Goal: Information Seeking & Learning: Learn about a topic

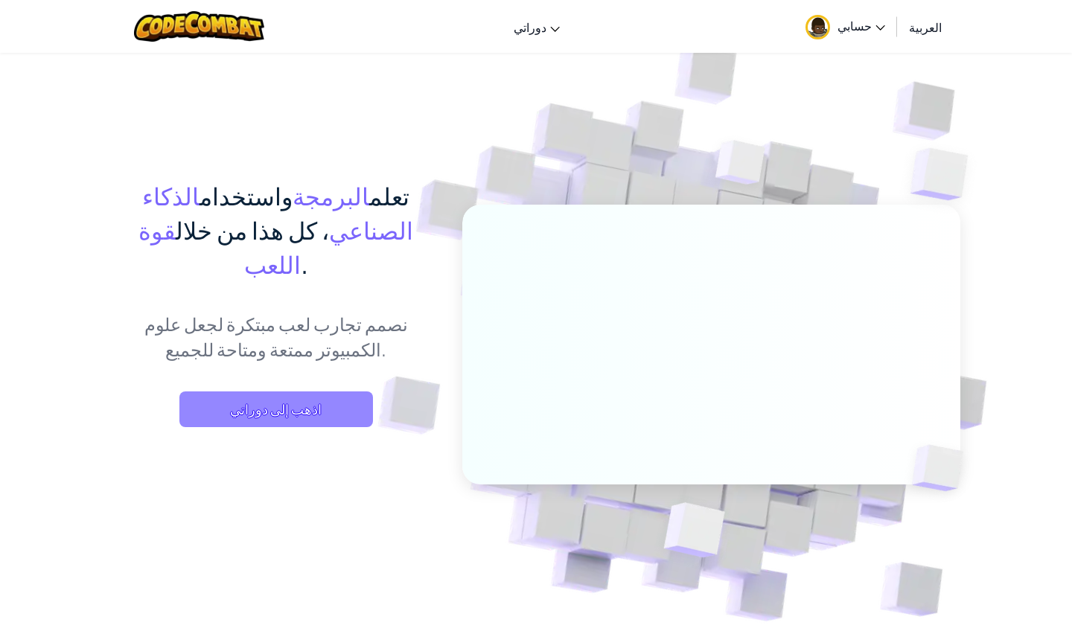
click at [319, 391] on span "اذهب إلى دوراتي" at bounding box center [275, 409] width 193 height 36
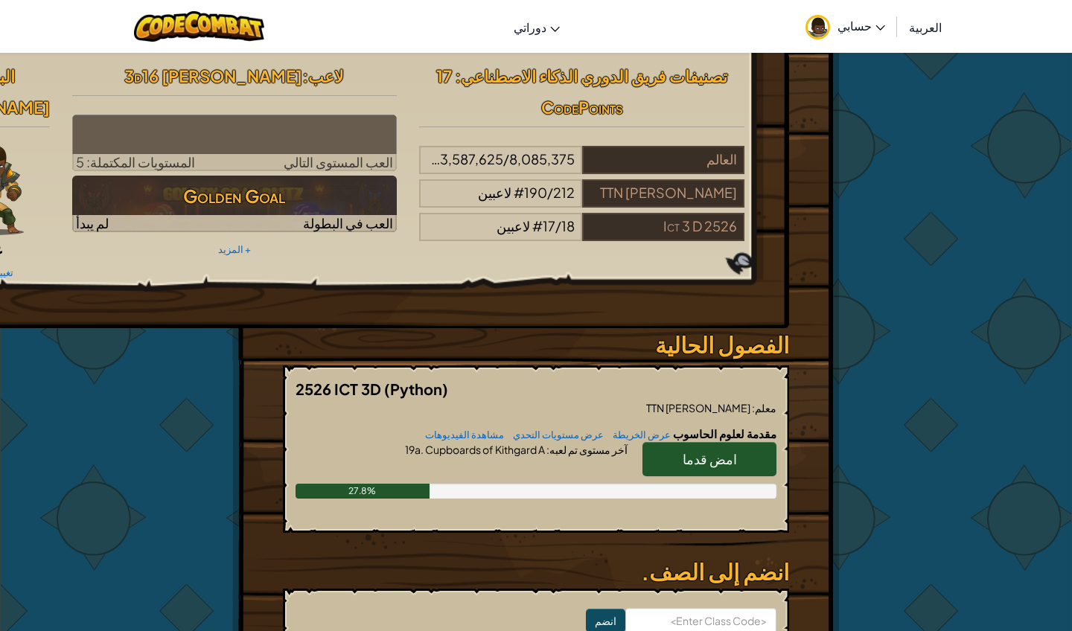
click at [917, 31] on span "العربية" at bounding box center [925, 27] width 33 height 16
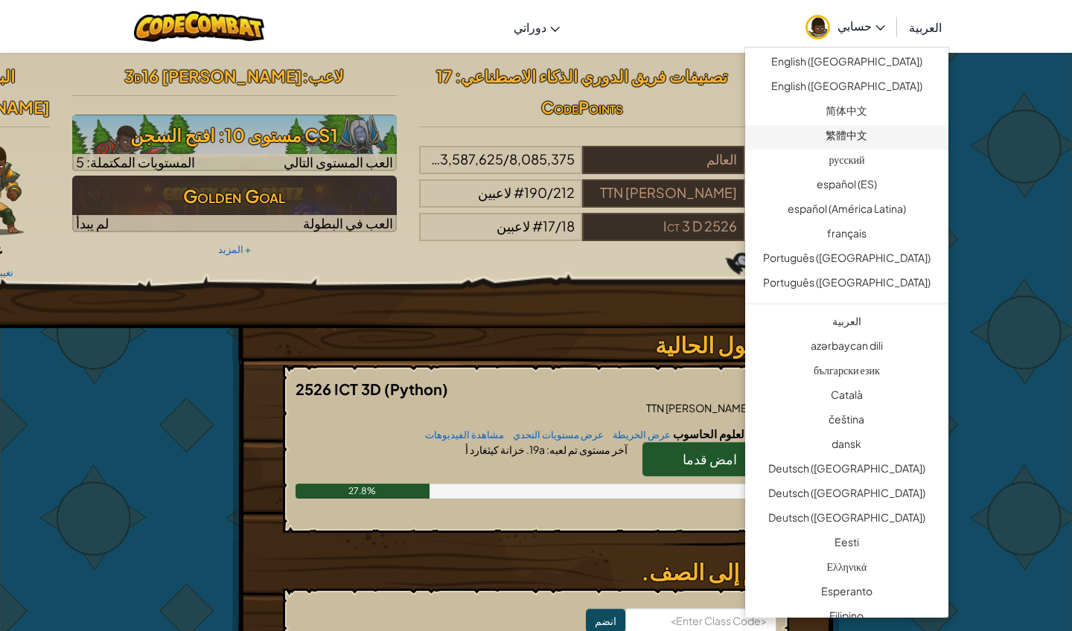
click at [871, 138] on link "繁體中文" at bounding box center [846, 137] width 203 height 25
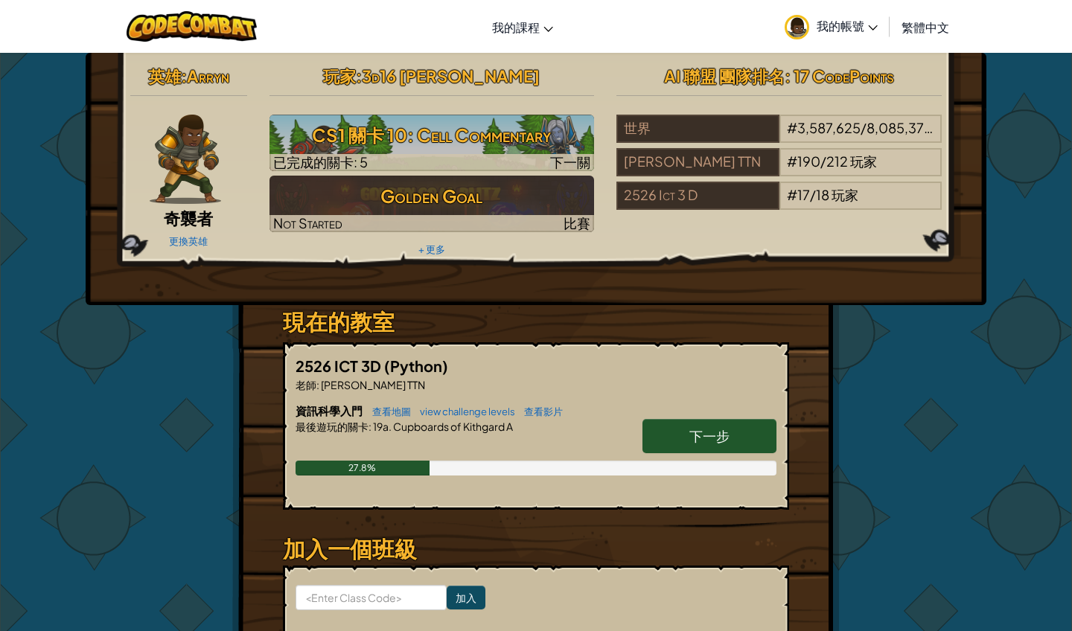
click at [688, 438] on link "下一步" at bounding box center [709, 436] width 134 height 34
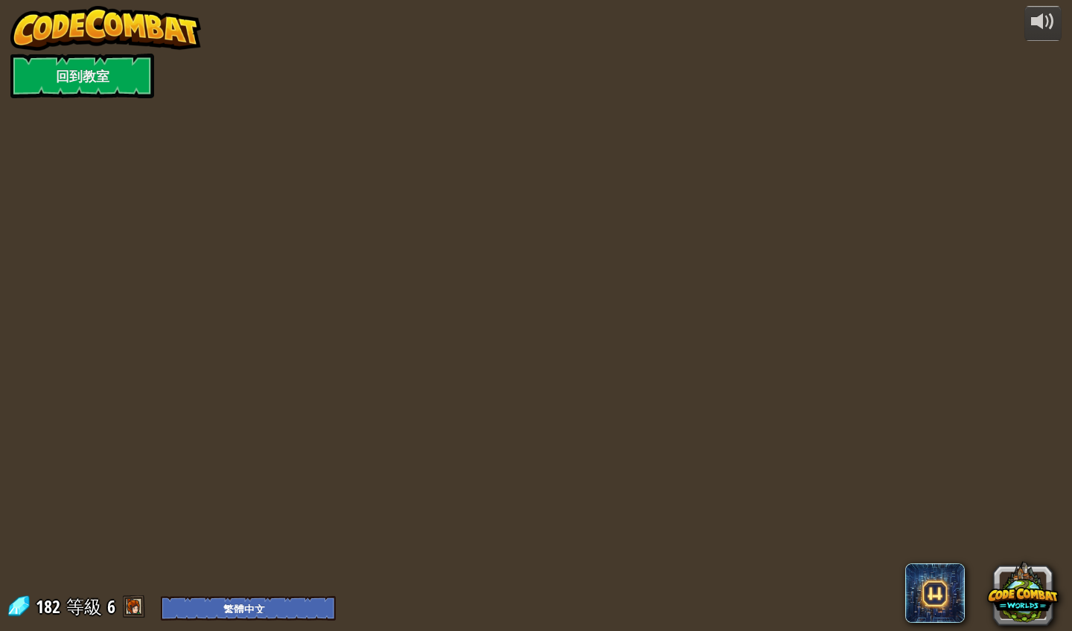
select select "zh-HANT"
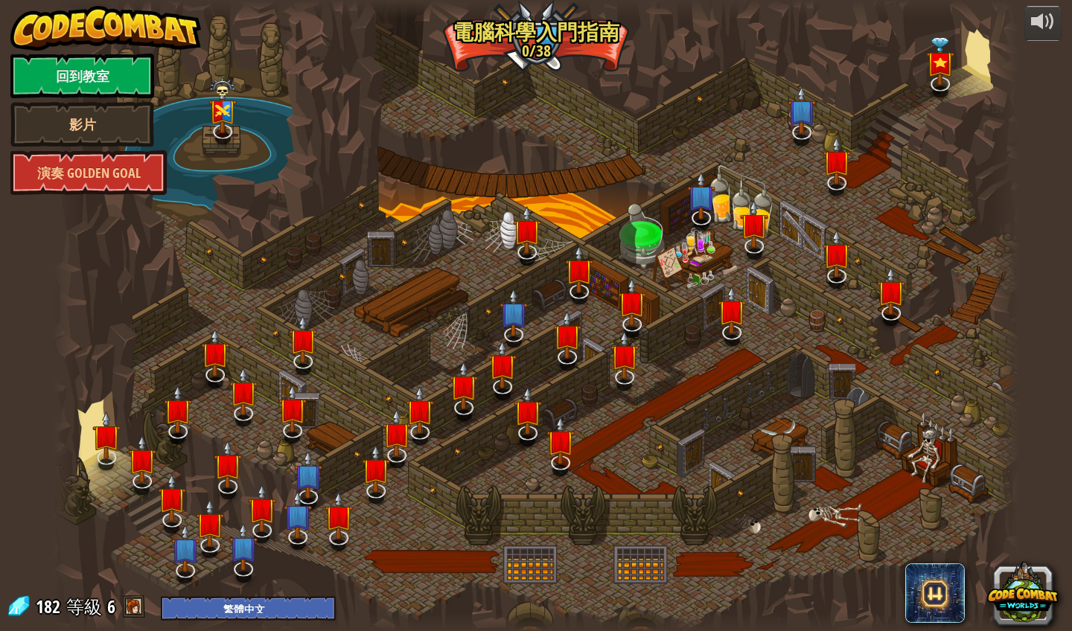
select select "zh-HANT"
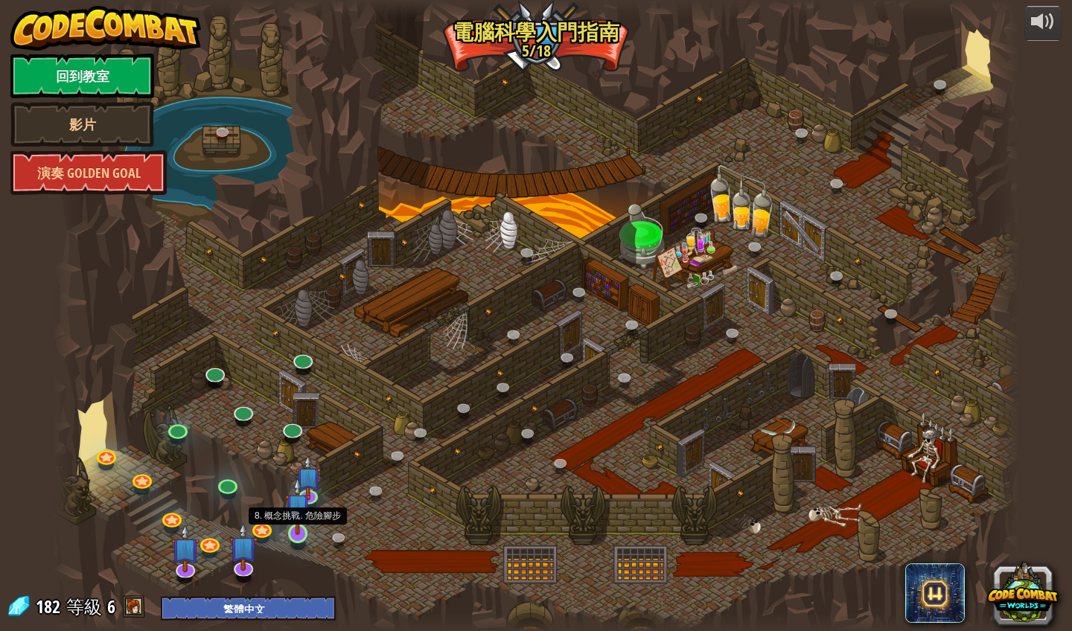
click at [308, 495] on img at bounding box center [297, 506] width 25 height 58
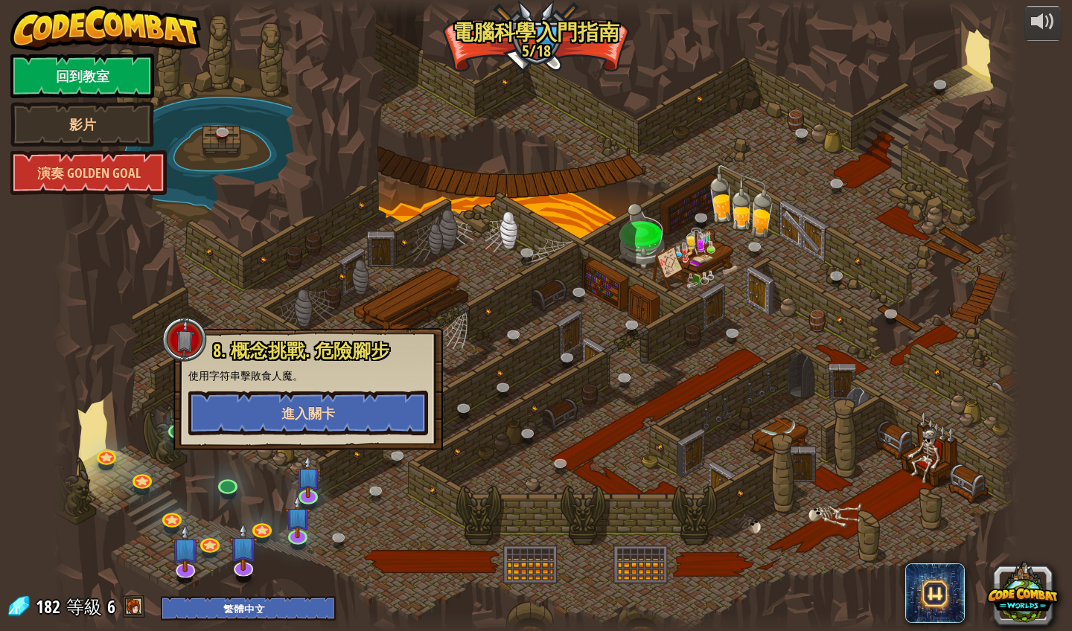
click at [335, 415] on button "進入關卡" at bounding box center [308, 413] width 240 height 45
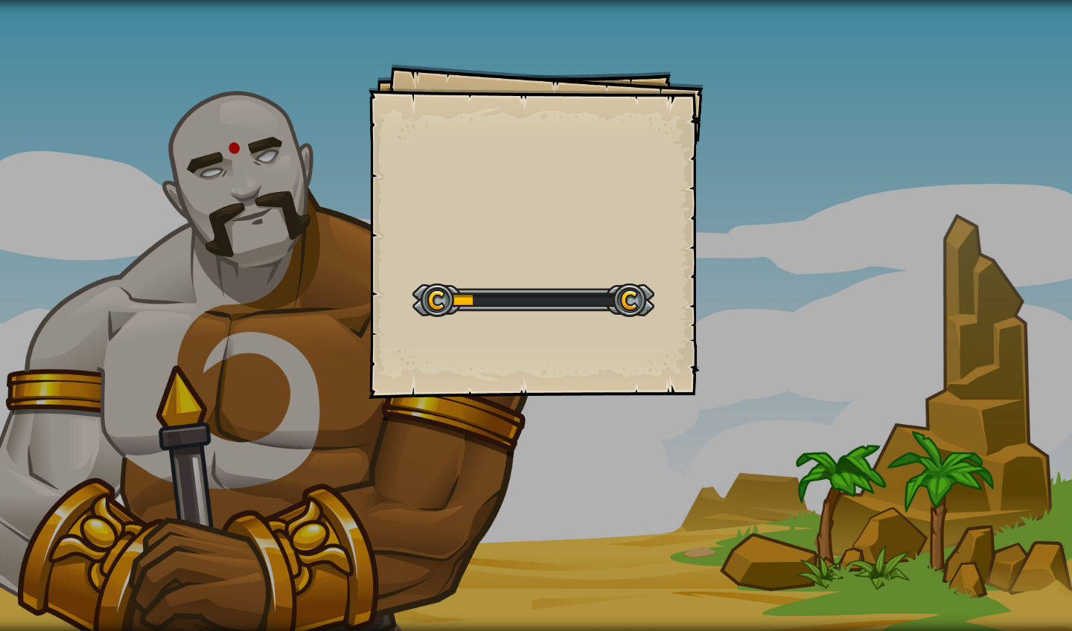
click at [438, 302] on div at bounding box center [533, 300] width 242 height 33
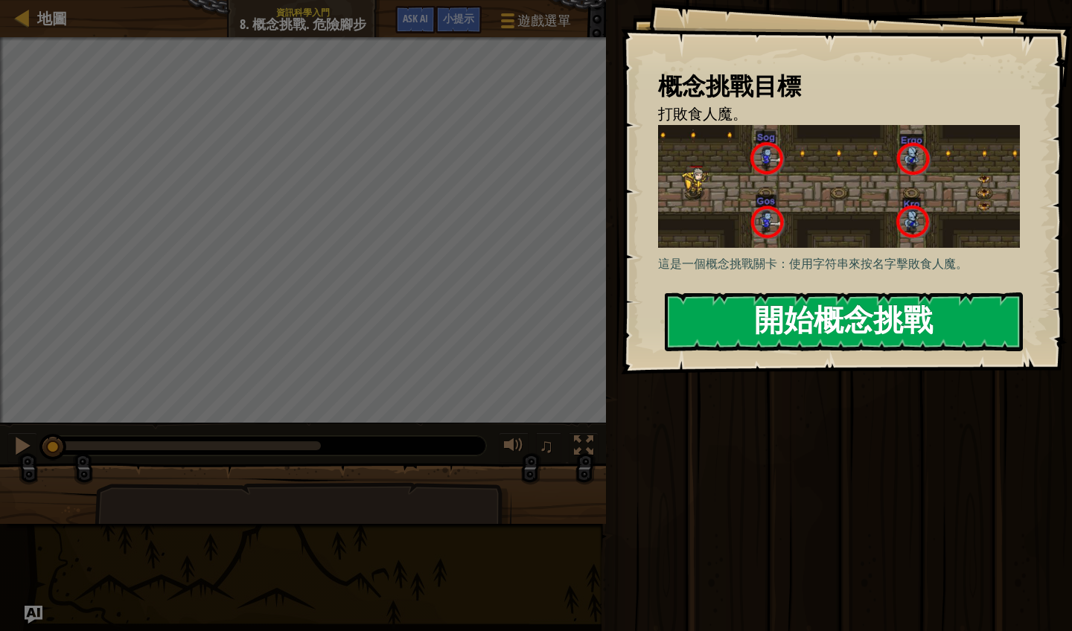
click at [787, 325] on button "開始概念挑戰" at bounding box center [844, 321] width 358 height 59
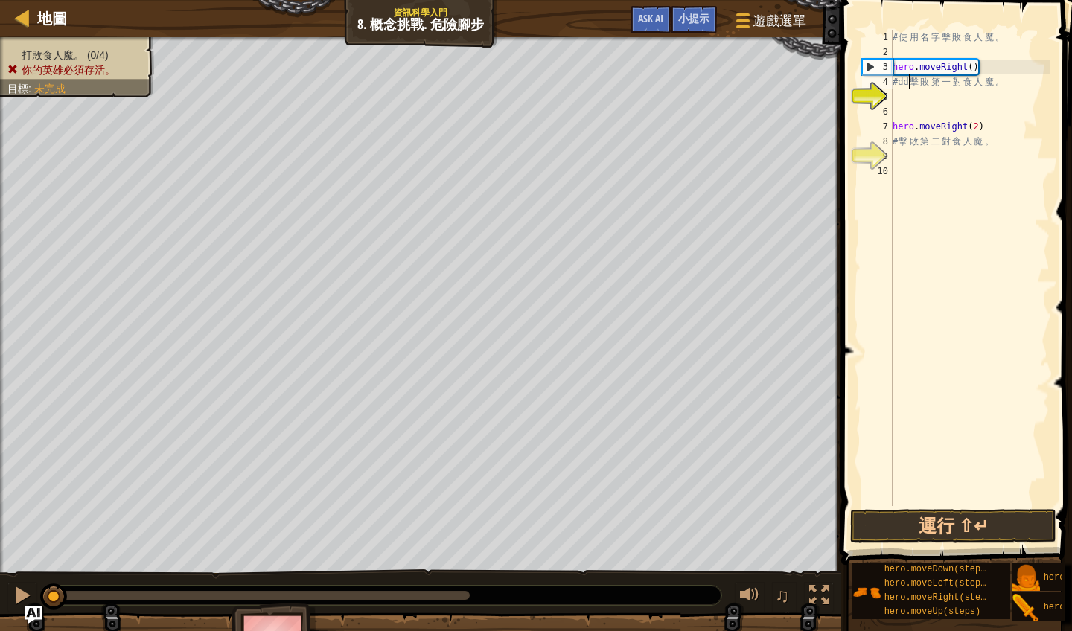
scroll to position [7, 3]
click at [915, 543] on button "運行 ⇧↵" at bounding box center [953, 526] width 206 height 34
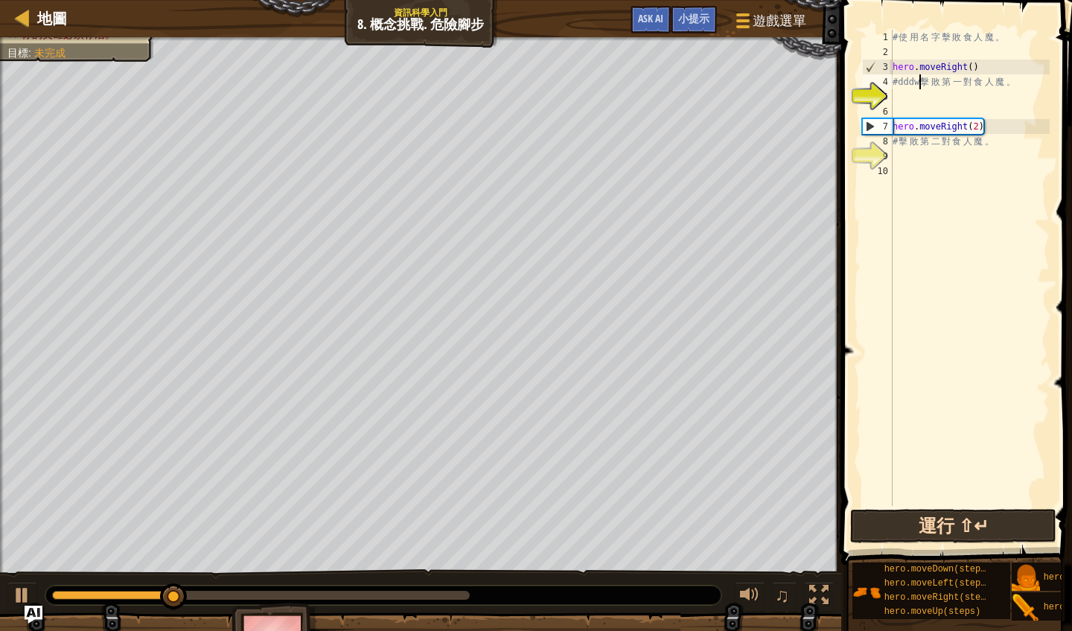
scroll to position [7, 4]
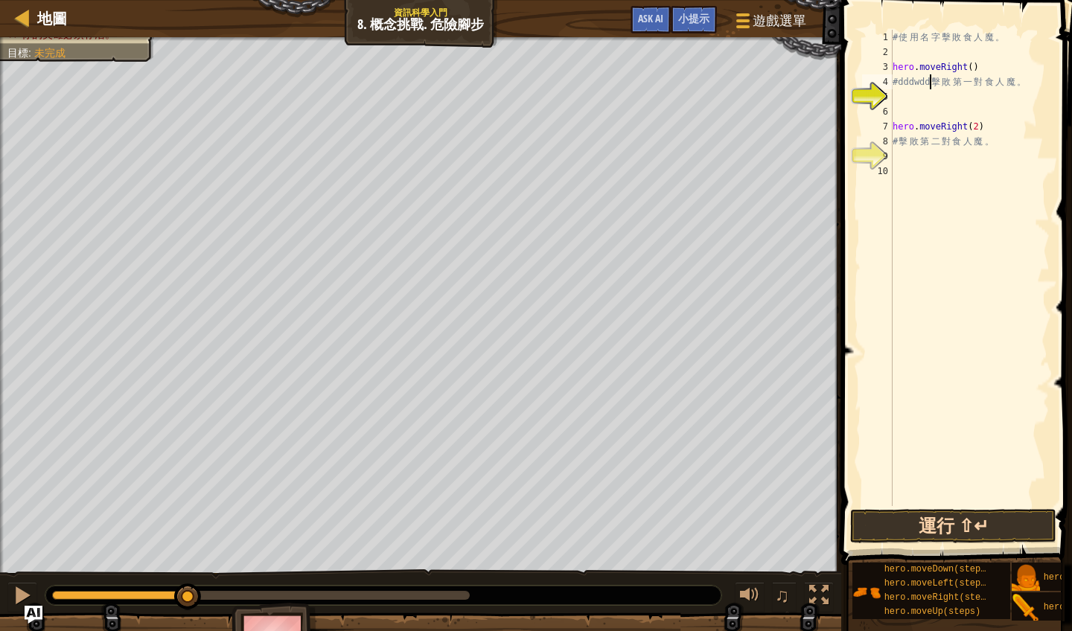
click at [916, 537] on button "運行 ⇧↵" at bounding box center [953, 526] width 206 height 34
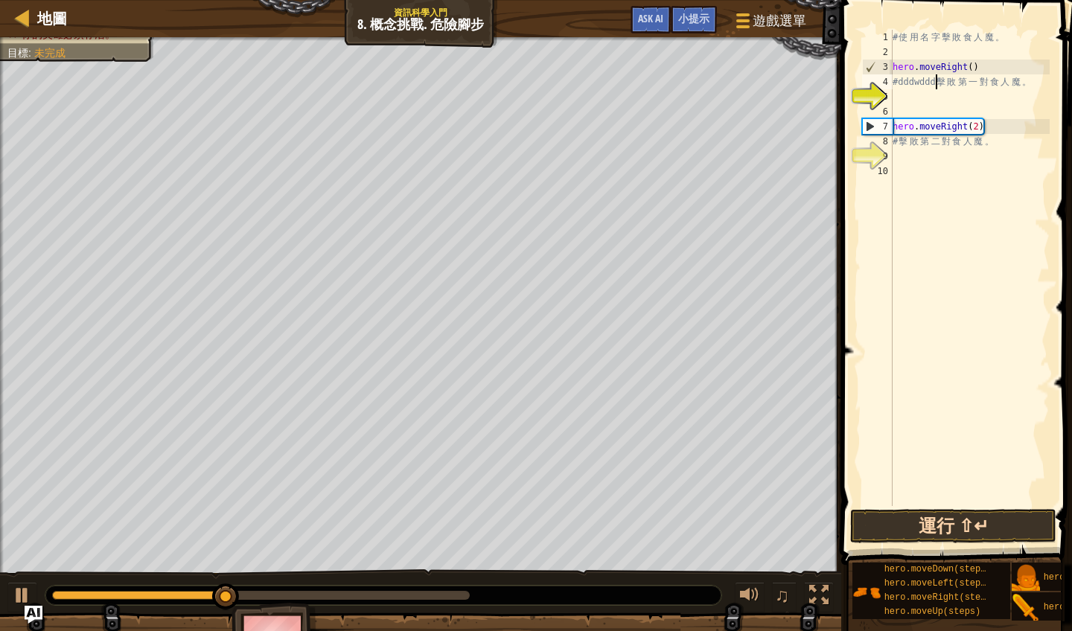
scroll to position [7, 4]
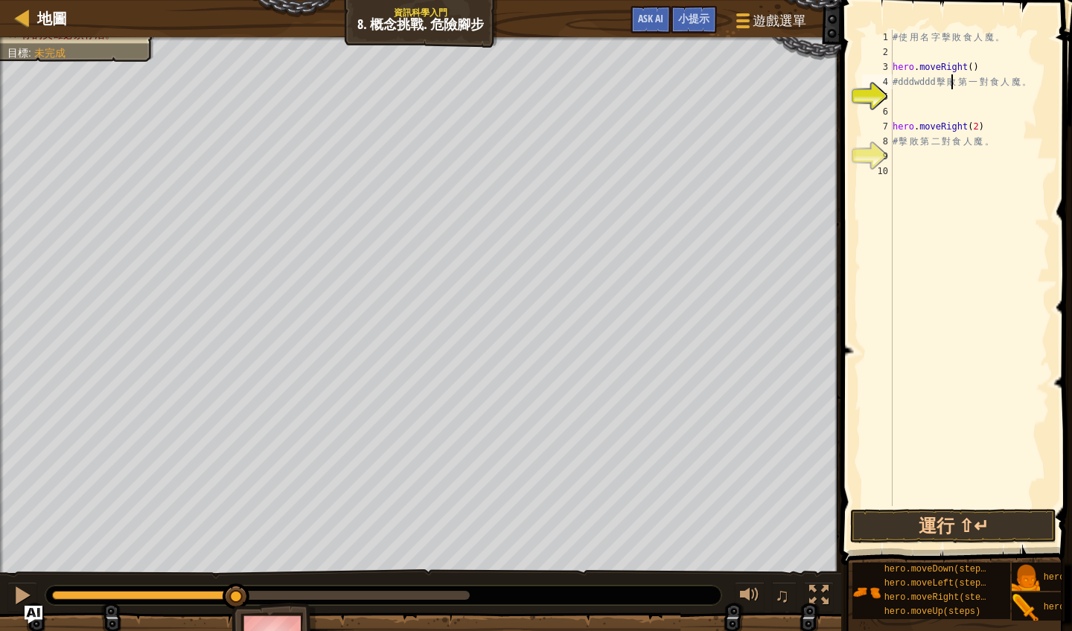
click at [953, 75] on div "# 使 用 名 字 擊 敗 食 人 魔 。 hero . moveRight ( ) #dddwddd 擊 敗 第 一 對 食 人 魔 。 hero . mo…" at bounding box center [969, 283] width 160 height 506
click at [941, 36] on div "# 使 用 名 字 擊 敗 食 人 魔 。 hero . moveRight ( ) #dddwddd 擊 敗 第 一 對 食 人 魔 。 hero . mo…" at bounding box center [969, 283] width 160 height 506
click at [926, 66] on div "# 使 用 名 字 擊 敗 食 人 魔 。 hero . moveRight ( ) #dddwddd 擊 敗 第 一 對 食 人 魔 。 hero . mo…" at bounding box center [969, 283] width 160 height 506
click at [922, 85] on div "# 使 用 名 字 擊 敗 食 人 魔 。 hero . moveRight ( ) #dddwddd 擊 敗 第 一 對 食 人 魔 。 hero . mo…" at bounding box center [969, 283] width 160 height 506
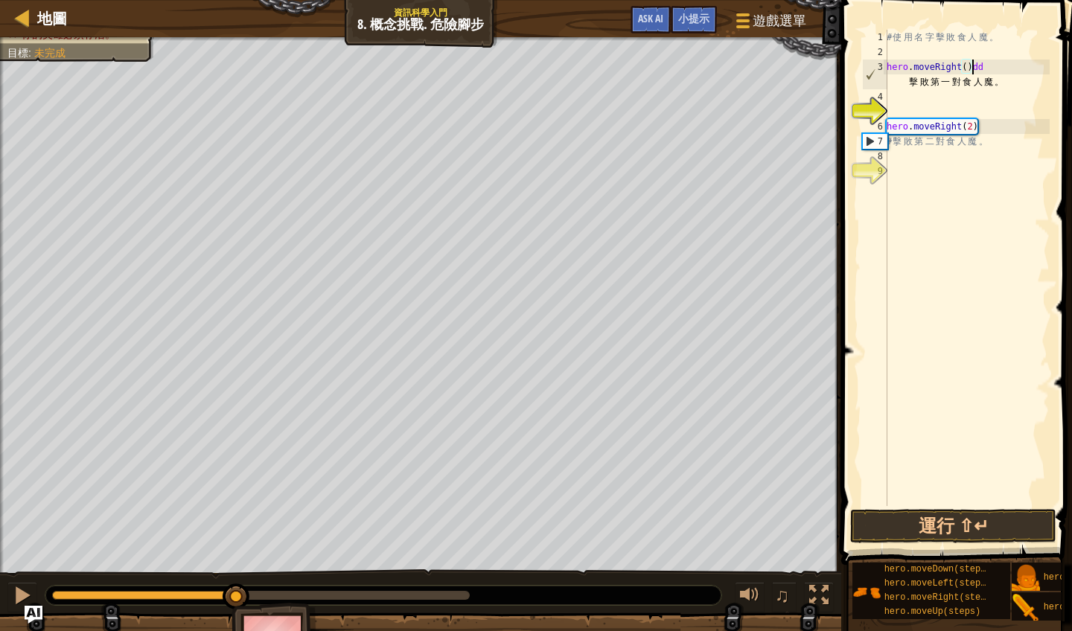
type textarea "hero.moveRighdd 擊敗第一對食人魔。"
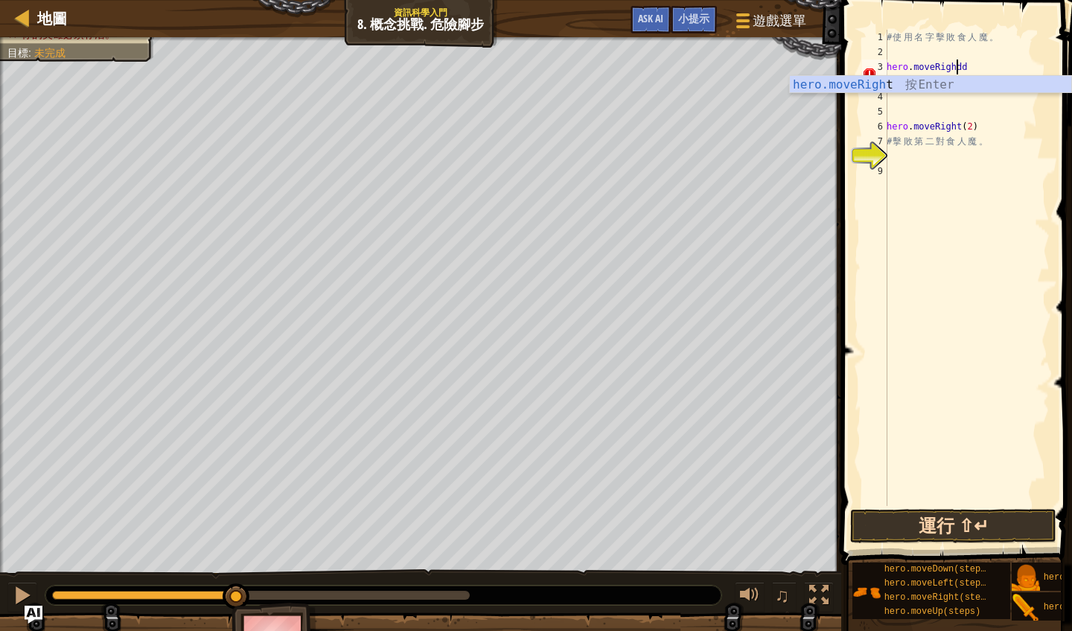
click at [989, 531] on button "運行 ⇧↵" at bounding box center [953, 526] width 206 height 34
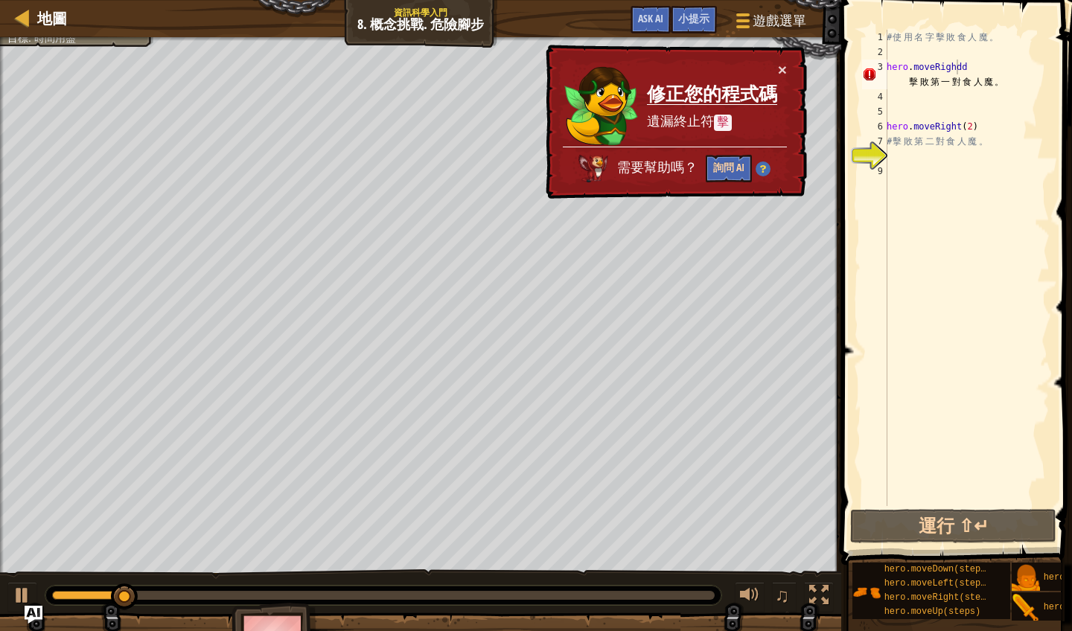
click at [734, 172] on button "詢問 AI" at bounding box center [728, 169] width 46 height 28
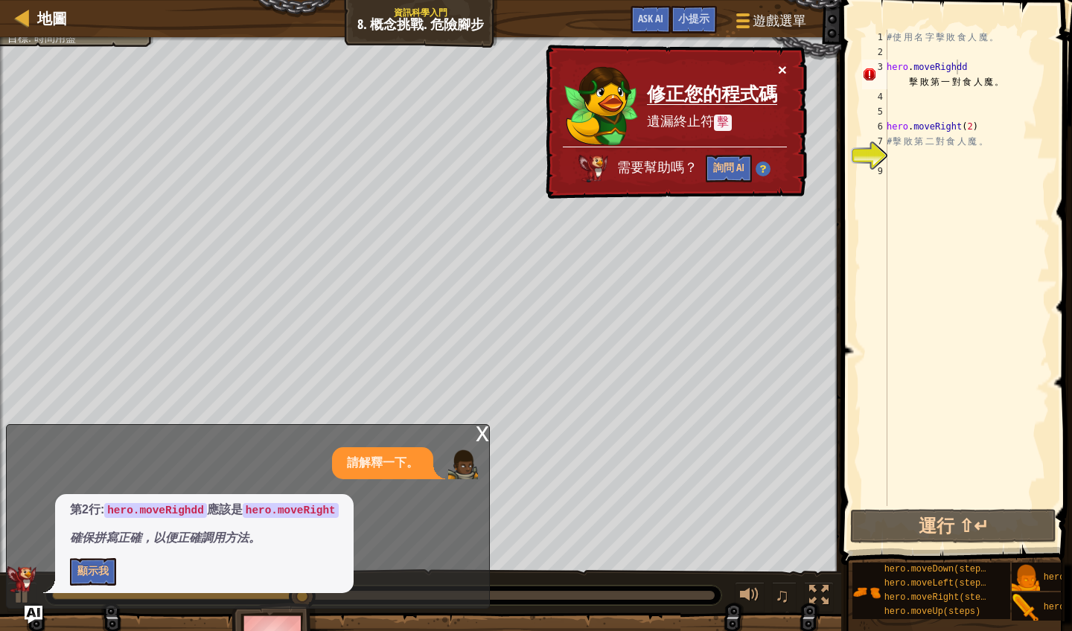
click at [783, 70] on button "×" at bounding box center [782, 70] width 9 height 16
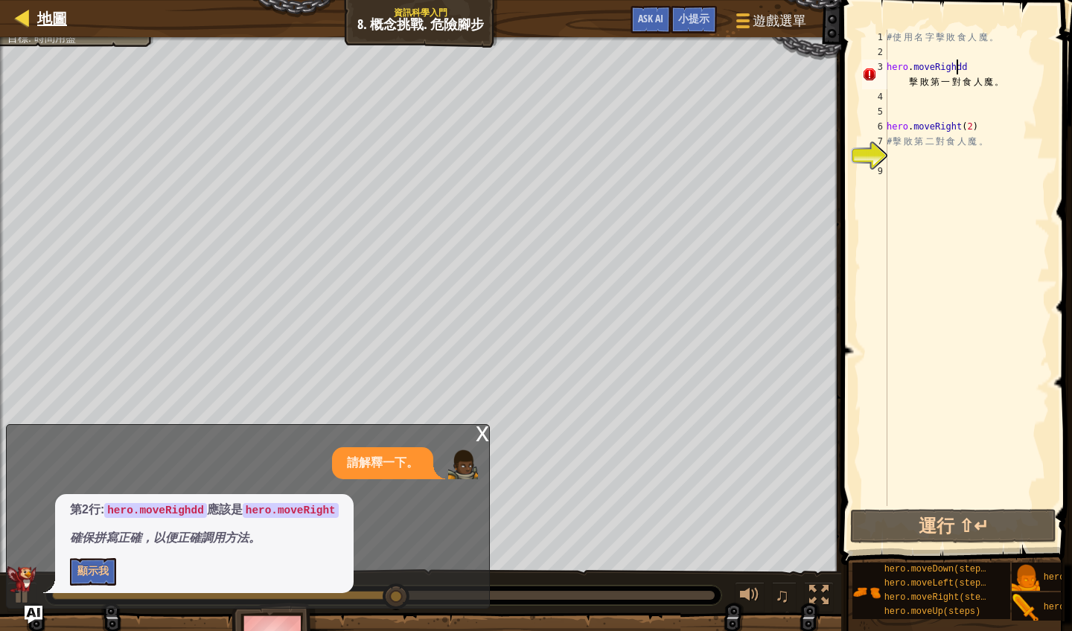
select select "zh-HANT"
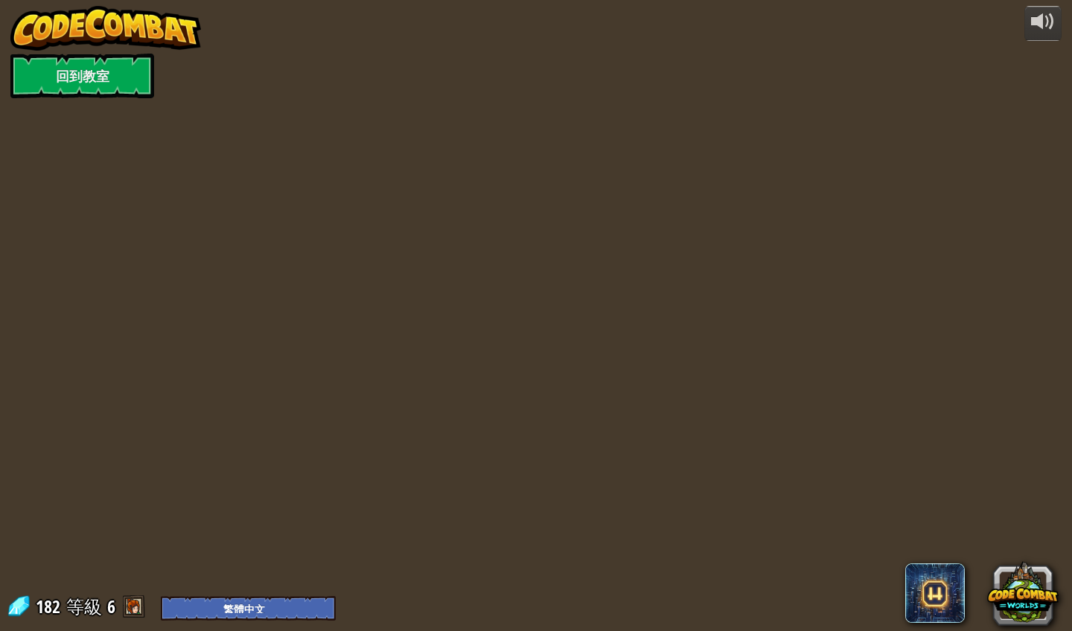
select select "zh-HANT"
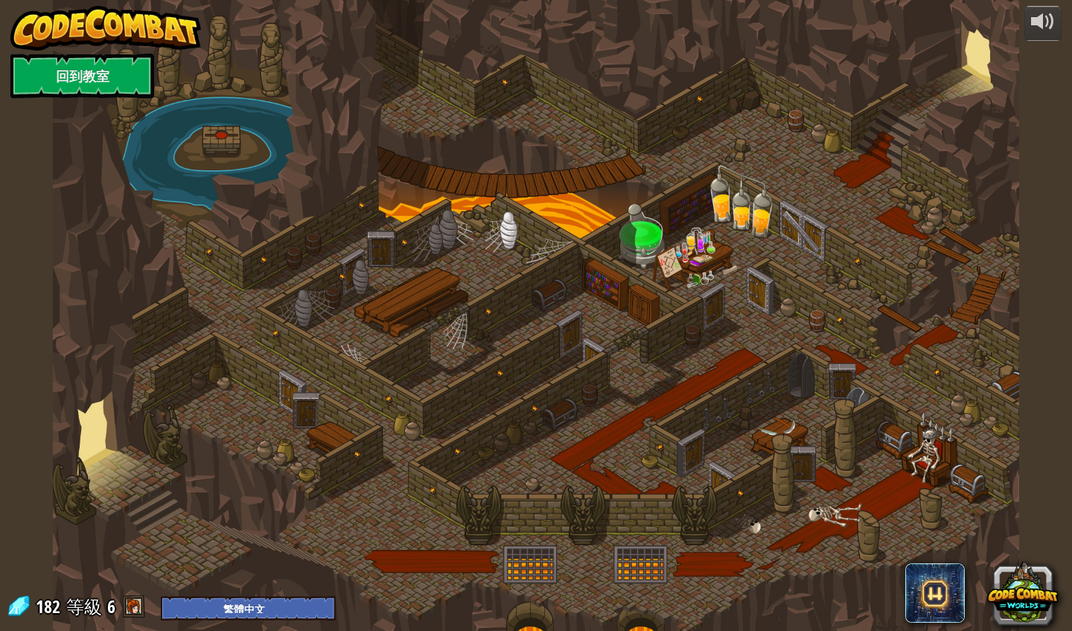
select select "zh-HANT"
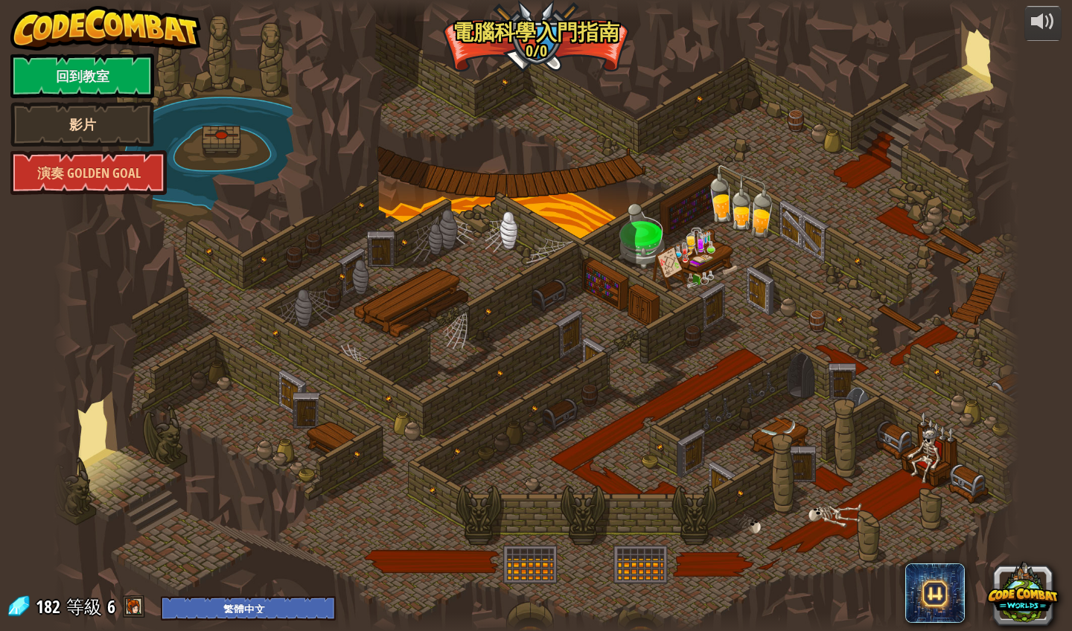
select select "zh-HANT"
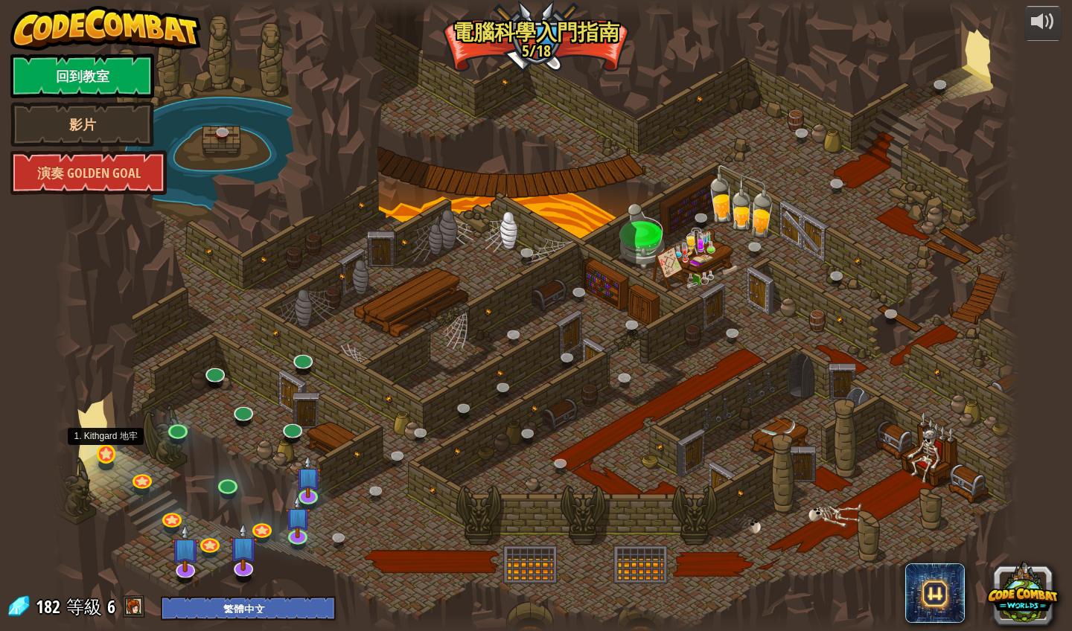
click at [107, 459] on link at bounding box center [107, 454] width 30 height 30
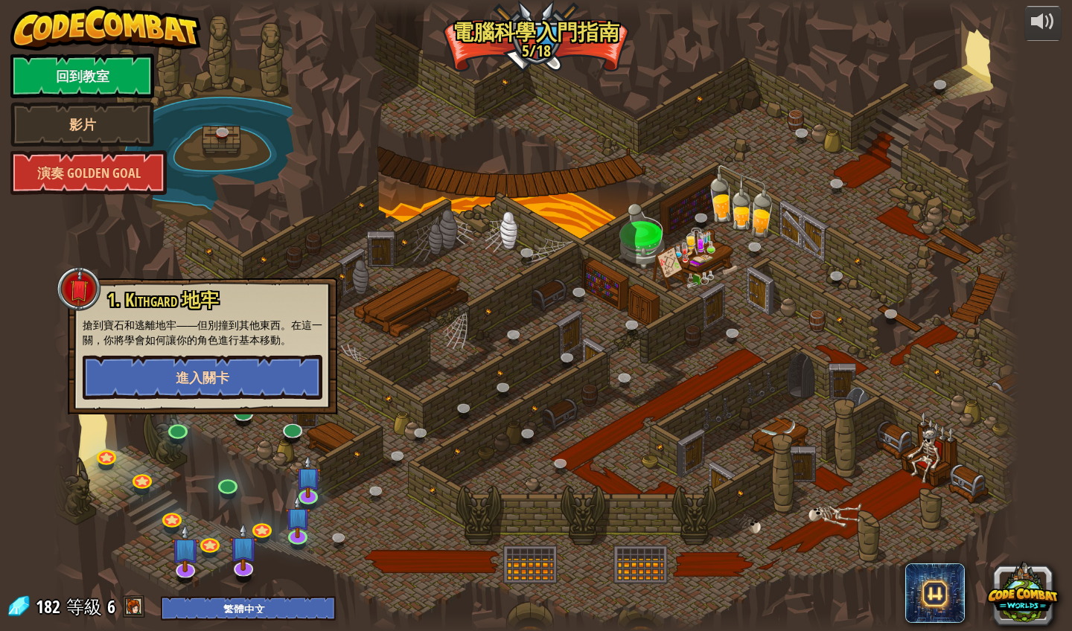
click at [181, 373] on span "進入關卡" at bounding box center [203, 377] width 54 height 19
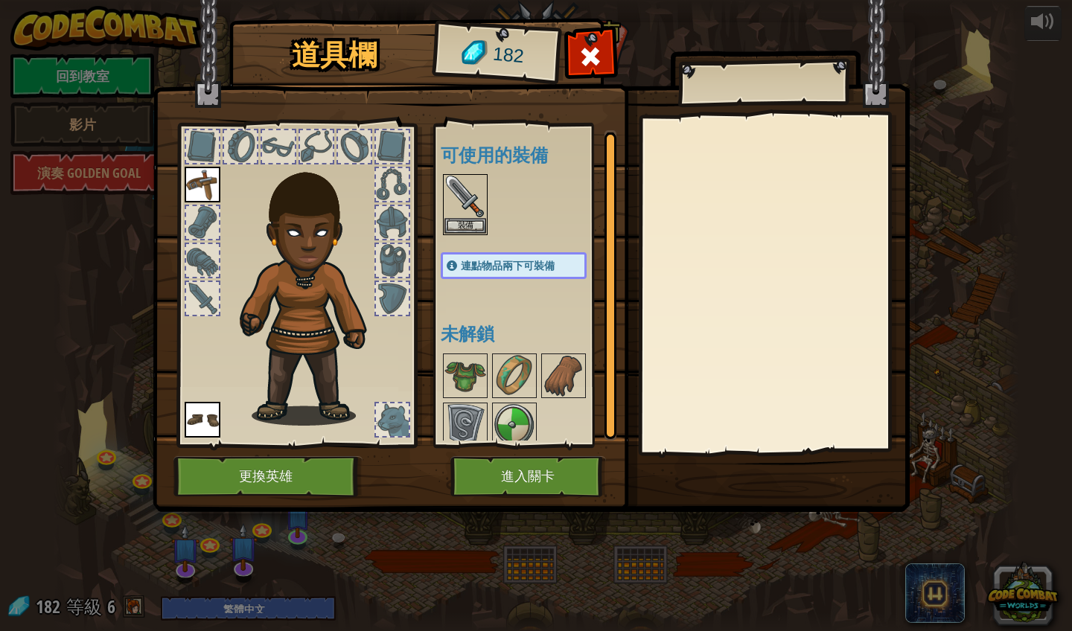
click at [537, 481] on button "進入關卡" at bounding box center [528, 476] width 156 height 41
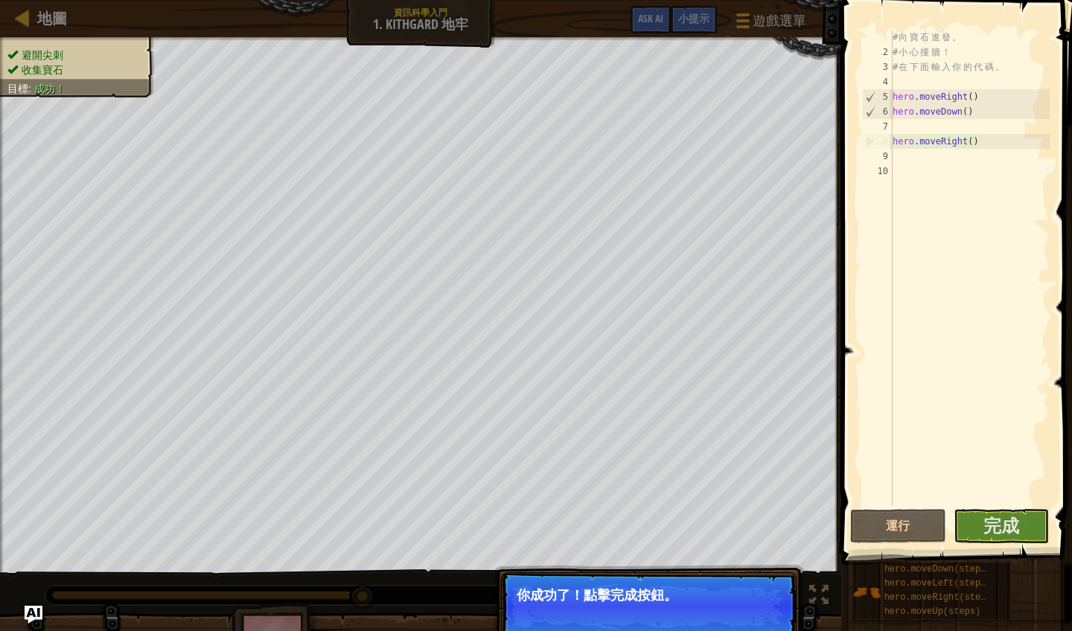
click at [932, 36] on div "# 向 寶 石 進 發 。 # 小 心 撞 牆 ！ # 在 下 面 輸 入 你 的 代 碼 。 hero . moveRight ( ) hero . mov…" at bounding box center [969, 283] width 160 height 506
type textarea "# 向寶石進發。"
click at [990, 529] on span "完成" at bounding box center [1001, 525] width 36 height 24
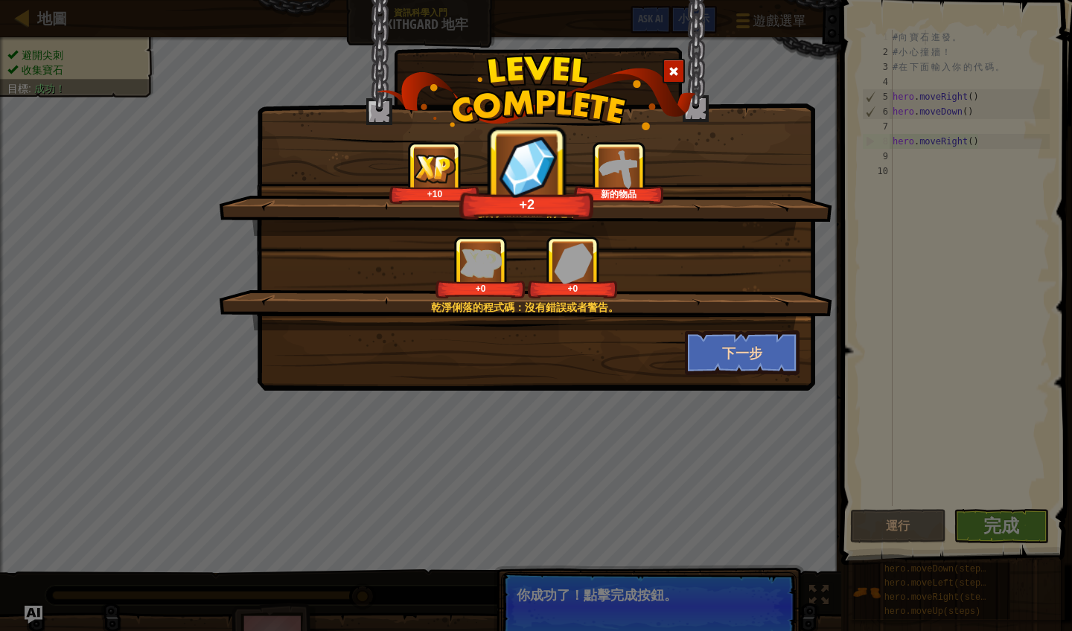
click at [771, 355] on button "下一步" at bounding box center [742, 352] width 115 height 45
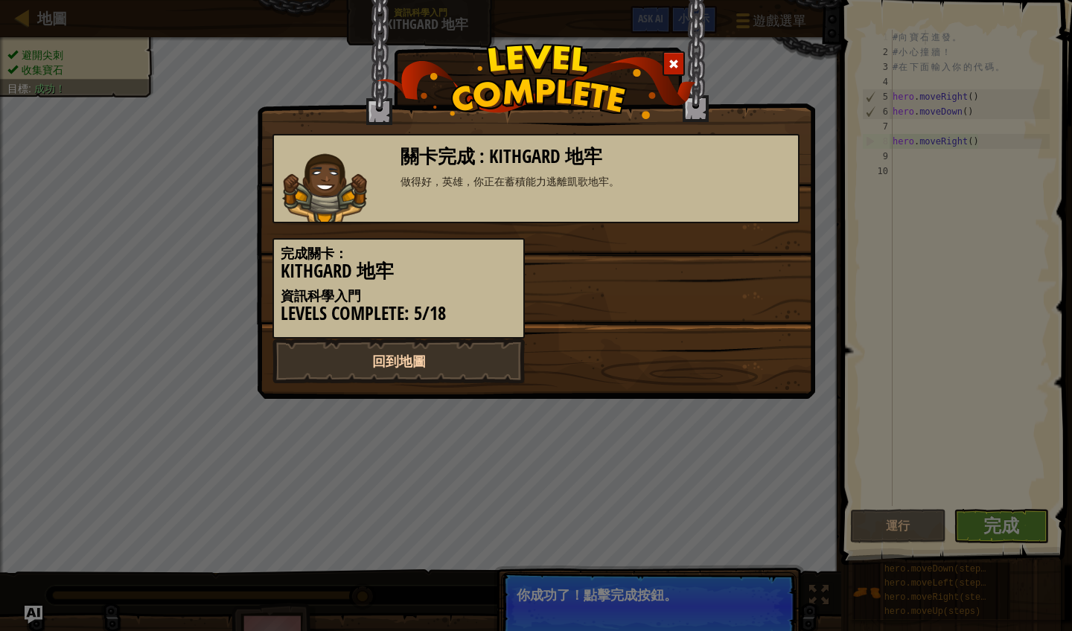
click at [438, 349] on link "回到地圖" at bounding box center [398, 361] width 252 height 45
select select "zh-HANT"
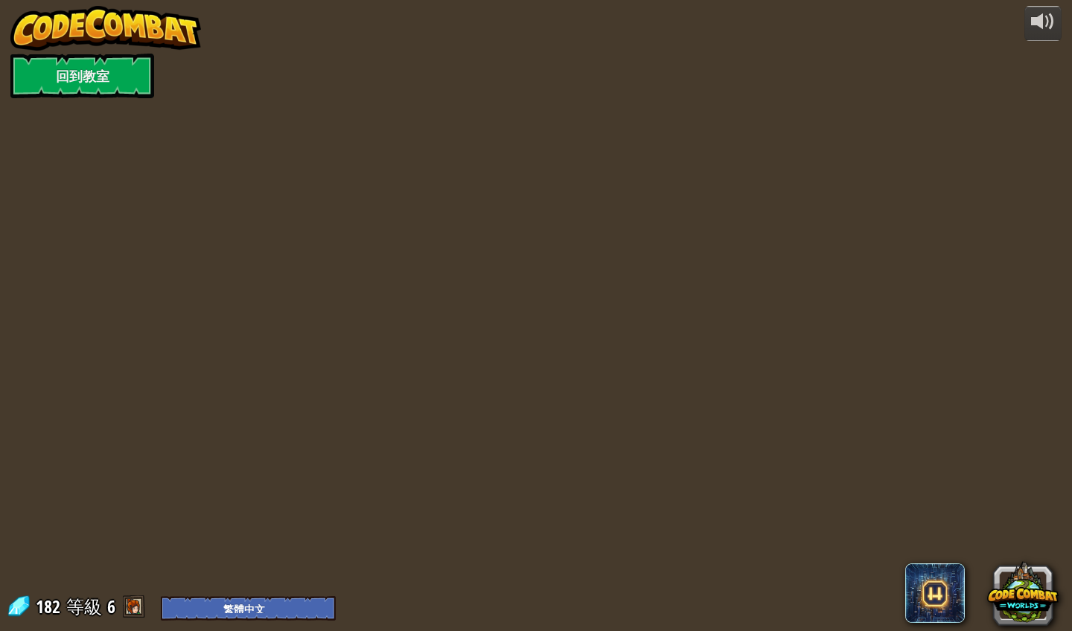
select select "zh-HANT"
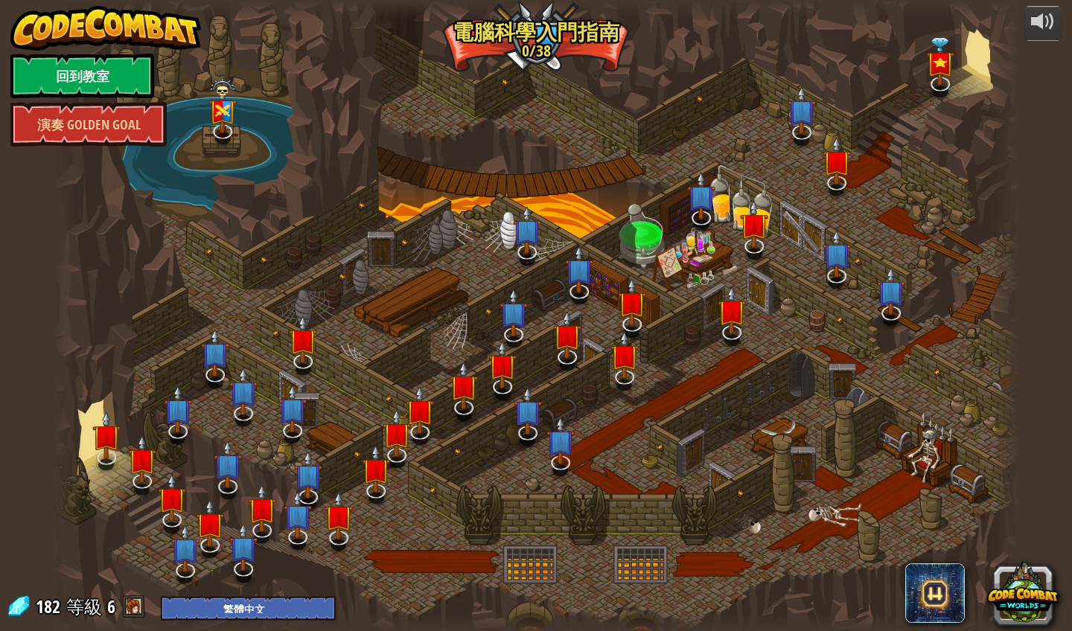
select select "zh-HANT"
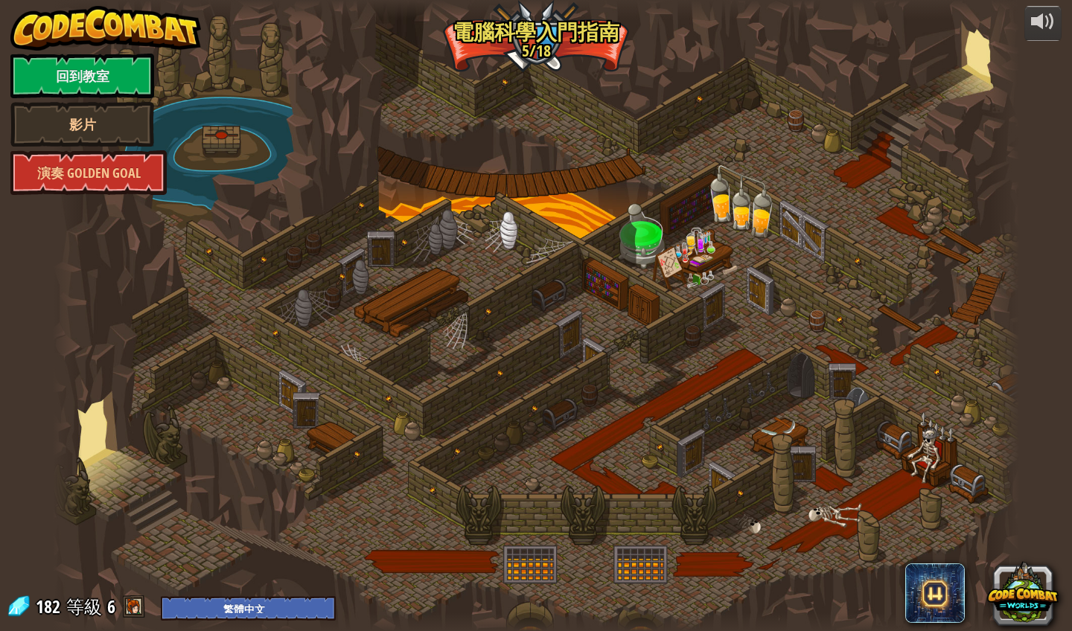
select select "zh-HANT"
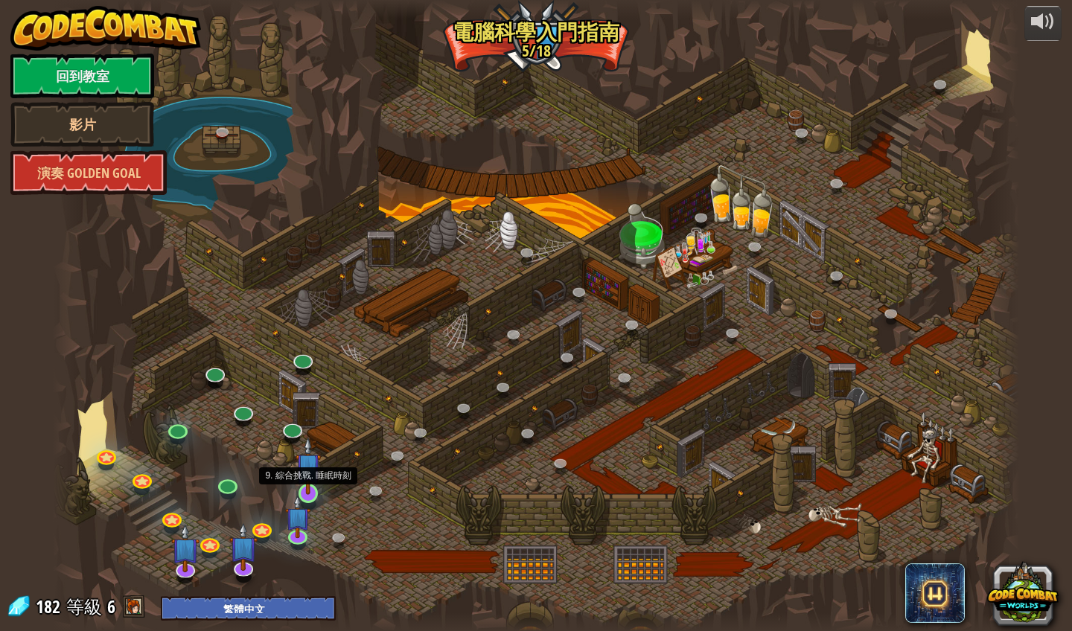
click at [316, 491] on img at bounding box center [307, 466] width 25 height 58
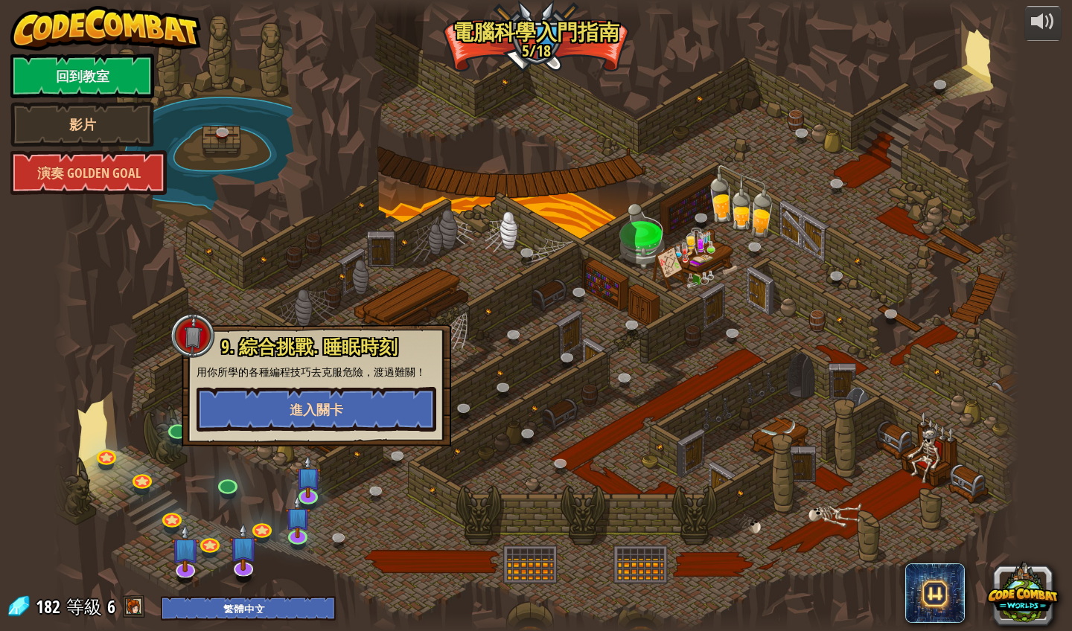
click at [322, 409] on span "進入關卡" at bounding box center [316, 409] width 54 height 19
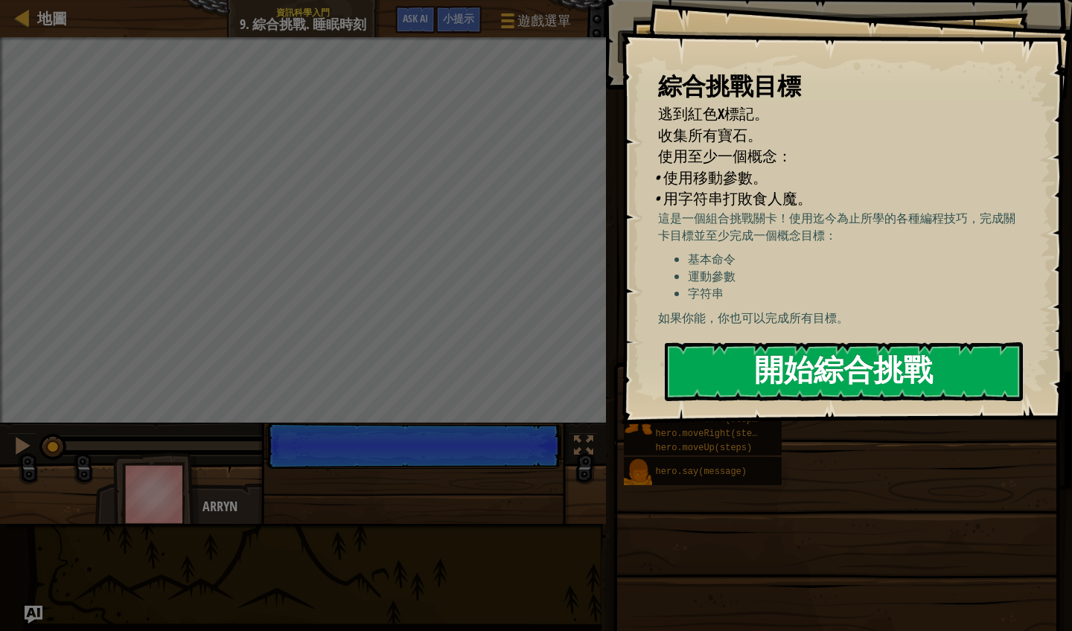
click at [783, 385] on button "開始綜合挑戰" at bounding box center [844, 371] width 358 height 59
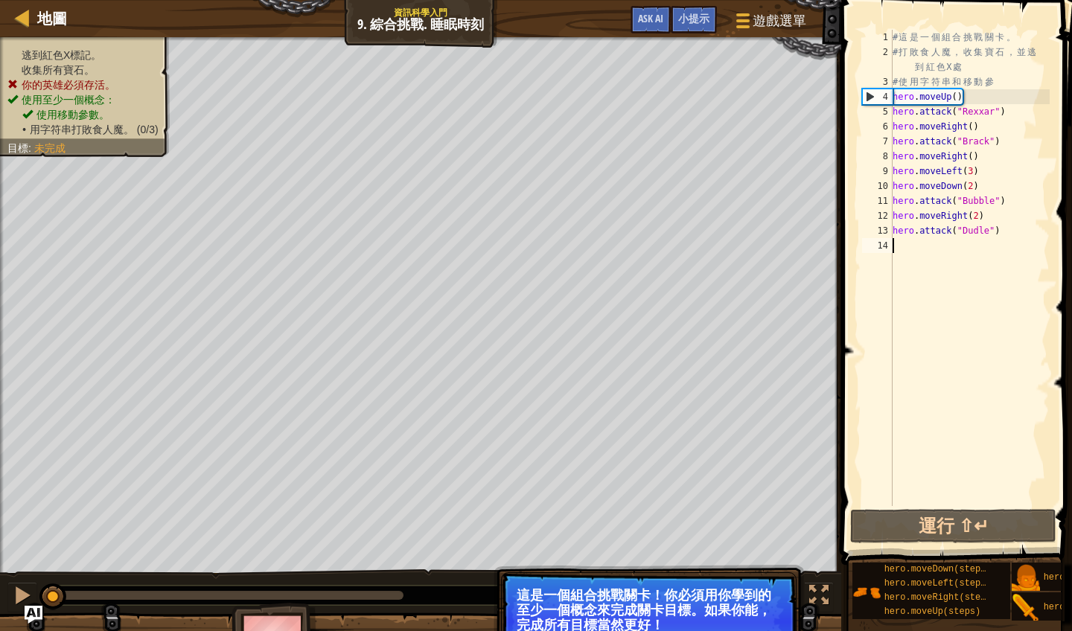
click at [958, 304] on div "# 這 是 一 個 組 合 挑 戰 關 卡 。 # 打 敗 食 人 魔 ， 收 集 寶 石 ， 並 逃 到 紅 色 X 處 # 使 用 字 符 串 和 移 動…" at bounding box center [969, 283] width 160 height 506
click at [912, 525] on button "運行 ⇧↵" at bounding box center [953, 526] width 206 height 34
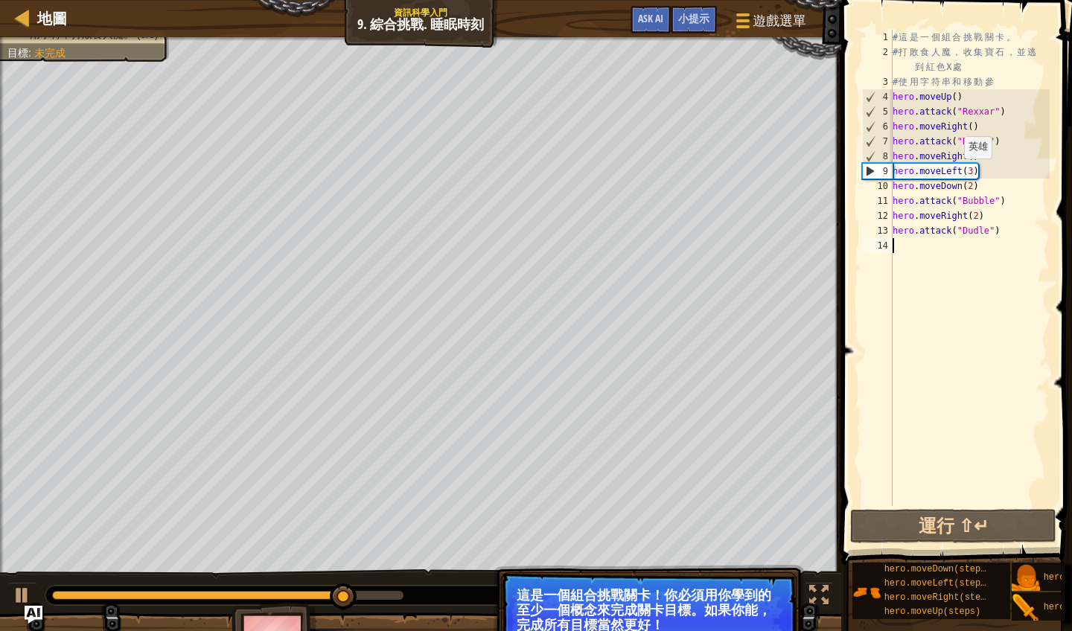
click at [957, 173] on div "# 這 是 一 個 組 合 挑 戰 關 卡 。 # 打 敗 食 人 魔 ， 收 集 寶 石 ， 並 逃 到 紅 色 X 處 # 使 用 字 符 串 和 移 動…" at bounding box center [969, 283] width 160 height 506
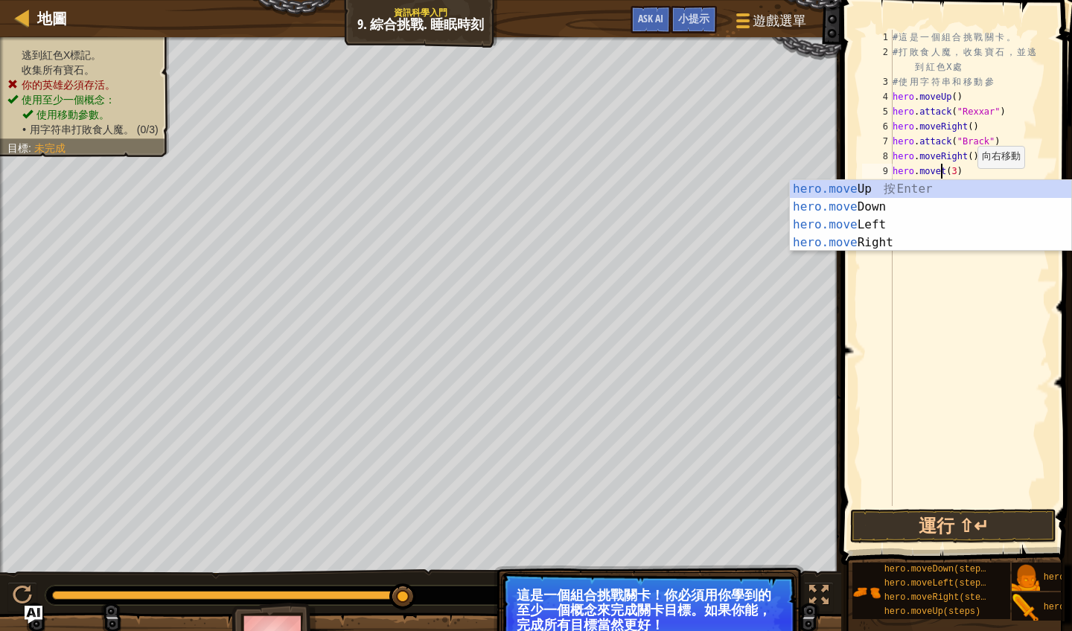
click at [944, 0] on body "地圖 資訊科學入門 9. 綜合挑戰. 睡眠時刻 遊戲選單 完成 小提示 Ask AI 1 הההההההההההההההההההההההההההההההההה…" at bounding box center [536, 0] width 1072 height 0
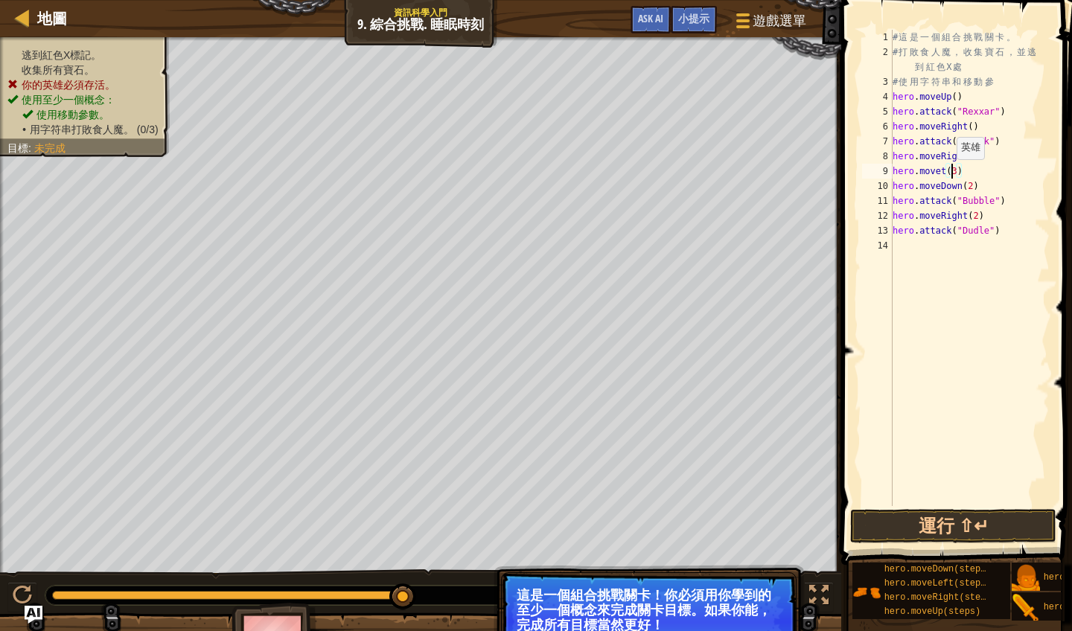
click at [950, 174] on div "# 這 是 一 個 組 合 挑 戰 關 卡 。 # 打 敗 食 人 魔 ， 收 集 寶 石 ， 並 逃 到 紅 色 X 處 # 使 用 字 符 串 和 移 動…" at bounding box center [969, 283] width 160 height 506
click at [944, 174] on div "# 這 是 一 個 組 合 挑 戰 關 卡 。 # 打 敗 食 人 魔 ， 收 集 寶 石 ， 並 逃 到 紅 色 X 處 # 使 用 字 符 串 和 移 動…" at bounding box center [969, 283] width 160 height 506
type textarea "hero.move(3)"
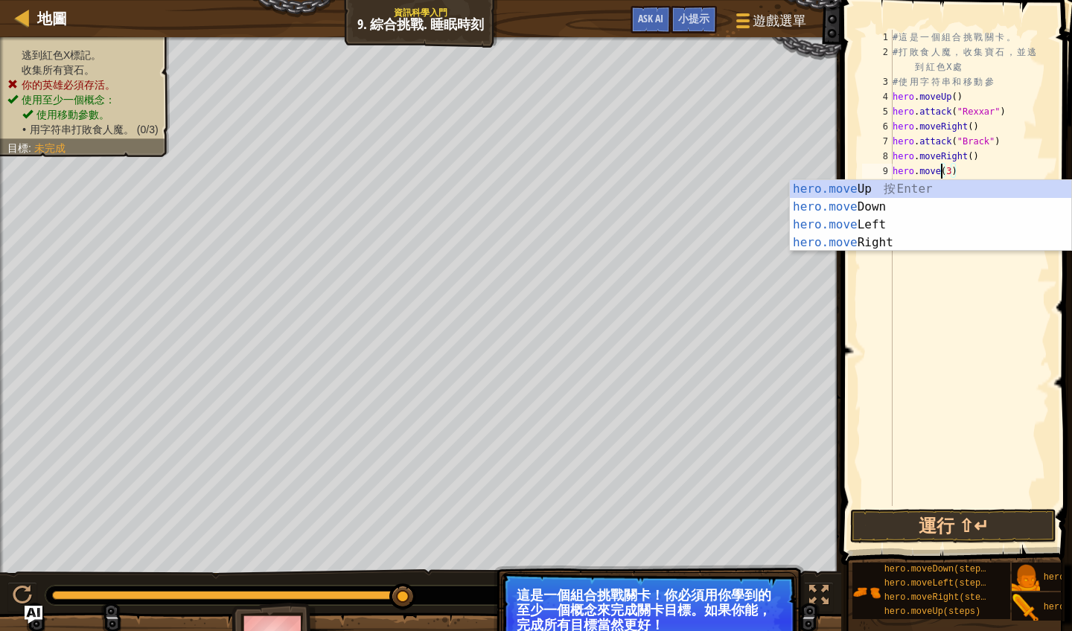
click at [924, 251] on div "# 這 是 一 個 組 合 挑 戰 關 卡 。 # 打 敗 食 人 魔 ， 收 集 寶 石 ， 並 逃 到 紅 色 X 處 # 使 用 字 符 串 和 移 動…" at bounding box center [969, 283] width 160 height 506
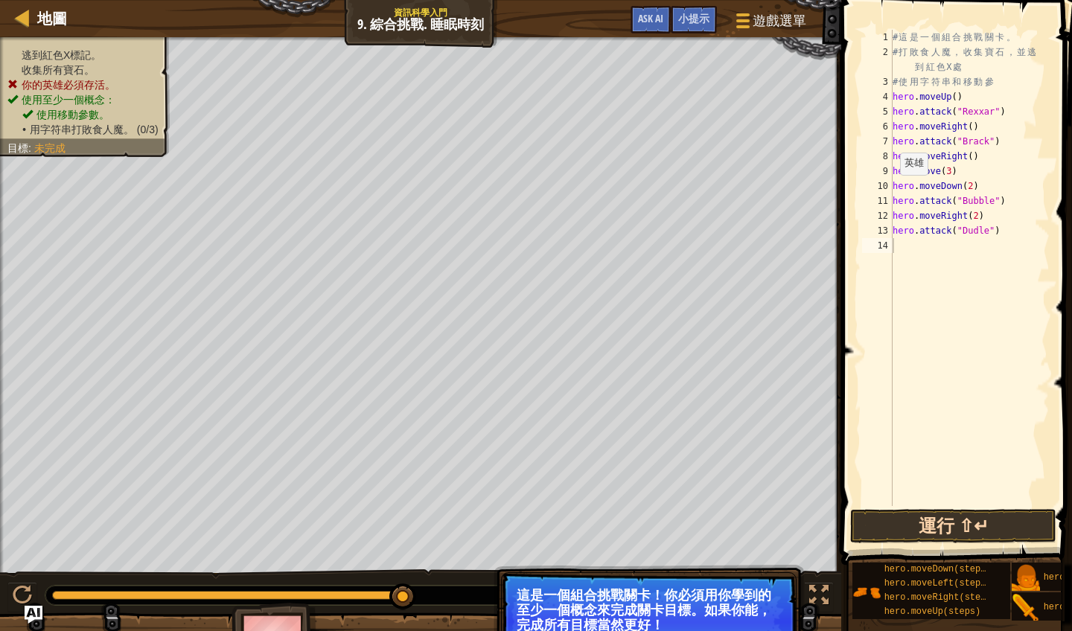
click at [931, 531] on button "運行 ⇧↵" at bounding box center [953, 526] width 206 height 34
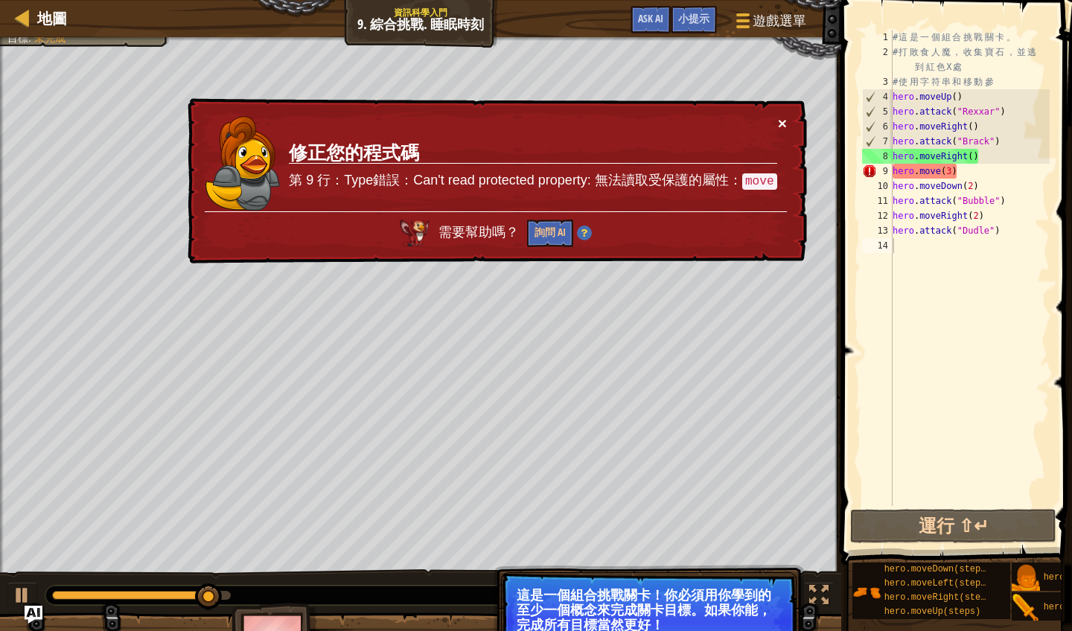
click at [783, 121] on button "×" at bounding box center [782, 123] width 9 height 16
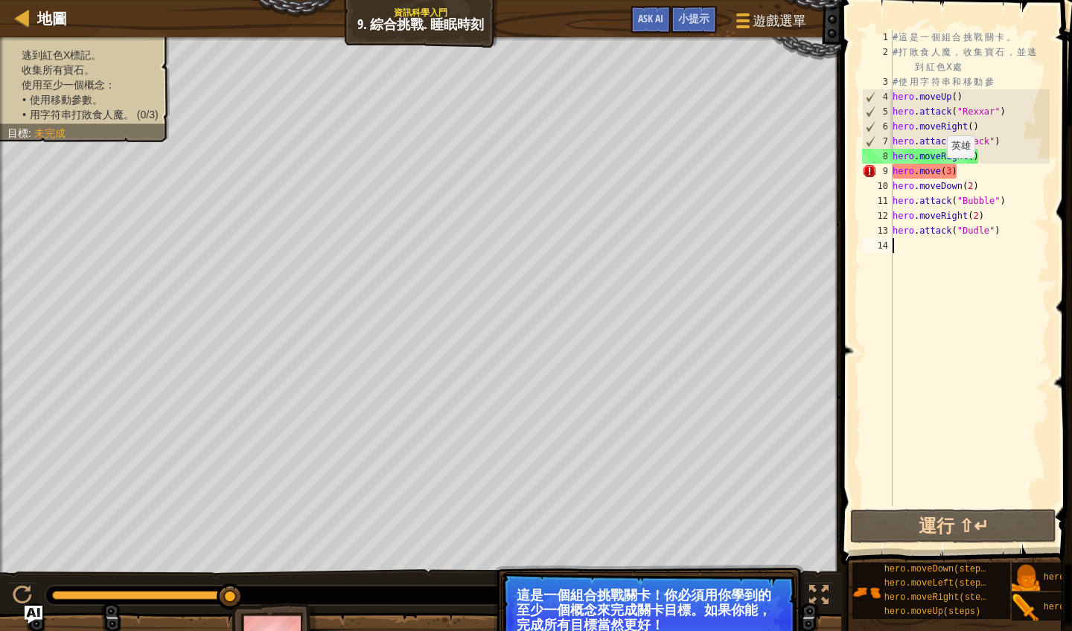
click at [940, 173] on div "# 這 是 一 個 組 合 挑 戰 關 卡 。 # 打 敗 食 人 魔 ， 收 集 寶 石 ， 並 逃 到 紅 色 X 處 # 使 用 字 符 串 和 移 動…" at bounding box center [969, 283] width 160 height 506
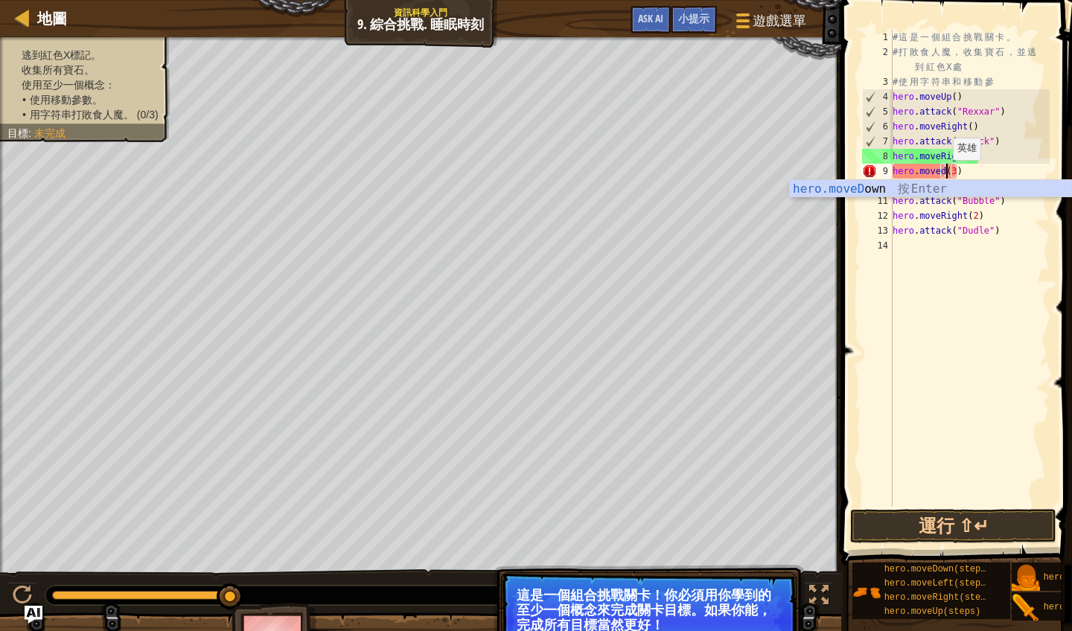
scroll to position [7, 5]
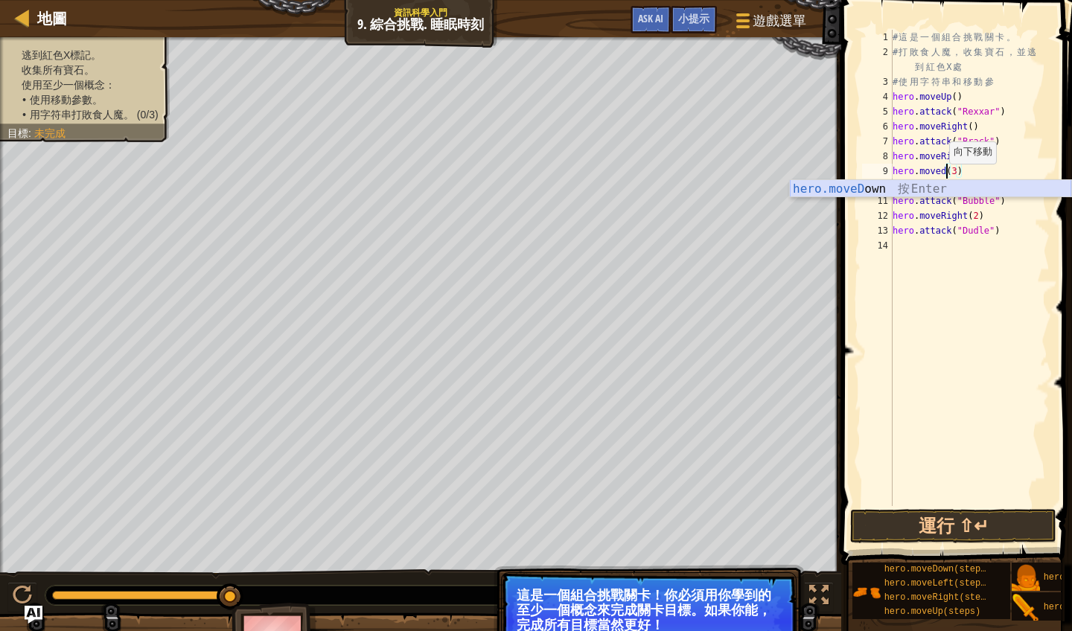
click at [874, 188] on div "hero.moveD own 按 Enter" at bounding box center [930, 207] width 281 height 54
click at [938, 533] on button "運行 ⇧↵" at bounding box center [953, 526] width 206 height 34
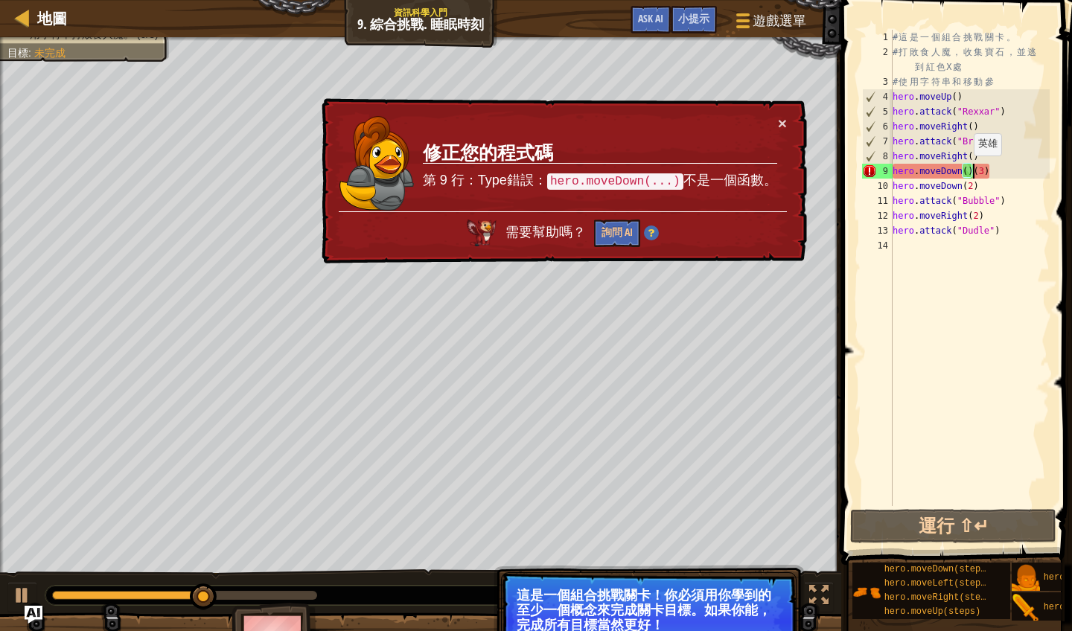
click at [967, 170] on div "# 這 是 一 個 組 合 挑 戰 關 卡 。 # 打 敗 食 人 魔 ， 收 集 寶 石 ， 並 逃 到 紅 色 X 處 # 使 用 字 符 串 和 移 動…" at bounding box center [969, 283] width 160 height 506
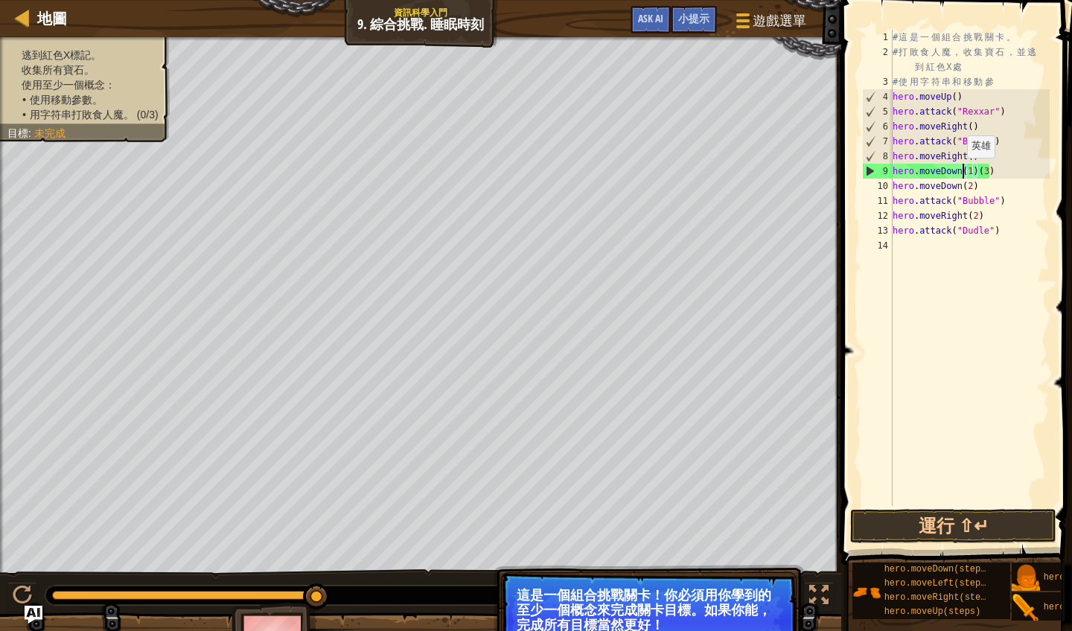
click at [960, 173] on div "# 這 是 一 個 組 合 挑 戰 關 卡 。 # 打 敗 食 人 魔 ， 收 集 寶 石 ， 並 逃 到 紅 色 X 處 # 使 用 字 符 串 和 移 動…" at bounding box center [969, 283] width 160 height 506
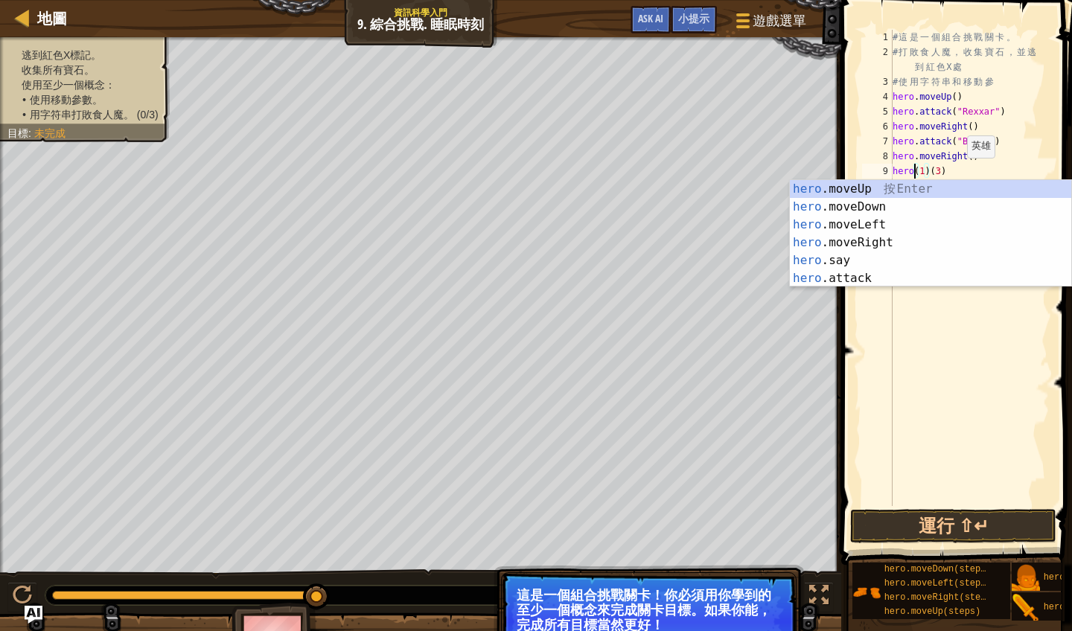
scroll to position [7, 3]
click at [854, 378] on span at bounding box center [957, 261] width 243 height 609
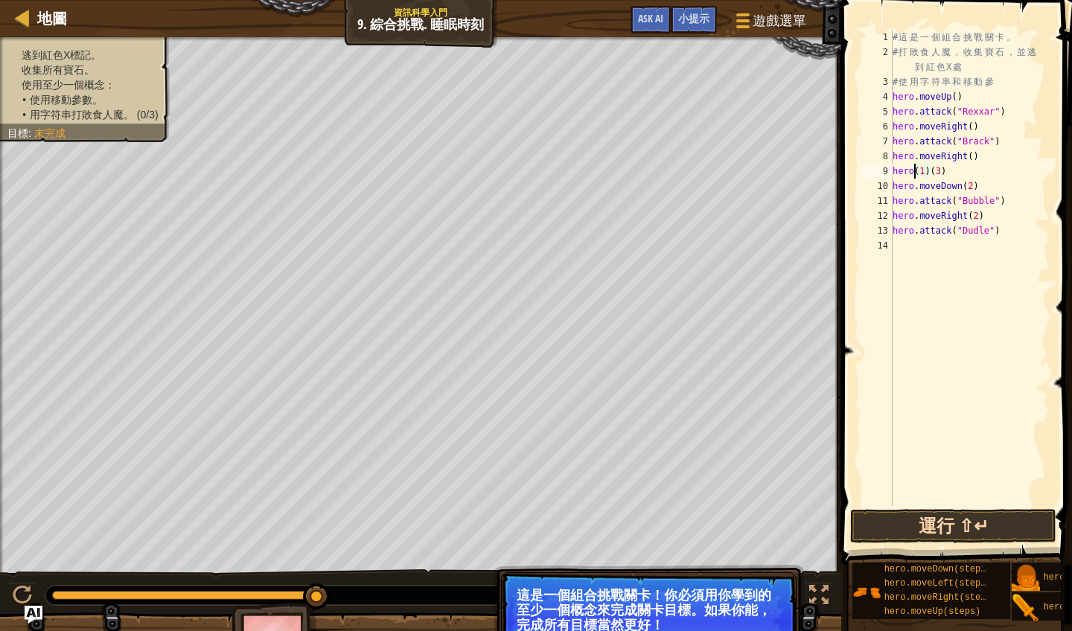
click at [918, 531] on button "運行 ⇧↵" at bounding box center [953, 526] width 206 height 34
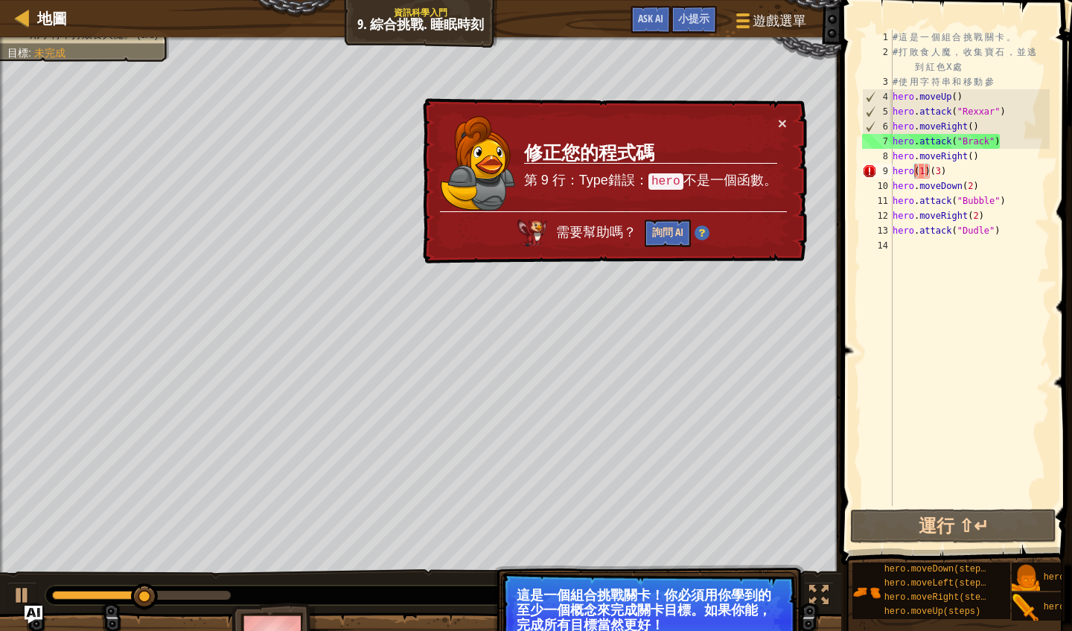
click at [662, 236] on button "詢問 AI" at bounding box center [667, 234] width 46 height 28
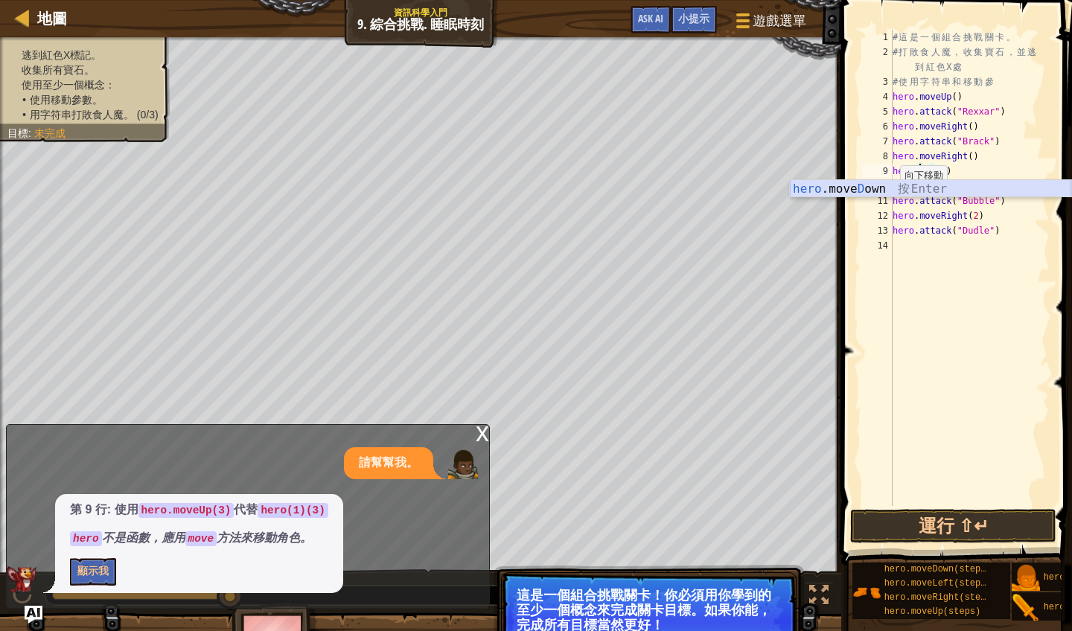
click at [881, 189] on div "hero .move D own 按 Enter" at bounding box center [930, 207] width 281 height 54
click at [909, 533] on button "運行 ⇧↵" at bounding box center [953, 526] width 206 height 34
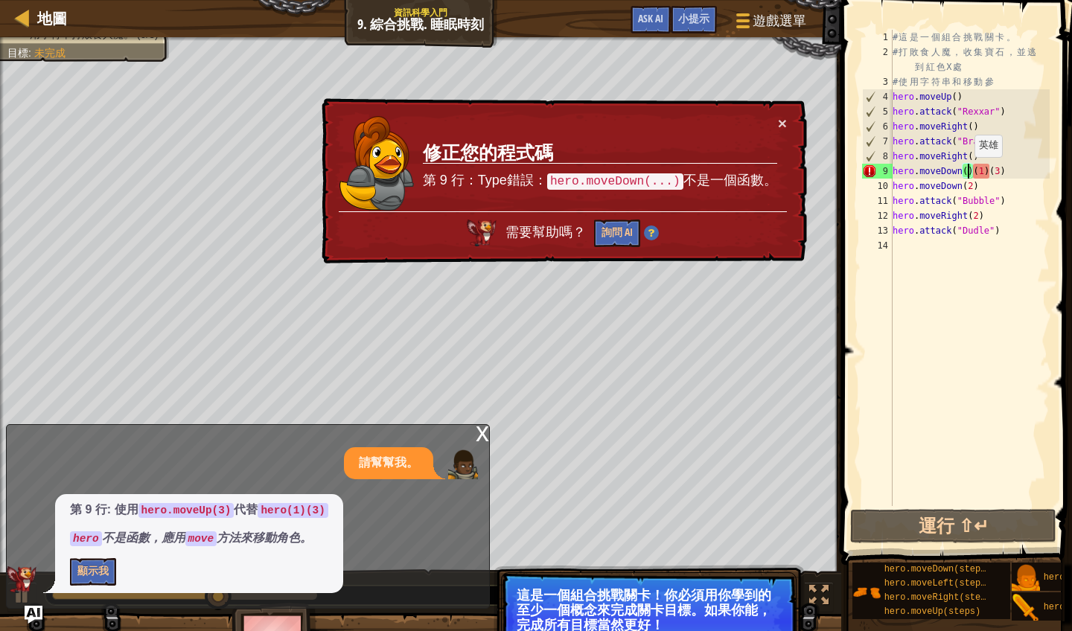
click at [967, 172] on div "# 這 是 一 個 組 合 挑 戰 關 卡 。 # 打 敗 食 人 魔 ， 收 集 寶 石 ， 並 逃 到 紅 色 X 處 # 使 用 字 符 串 和 移 動…" at bounding box center [969, 283] width 160 height 506
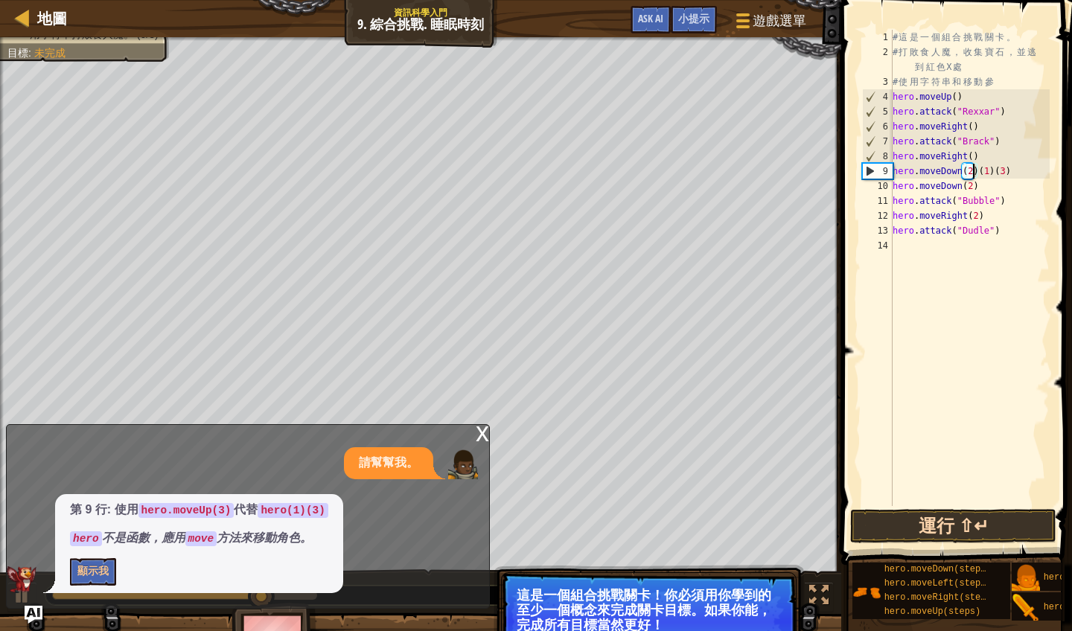
click at [927, 531] on button "運行 ⇧↵" at bounding box center [953, 526] width 206 height 34
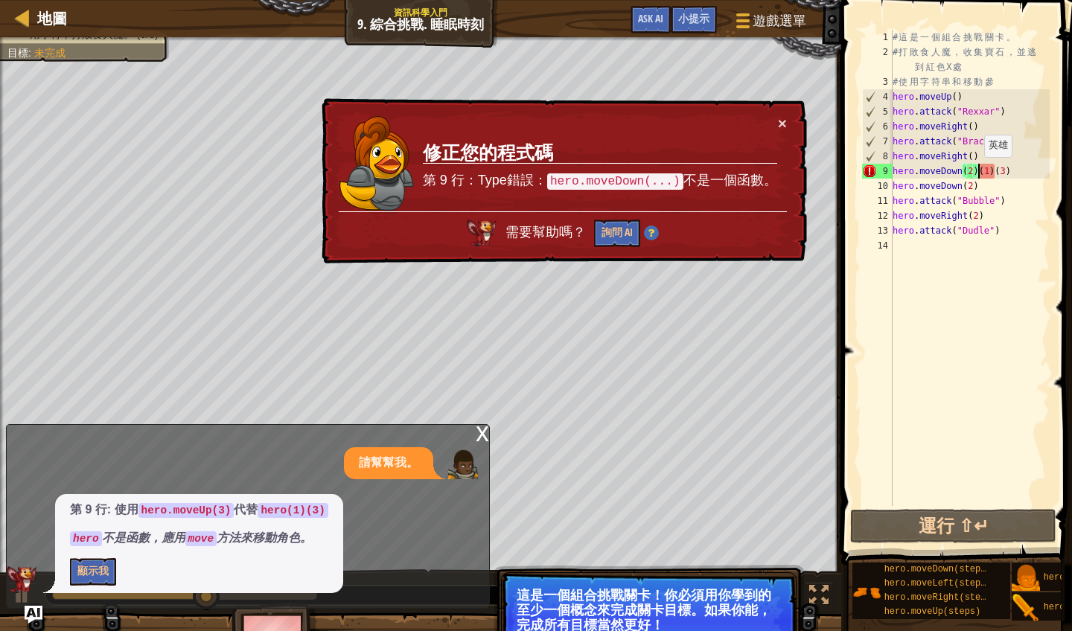
click at [977, 172] on div "# 這 是 一 個 組 合 挑 戰 關 卡 。 # 打 敗 食 人 魔 ， 收 集 寶 石 ， 並 逃 到 紅 色 X 處 # 使 用 字 符 串 和 移 動…" at bounding box center [969, 283] width 160 height 506
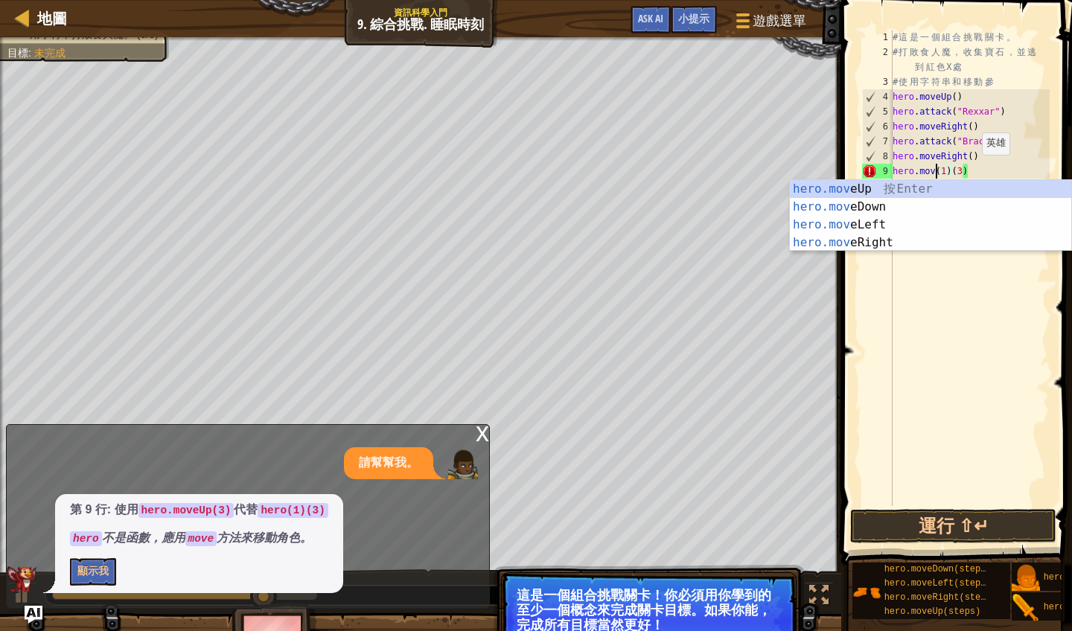
scroll to position [7, 5]
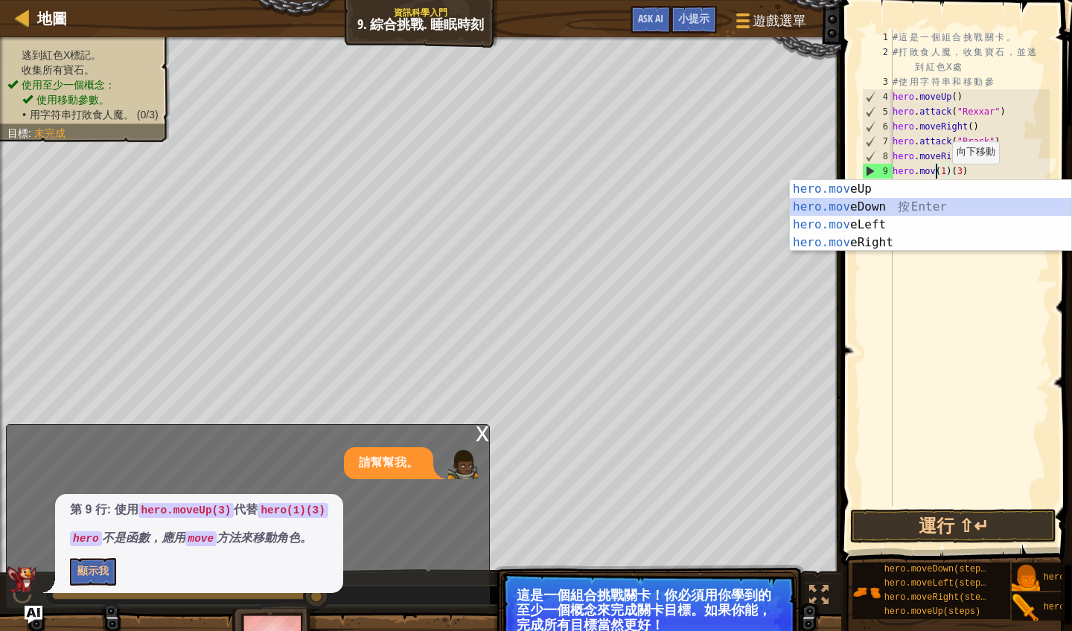
click at [858, 203] on div "hero.mov eUp 按 Enter hero.mov eDown 按 Enter hero.mov eLeft 按 Enter hero.mov eRi…" at bounding box center [930, 233] width 281 height 107
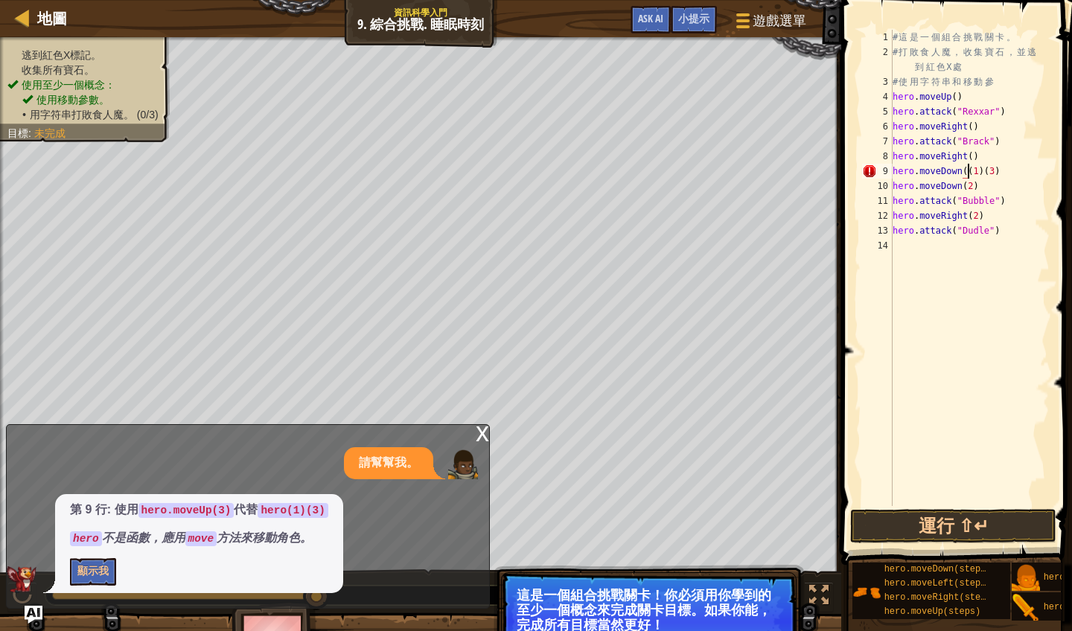
type textarea "hero.moveDown(1)(3)"
click at [954, 365] on div "# 這 是 一 個 組 合 挑 戰 關 卡 。 # 打 敗 食 人 魔 ， 收 集 寶 石 ， 並 逃 到 紅 色 X 處 # 使 用 字 符 串 和 移 動…" at bounding box center [969, 283] width 160 height 506
click at [976, 185] on div "# 這 是 一 個 組 合 挑 戰 關 卡 。 # 打 敗 食 人 魔 ， 收 集 寶 石 ， 並 逃 到 紅 色 X 處 # 使 用 字 符 串 和 移 動…" at bounding box center [969, 283] width 160 height 506
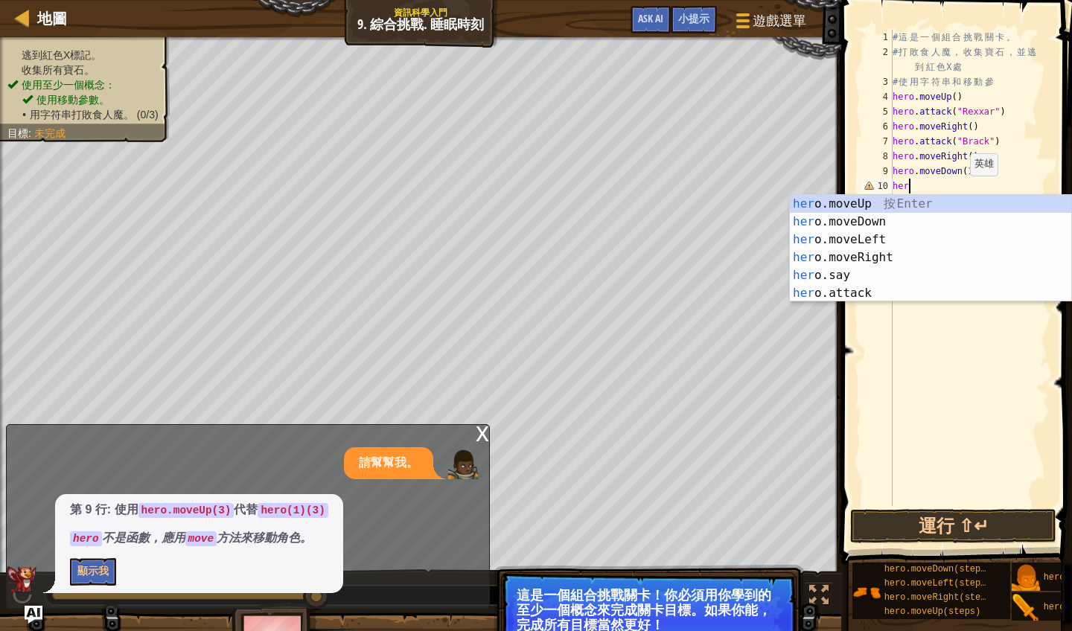
type textarea "h"
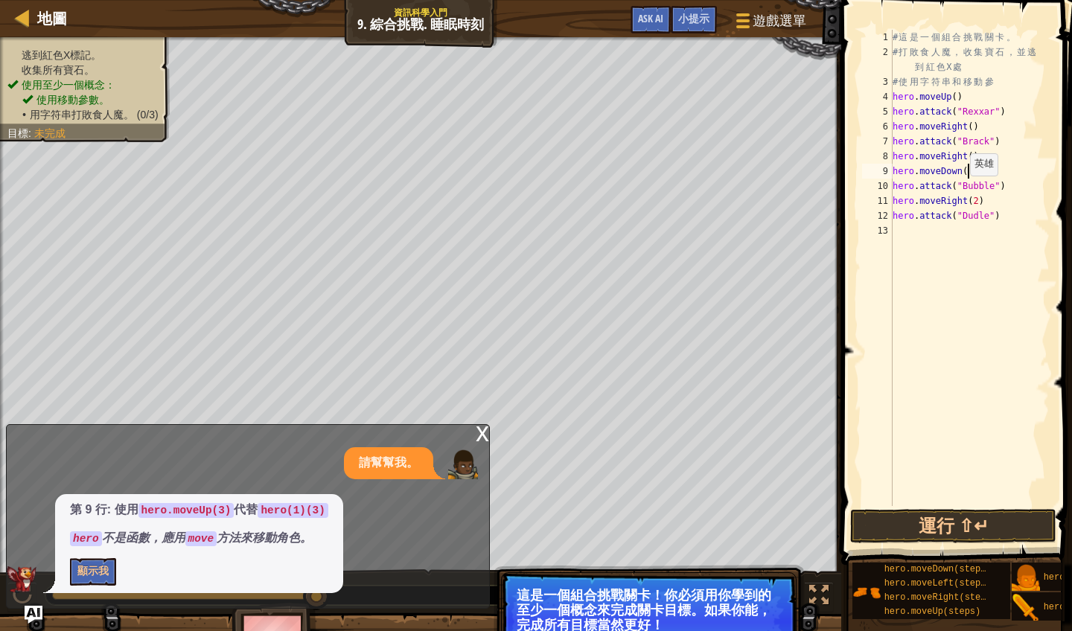
type textarea "hero.moveDo"
click at [927, 189] on div "hero.moveDo wn 按 Enter" at bounding box center [930, 207] width 281 height 54
click at [932, 532] on button "運行 ⇧↵" at bounding box center [953, 526] width 206 height 34
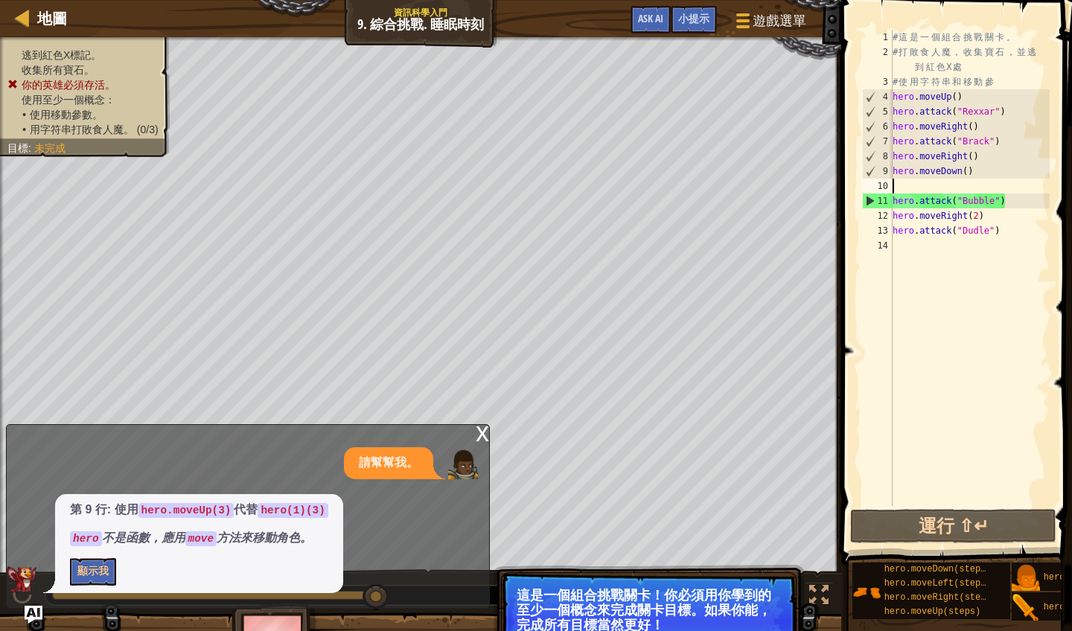
type textarea "h"
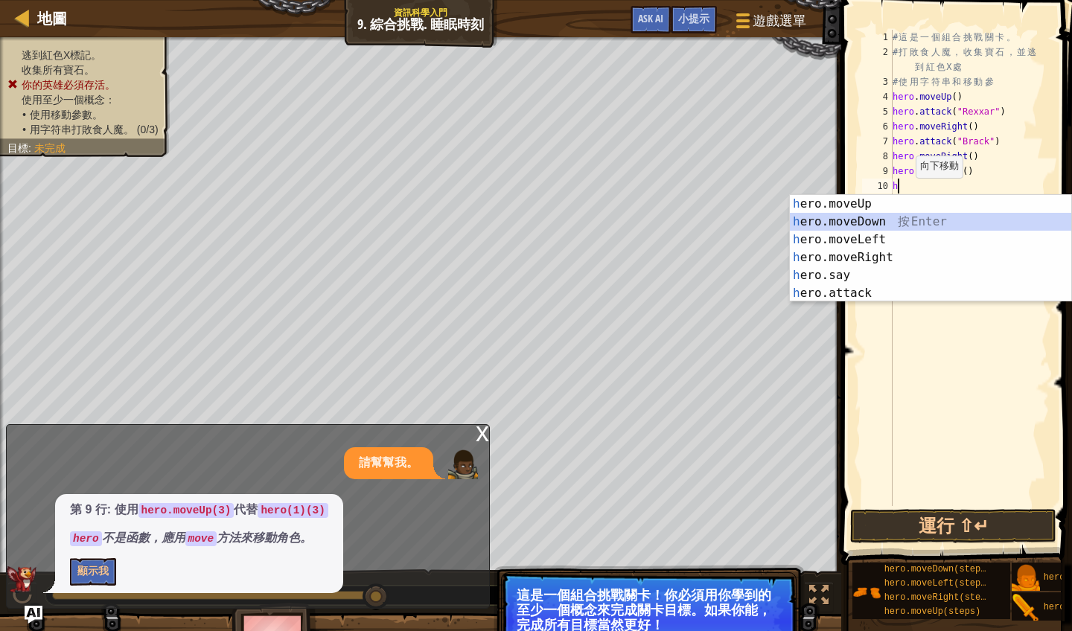
click at [866, 223] on div "h ero.moveUp 按 Enter h ero.moveDown 按 Enter h ero.moveLeft 按 Enter h ero.moveRi…" at bounding box center [930, 266] width 281 height 143
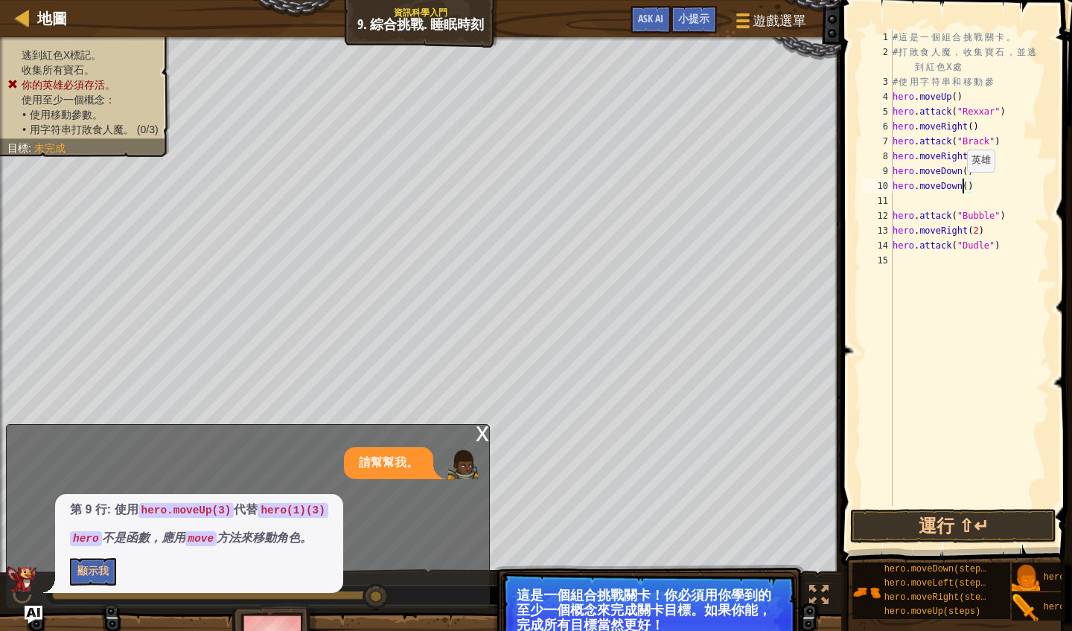
click at [960, 187] on div "# 這 是 一 個 組 合 挑 戰 關 卡 。 # 打 敗 食 人 魔 ， 收 集 寶 石 ， 並 逃 到 紅 色 X 處 # 使 用 字 符 串 和 移 動…" at bounding box center [969, 283] width 160 height 506
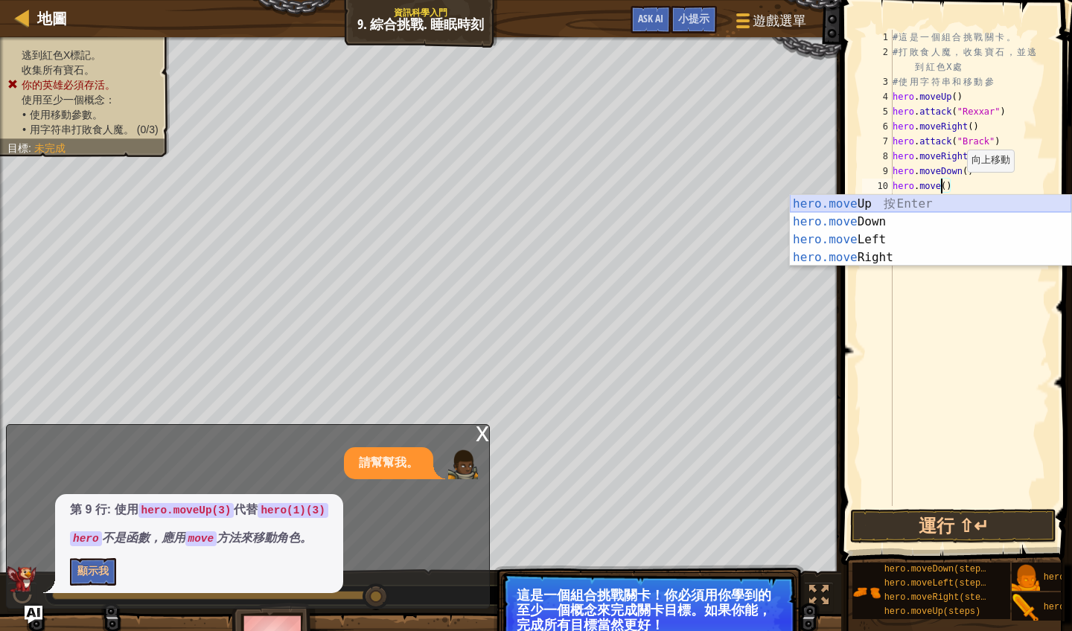
click at [912, 199] on div "hero.move Up 按 Enter hero.move Down 按 Enter hero.move Left 按 Enter hero.move Ri…" at bounding box center [930, 248] width 281 height 107
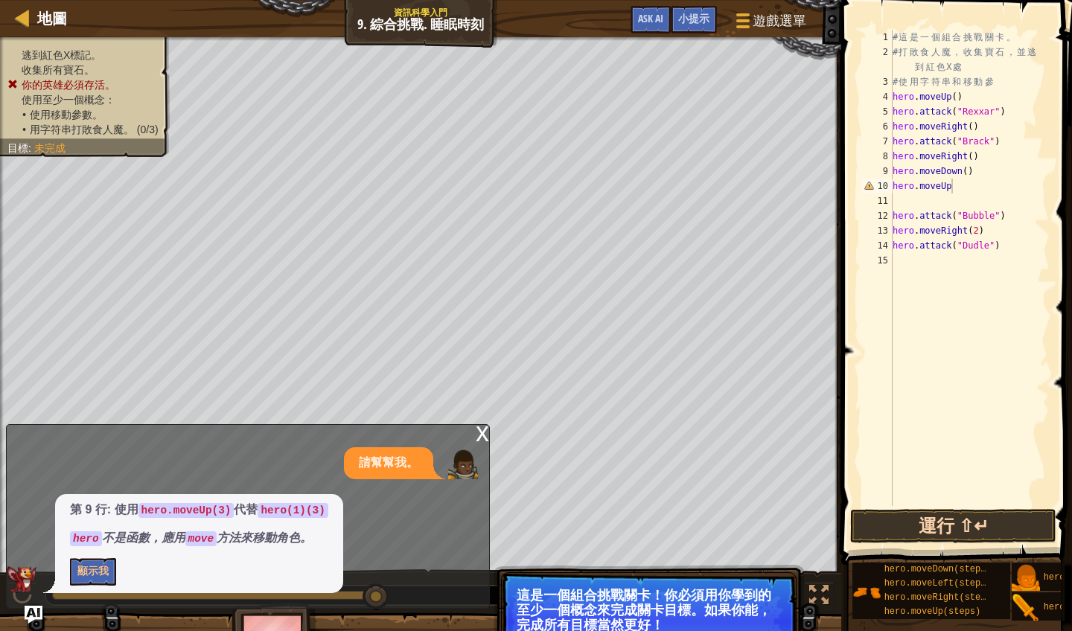
click at [944, 531] on button "運行 ⇧↵" at bounding box center [953, 526] width 206 height 34
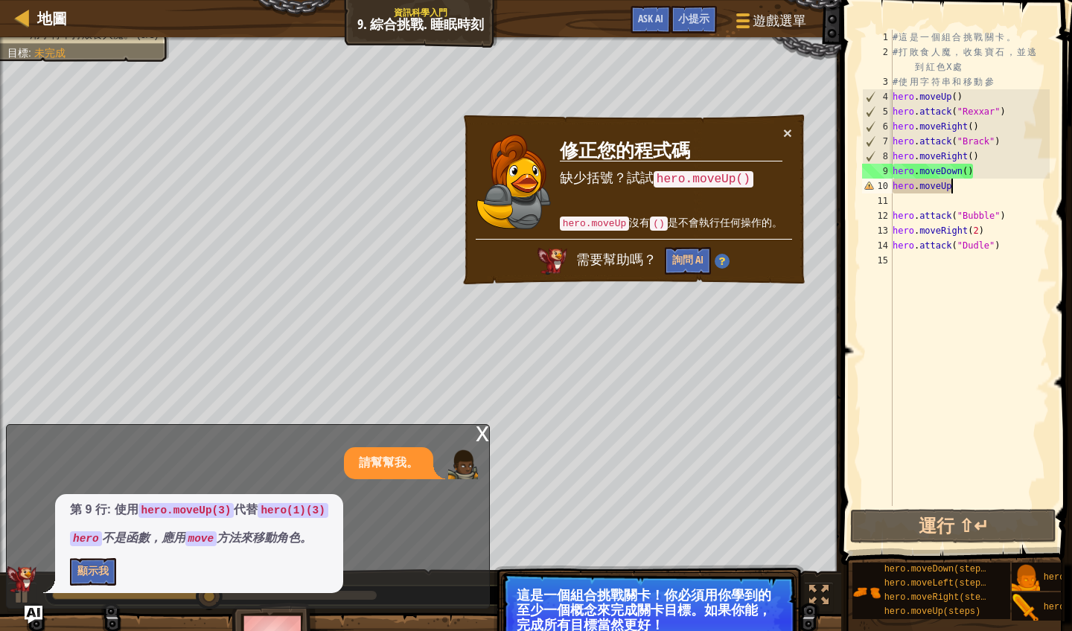
click at [967, 185] on div "# 這 是 一 個 組 合 挑 戰 關 卡 。 # 打 敗 食 人 魔 ， 收 集 寶 石 ， 並 逃 到 紅 色 X 處 # 使 用 字 符 串 和 移 動…" at bounding box center [969, 283] width 160 height 506
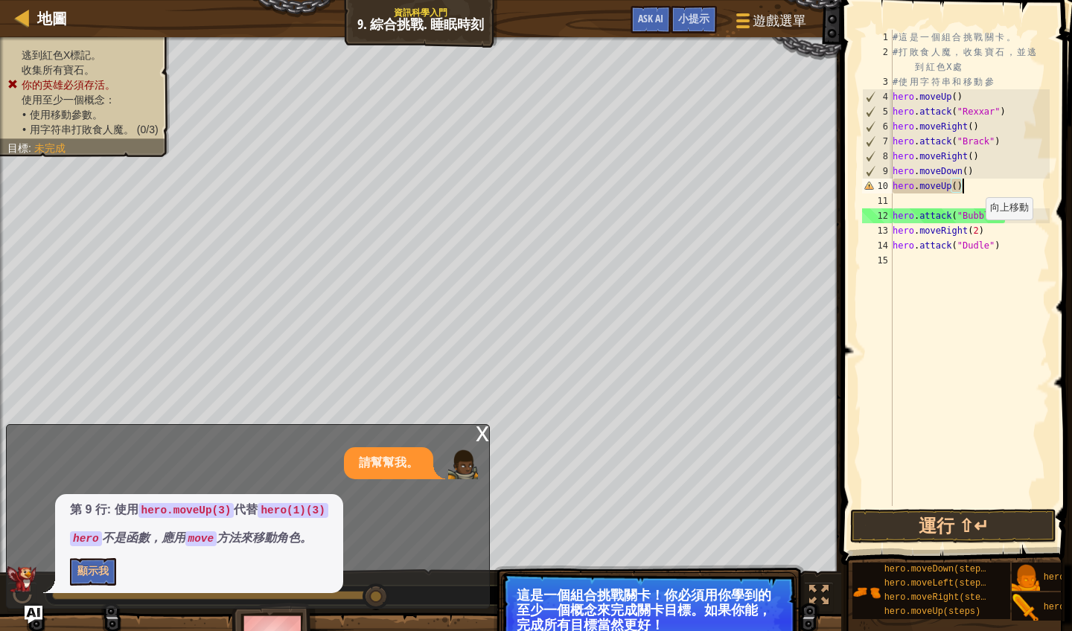
scroll to position [7, 5]
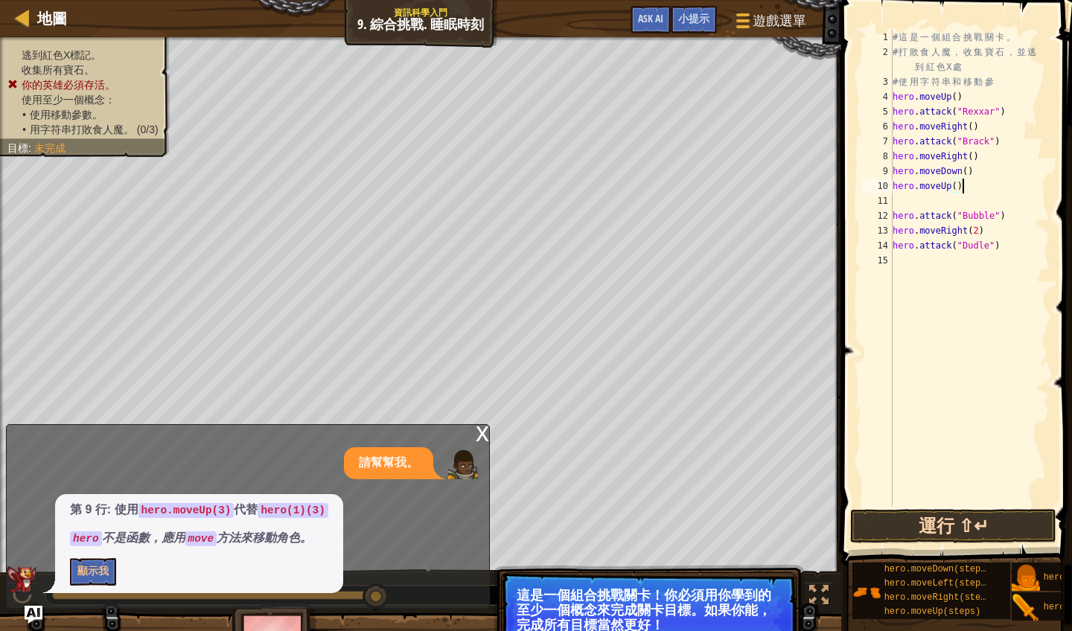
click at [915, 528] on button "運行 ⇧↵" at bounding box center [953, 526] width 206 height 34
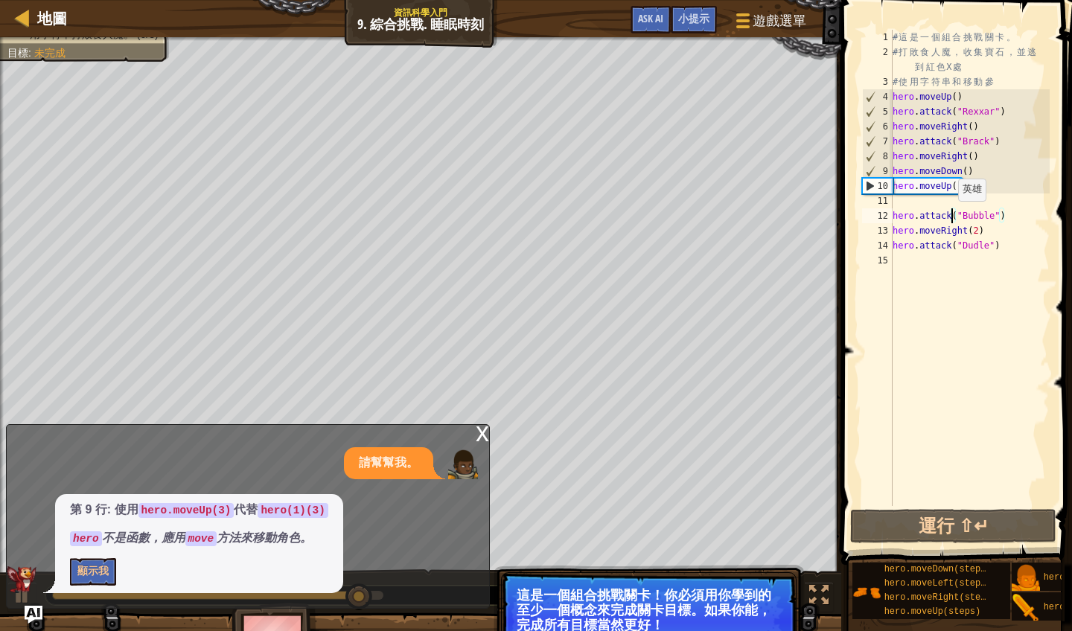
click at [951, 216] on div "# 這 是 一 個 組 合 挑 戰 關 卡 。 # 打 敗 食 人 魔 ， 收 集 寶 石 ， 並 逃 到 紅 色 X 處 # 使 用 字 符 串 和 移 動…" at bounding box center [969, 283] width 160 height 506
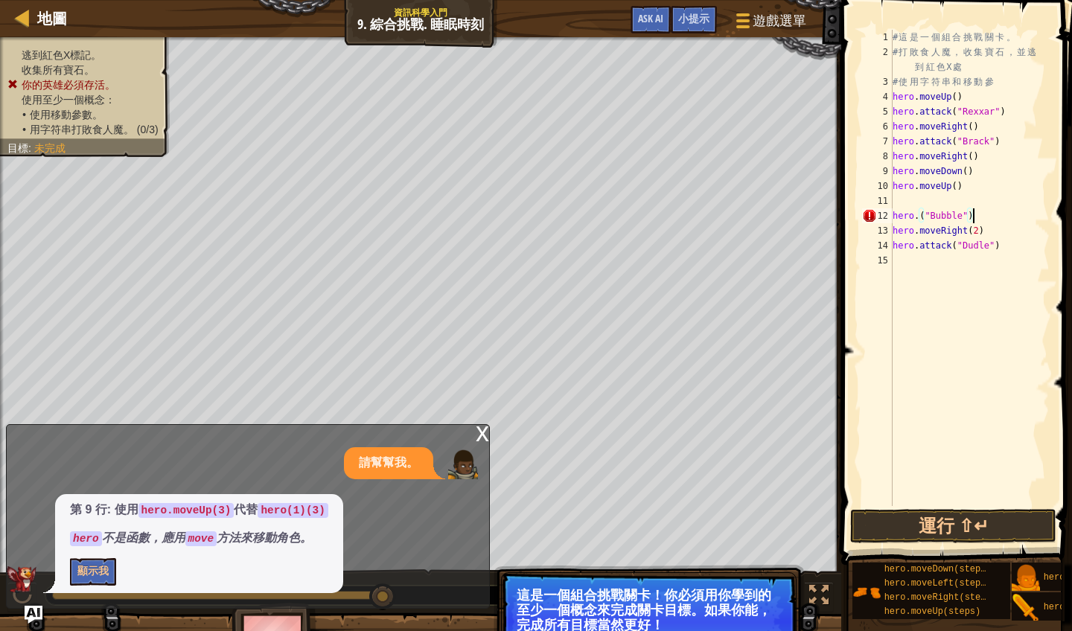
click at [991, 216] on div "# 這 是 一 個 組 合 挑 戰 關 卡 。 # 打 敗 食 人 魔 ， 收 集 寶 石 ， 並 逃 到 紅 色 X 處 # 使 用 字 符 串 和 移 動…" at bounding box center [969, 283] width 160 height 506
click at [967, 215] on div "# 這 是 一 個 組 合 挑 戰 關 卡 。 # 打 敗 食 人 魔 ， 收 集 寶 石 ， 並 逃 到 紅 色 X 處 # 使 用 字 符 串 和 移 動…" at bounding box center [969, 283] width 160 height 506
click at [918, 217] on div "# 這 是 一 個 組 合 挑 戰 關 卡 。 # 打 敗 食 人 魔 ， 收 集 寶 石 ， 並 逃 到 紅 色 X 處 # 使 用 字 符 串 和 移 動…" at bounding box center [969, 283] width 160 height 506
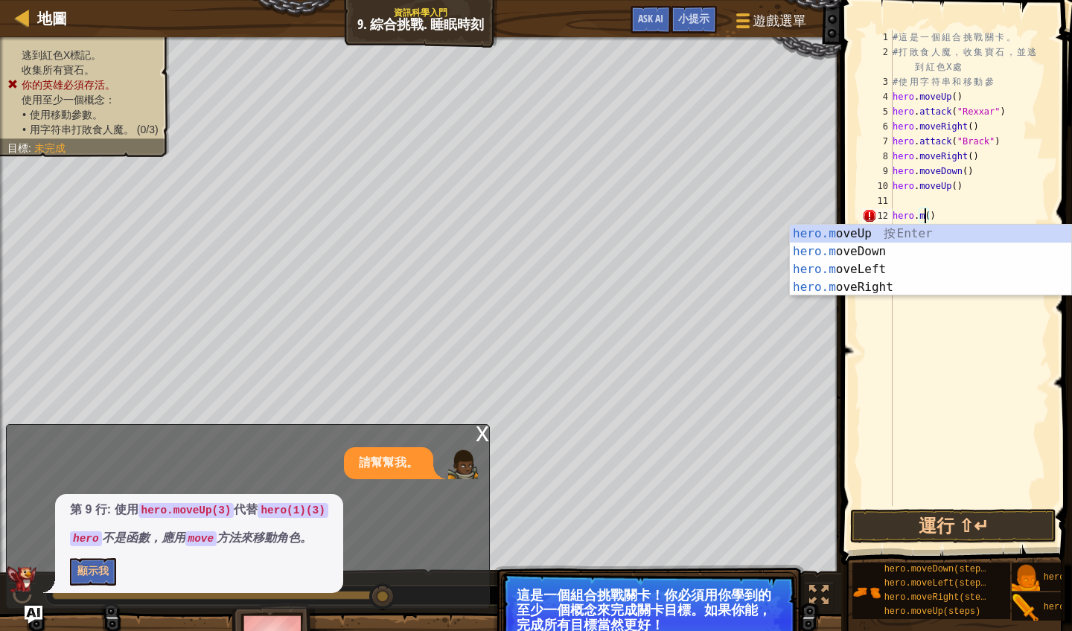
scroll to position [7, 3]
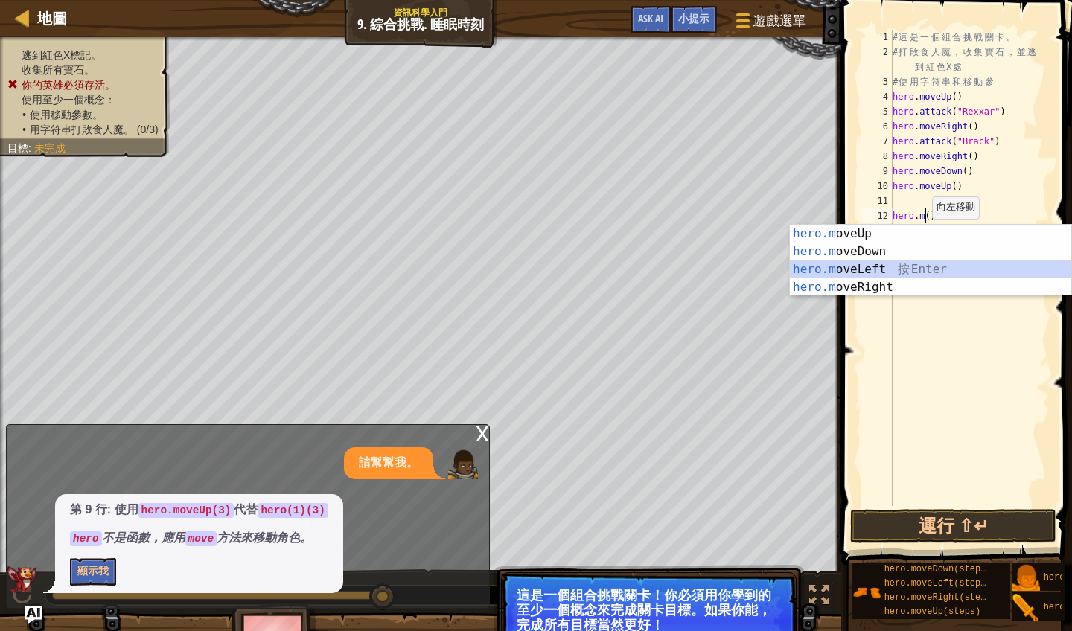
click at [862, 267] on div "hero.m oveUp 按 Enter hero.m oveDown 按 Enter hero.m oveLeft 按 Enter hero.m oveRi…" at bounding box center [930, 278] width 281 height 107
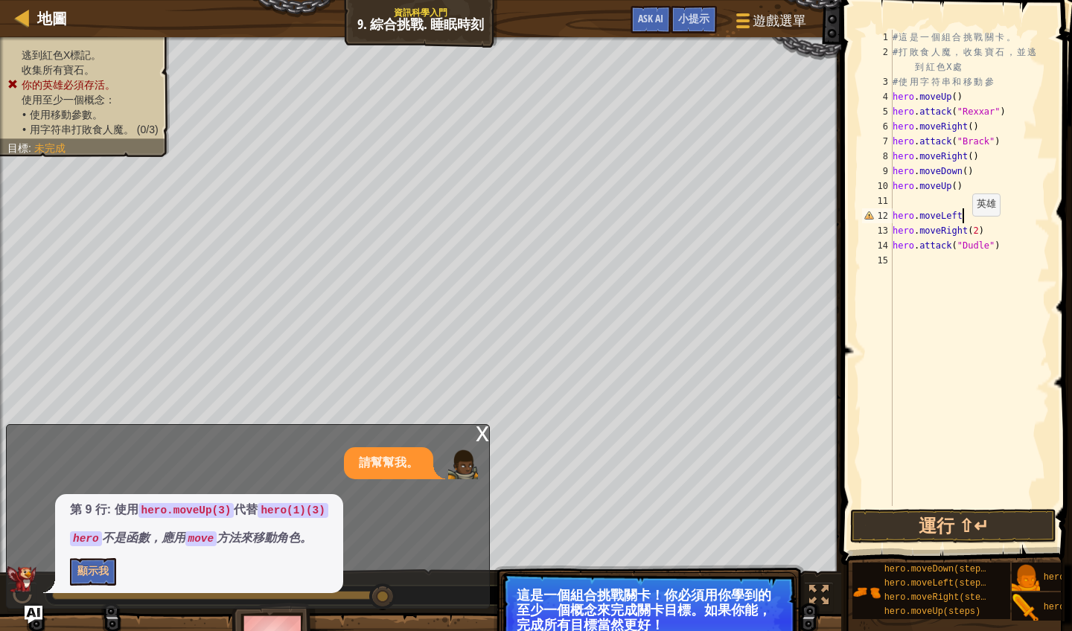
click at [965, 231] on div "# 這 是 一 個 組 合 挑 戰 關 卡 。 # 打 敗 食 人 魔 ， 收 集 寶 石 ， 並 逃 到 紅 色 X 處 # 使 用 字 符 串 和 移 動…" at bounding box center [969, 283] width 160 height 506
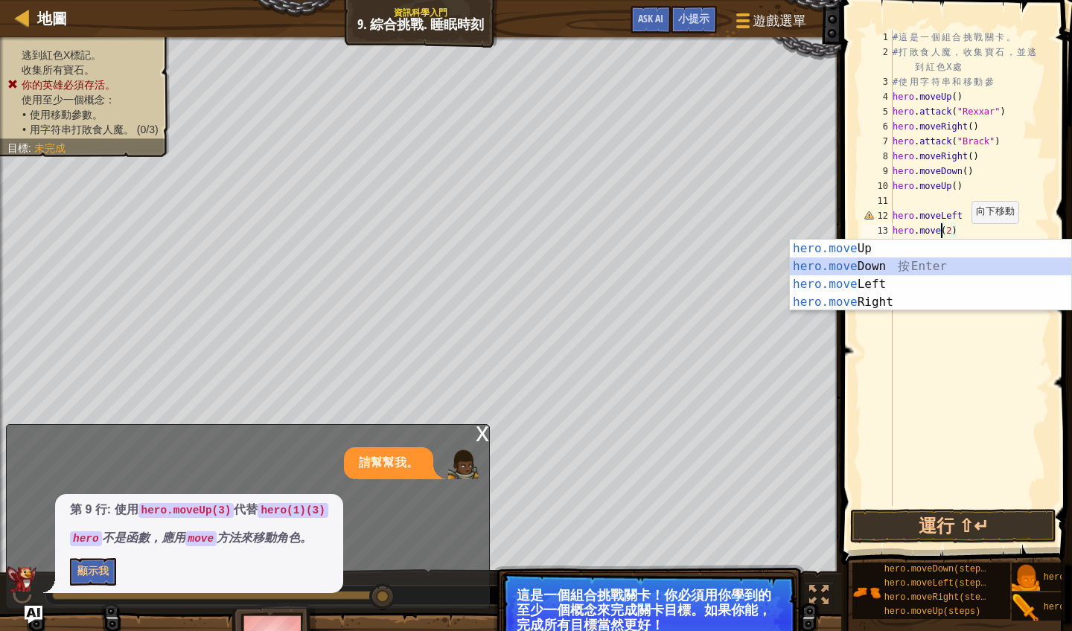
click at [923, 268] on div "hero.move Up 按 Enter hero.move Down 按 Enter hero.move Left 按 Enter hero.move Ri…" at bounding box center [930, 293] width 281 height 107
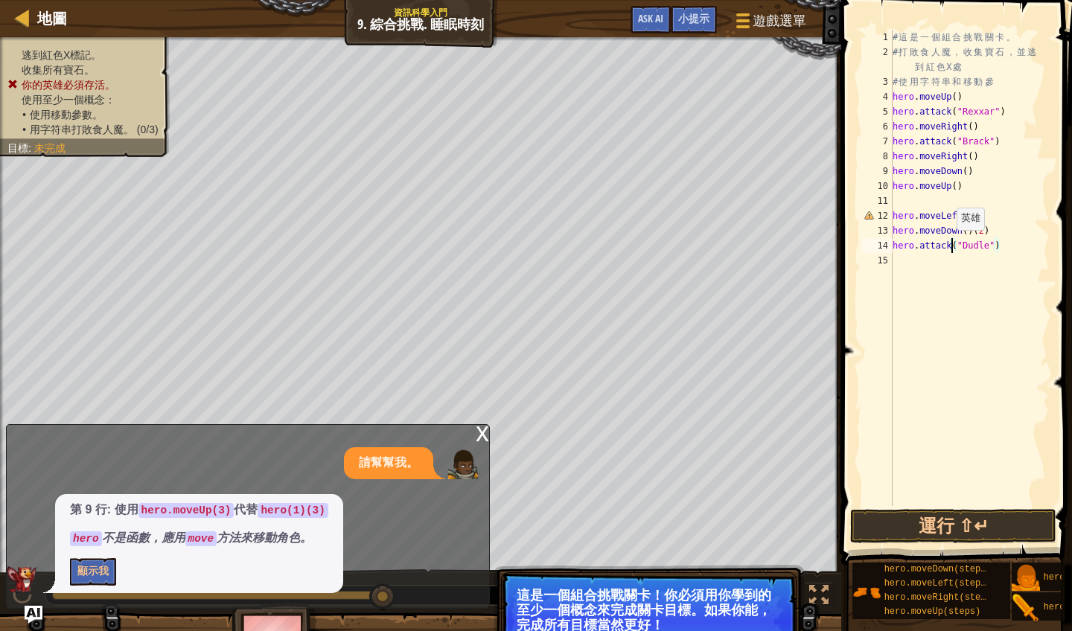
click at [950, 245] on div "# 這 是 一 個 組 合 挑 戰 關 卡 。 # 打 敗 食 人 魔 ， 收 集 寶 石 ， 並 逃 到 紅 色 X 處 # 使 用 字 符 串 和 移 動…" at bounding box center [969, 283] width 160 height 506
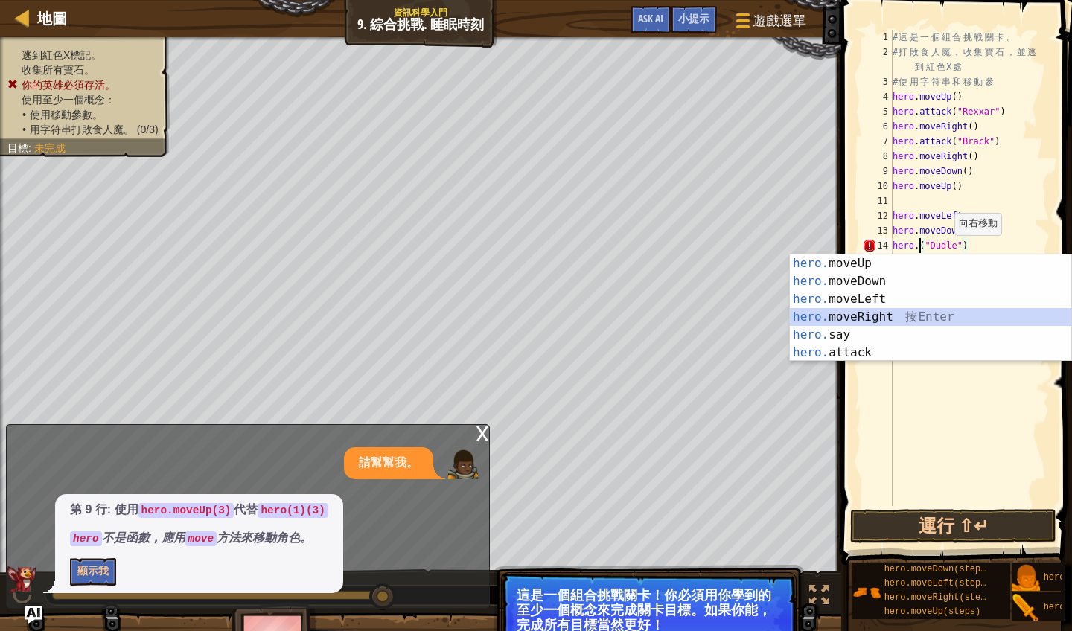
click at [889, 316] on div "hero. moveUp 按 Enter hero. moveDown 按 Enter hero. moveLeft 按 Enter hero. moveRi…" at bounding box center [930, 326] width 281 height 143
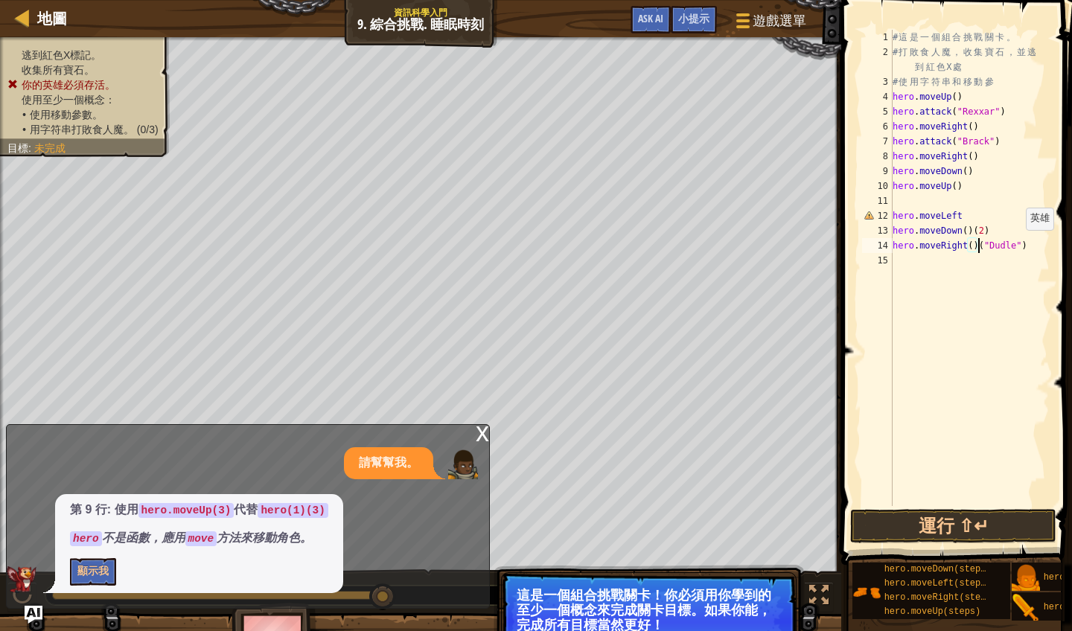
click at [1019, 245] on div "# 這 是 一 個 組 合 挑 戰 關 卡 。 # 打 敗 食 人 魔 ， 收 集 寶 石 ， 並 逃 到 紅 色 X 處 # 使 用 字 符 串 和 移 動…" at bounding box center [969, 283] width 160 height 506
click at [970, 212] on div "# 這 是 一 個 組 合 挑 戰 關 卡 。 # 打 敗 食 人 魔 ， 收 集 寶 石 ， 並 逃 到 紅 色 X 處 # 使 用 字 符 串 和 移 動…" at bounding box center [969, 283] width 160 height 506
click at [950, 528] on button "運行 ⇧↵" at bounding box center [953, 526] width 206 height 34
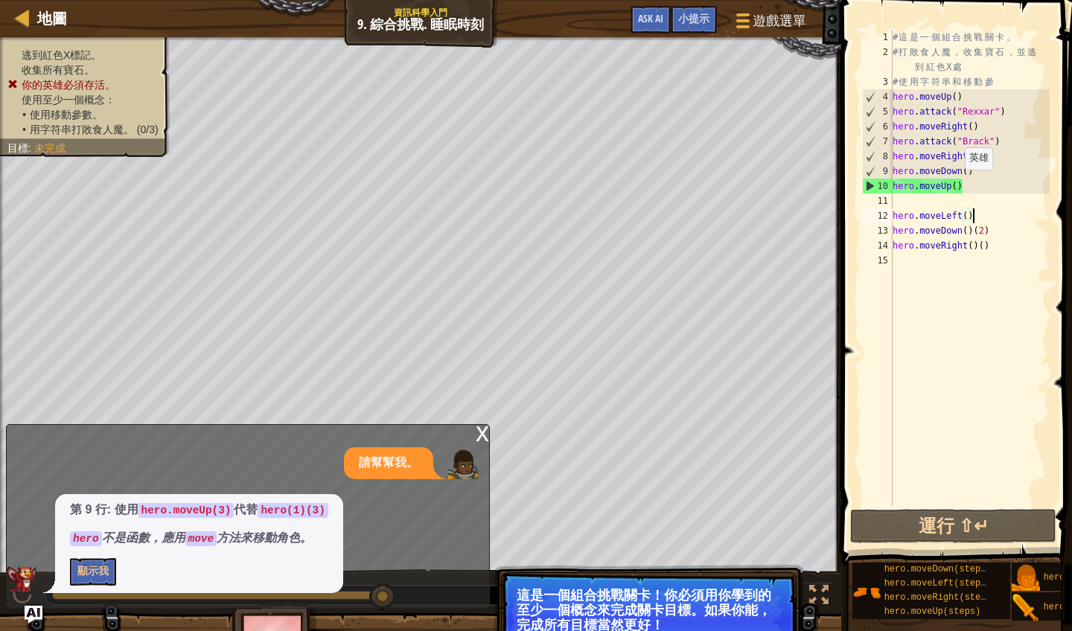
click at [958, 185] on div "# 這 是 一 個 組 合 挑 戰 關 卡 。 # 打 敗 食 人 魔 ， 收 集 寶 石 ， 並 逃 到 紅 色 X 處 # 使 用 字 符 串 和 移 動…" at bounding box center [969, 283] width 160 height 506
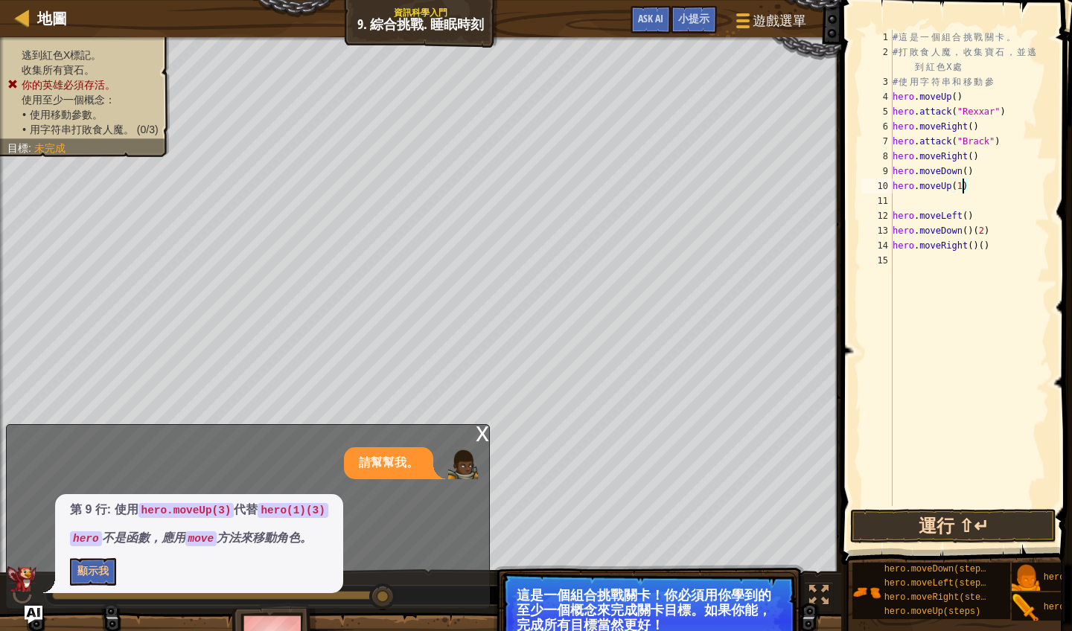
type textarea "hero.moveUp(1)"
click at [940, 528] on button "運行 ⇧↵" at bounding box center [953, 526] width 206 height 34
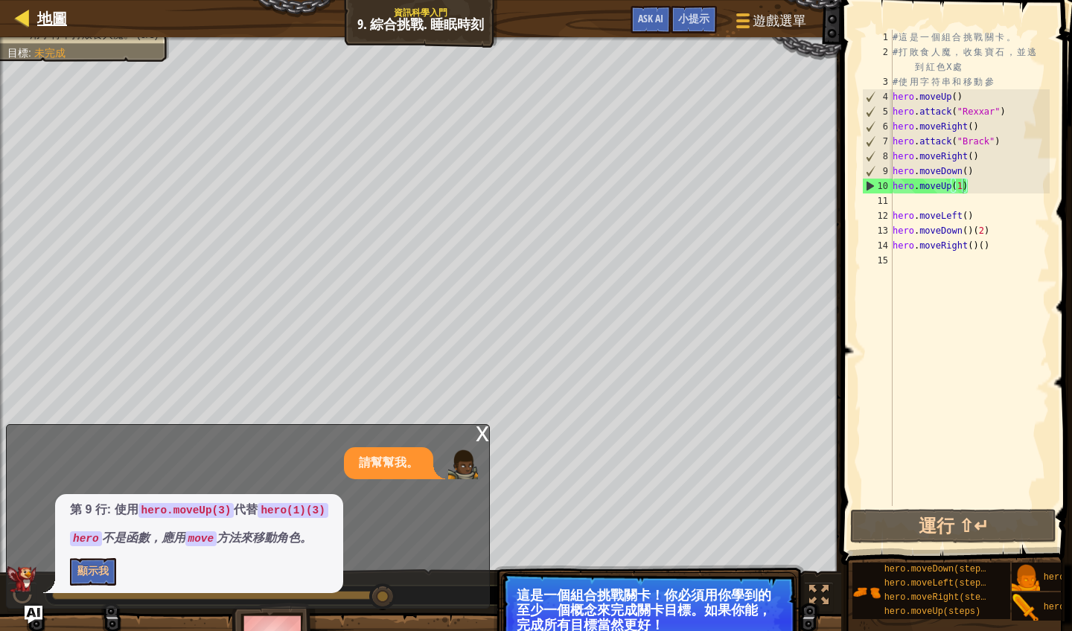
click at [22, 16] on div at bounding box center [22, 17] width 19 height 19
select select "zh-HANT"
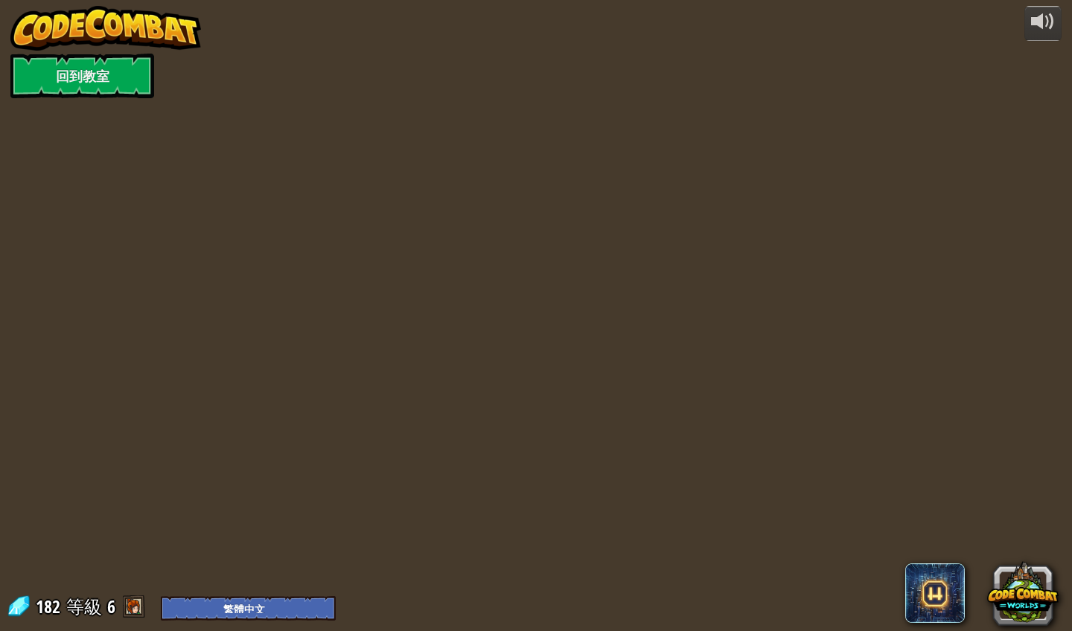
select select "zh-HANT"
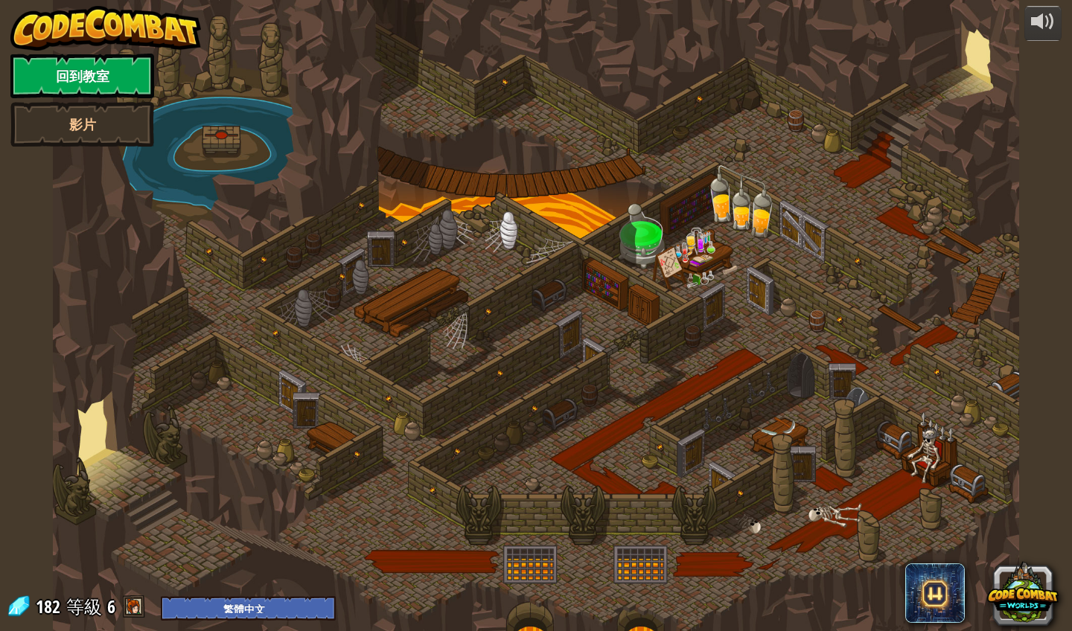
select select "zh-HANT"
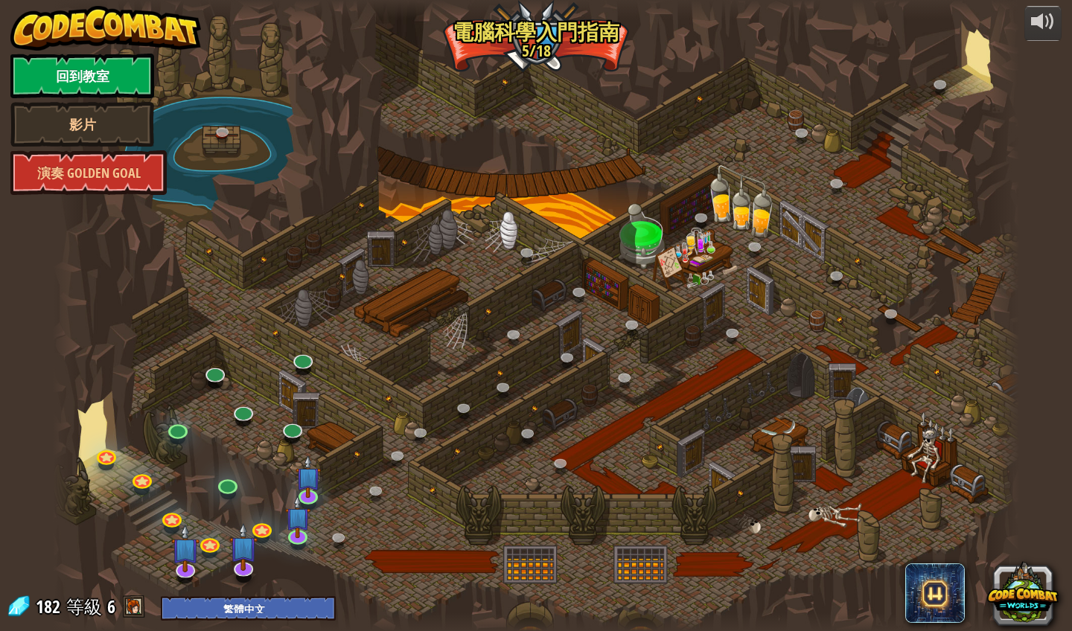
click at [100, 87] on link "回到教室" at bounding box center [82, 76] width 144 height 45
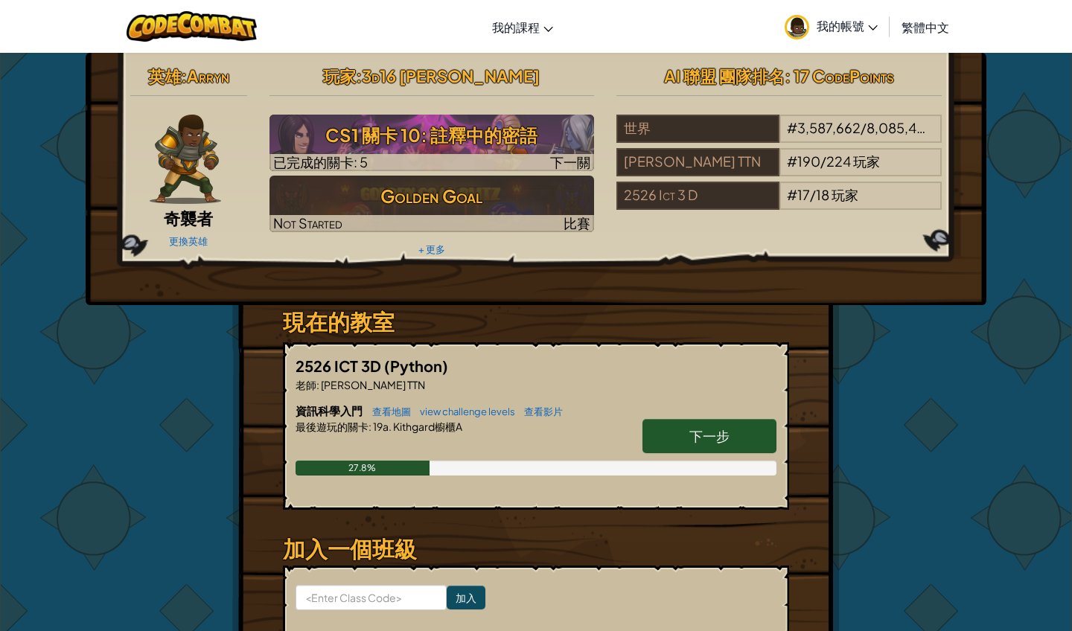
click at [710, 438] on span "下一步" at bounding box center [709, 435] width 40 height 17
select select "zh-HANT"
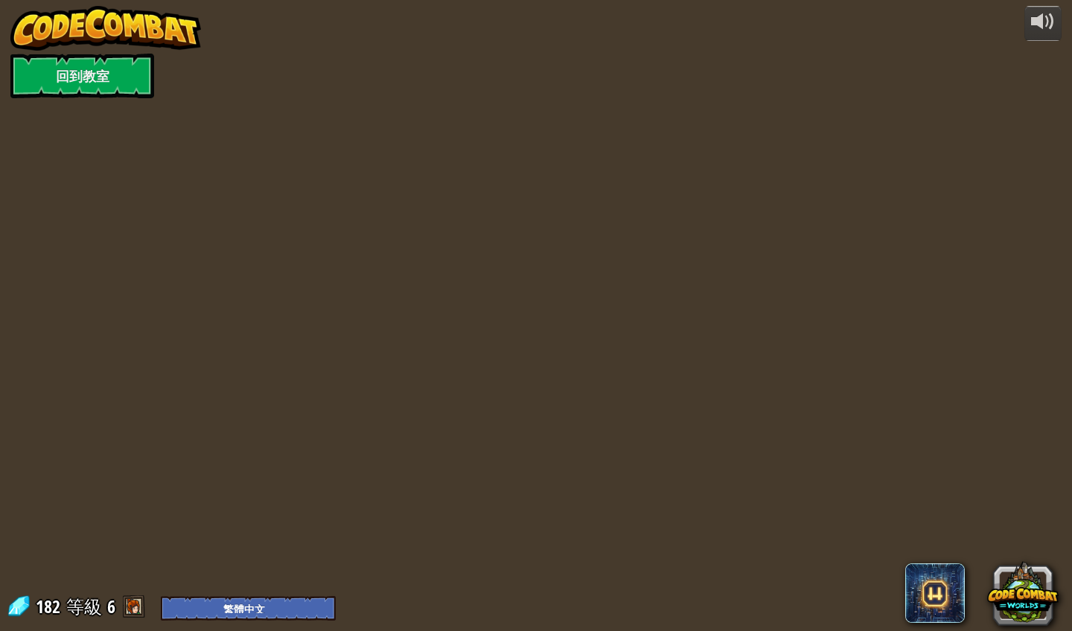
select select "zh-HANT"
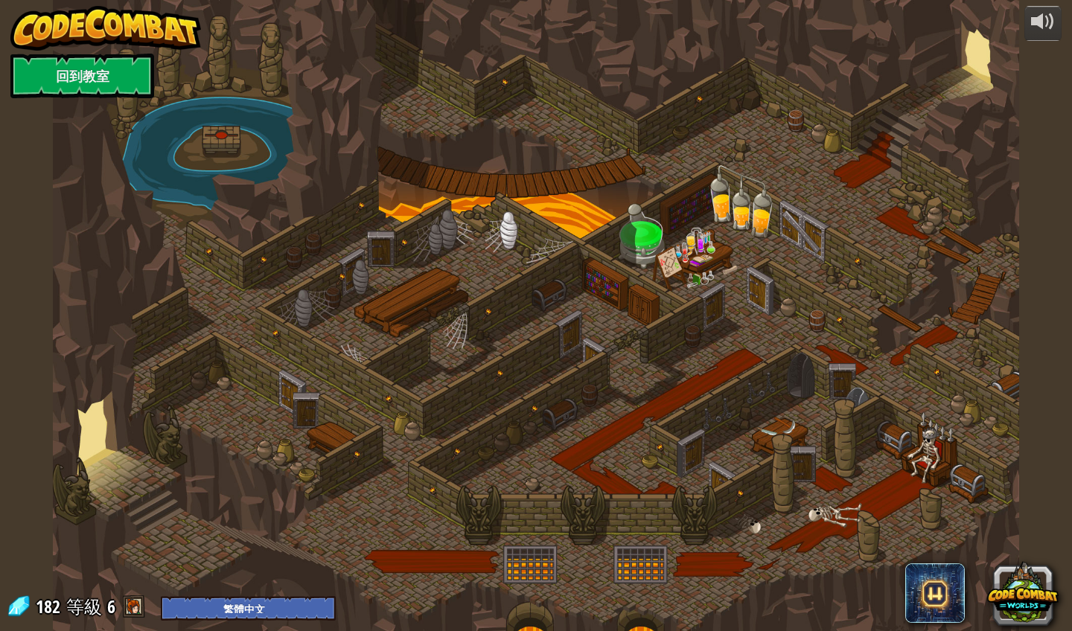
select select "zh-HANT"
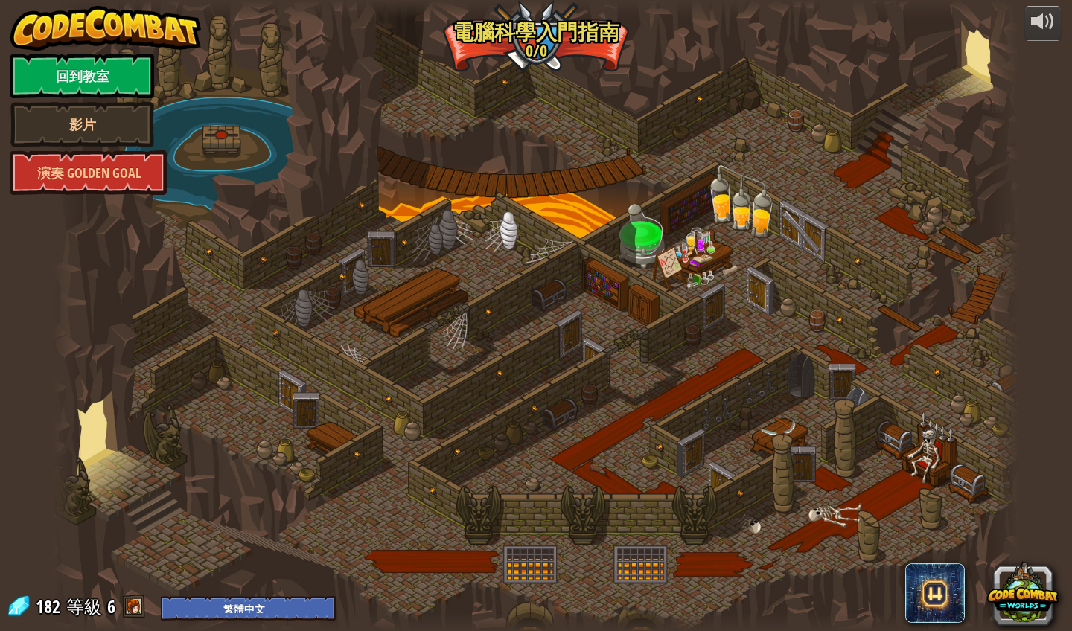
select select "zh-HANT"
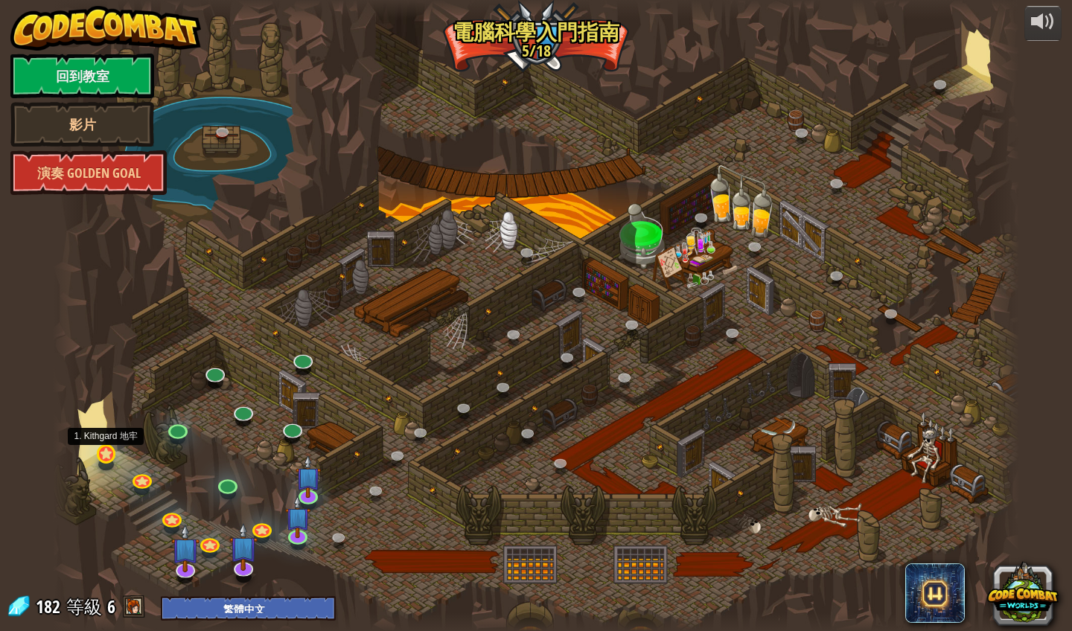
click at [105, 454] on link at bounding box center [107, 454] width 30 height 30
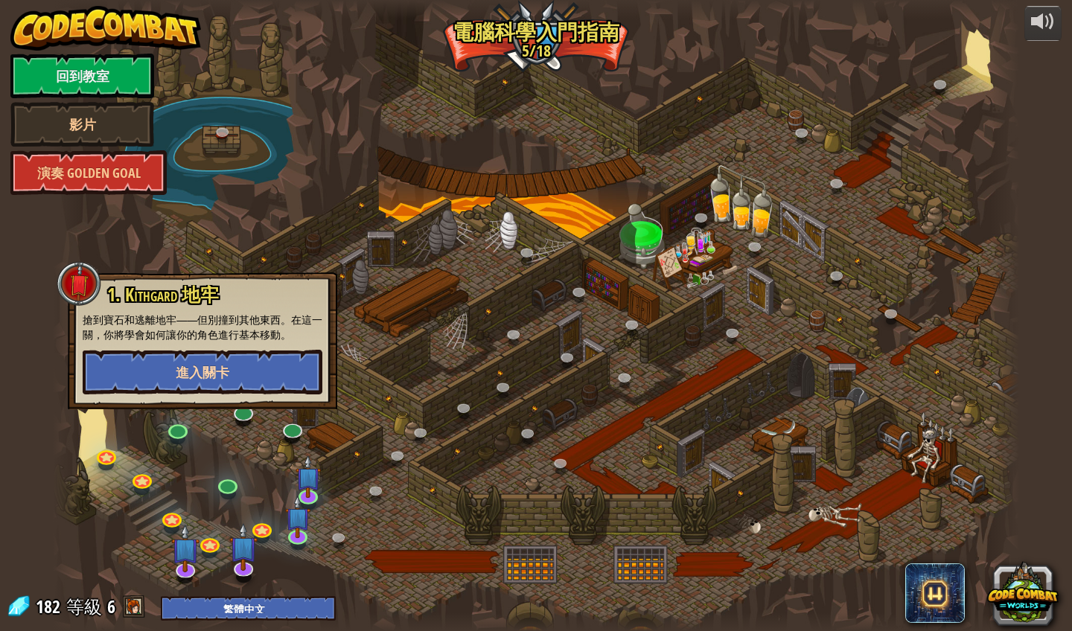
click at [172, 382] on button "進入關卡" at bounding box center [203, 372] width 240 height 45
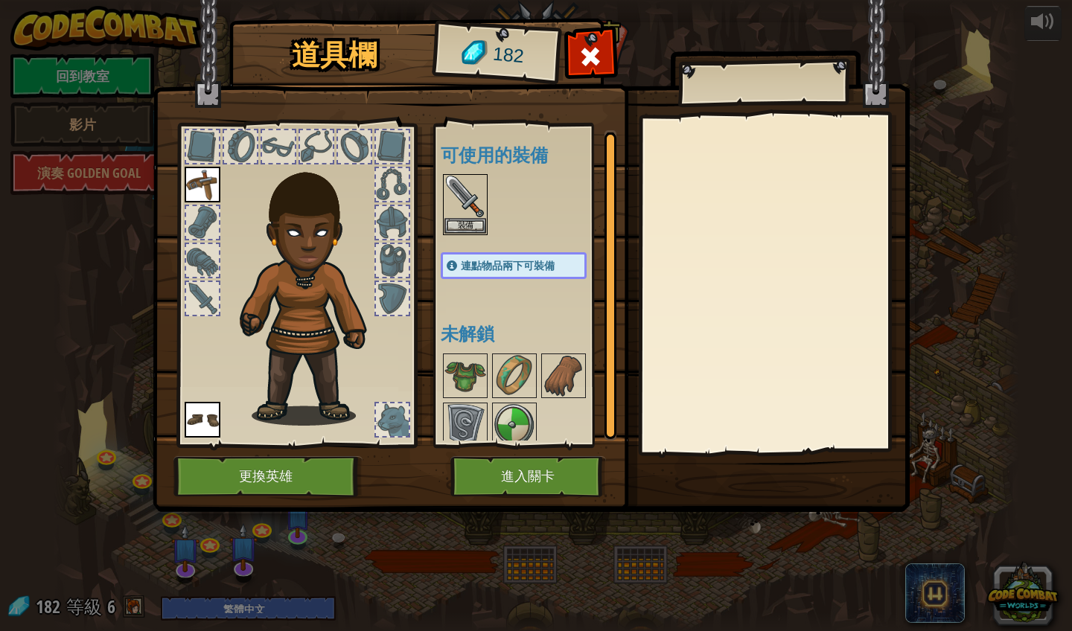
click at [505, 471] on button "進入關卡" at bounding box center [528, 476] width 156 height 41
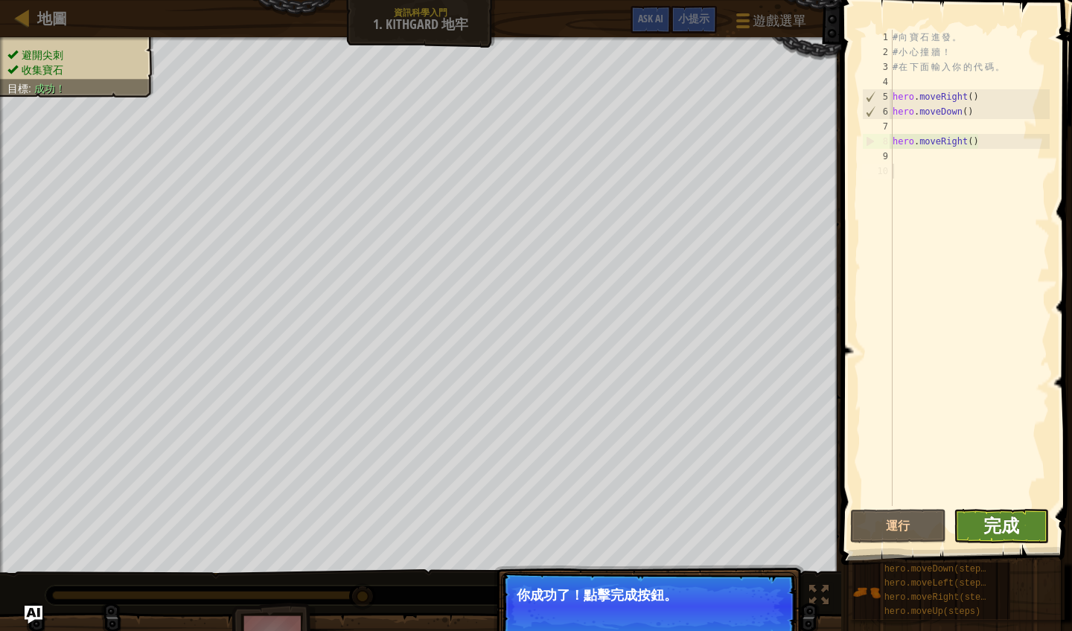
click at [996, 537] on span "完成" at bounding box center [1001, 525] width 36 height 24
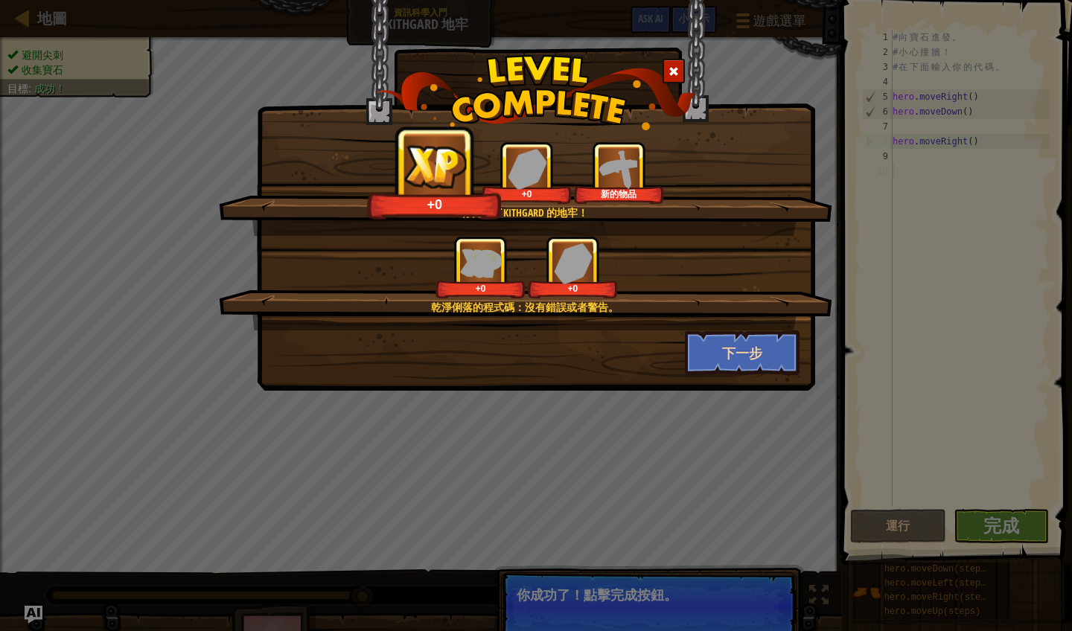
click at [751, 353] on button "下一步" at bounding box center [742, 352] width 115 height 45
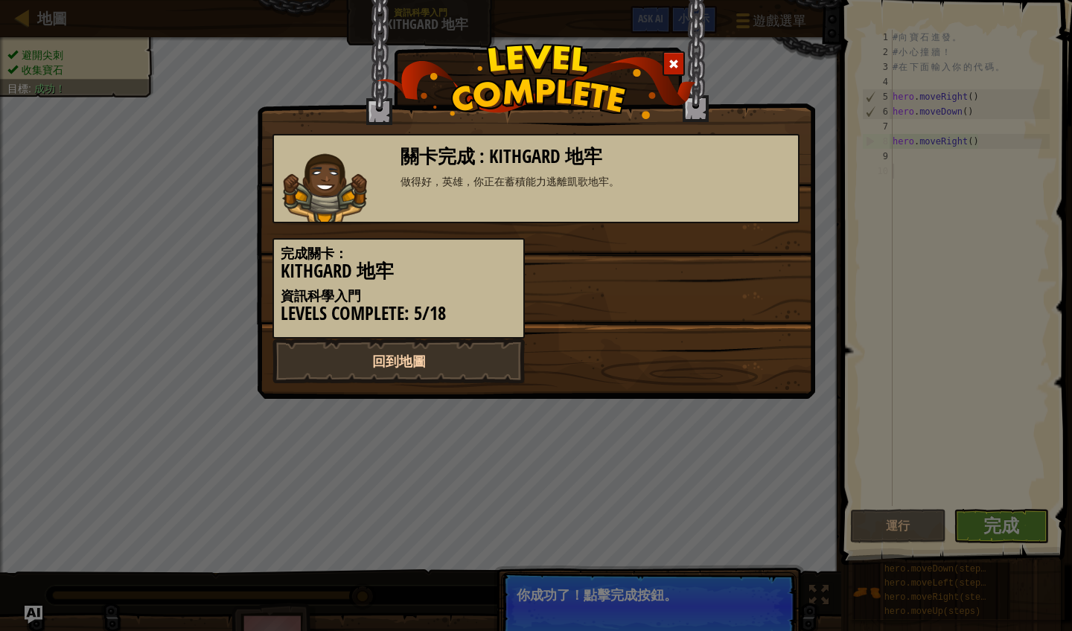
click at [421, 348] on link "回到地圖" at bounding box center [398, 361] width 252 height 45
select select "zh-HANT"
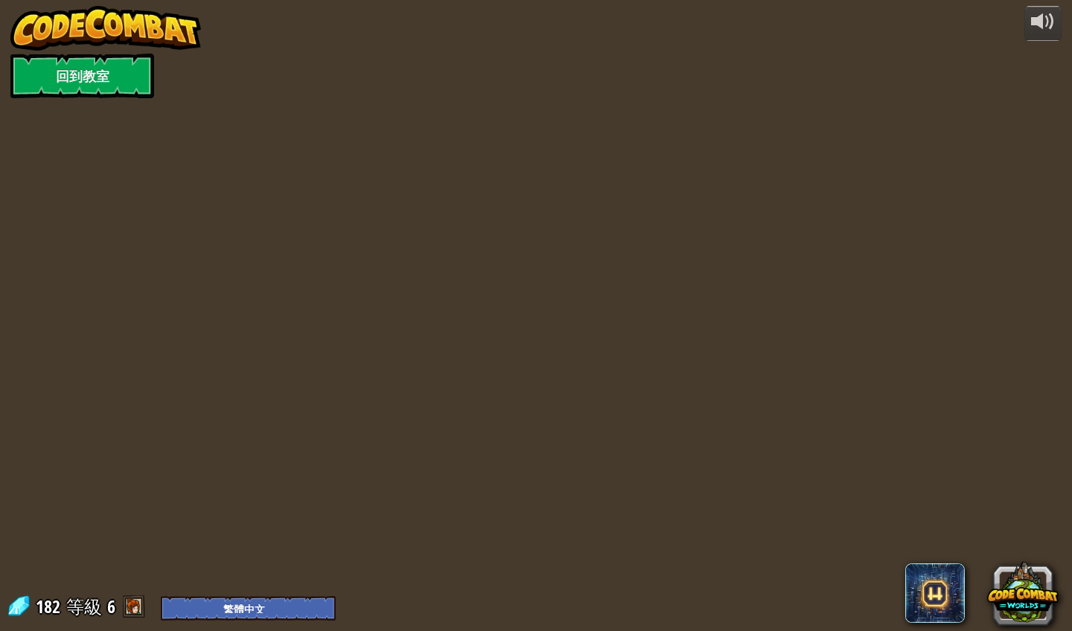
select select "zh-HANT"
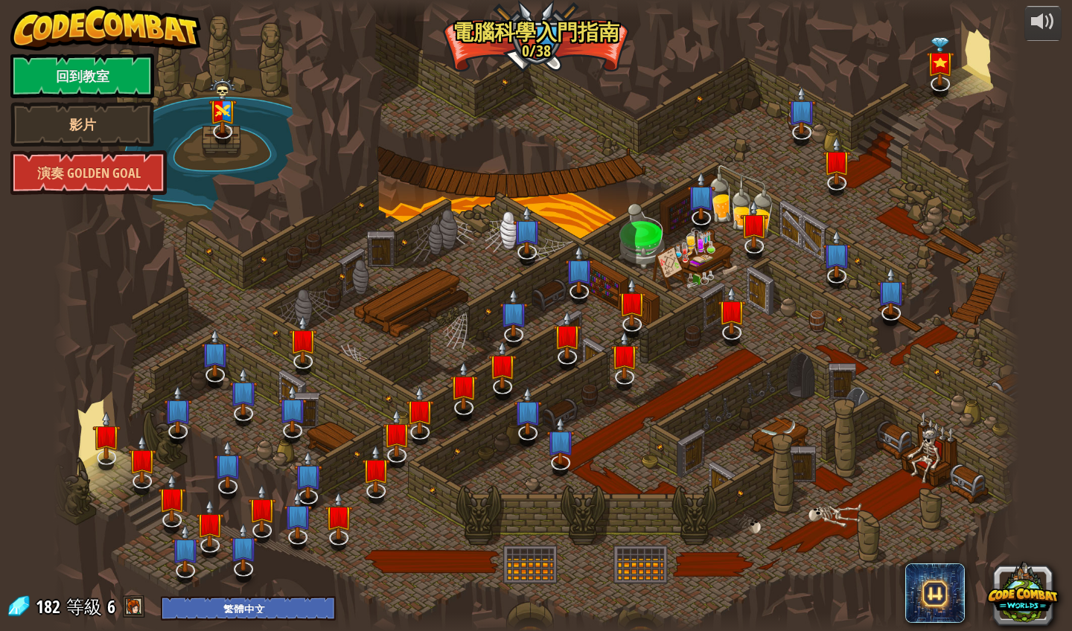
select select "zh-HANT"
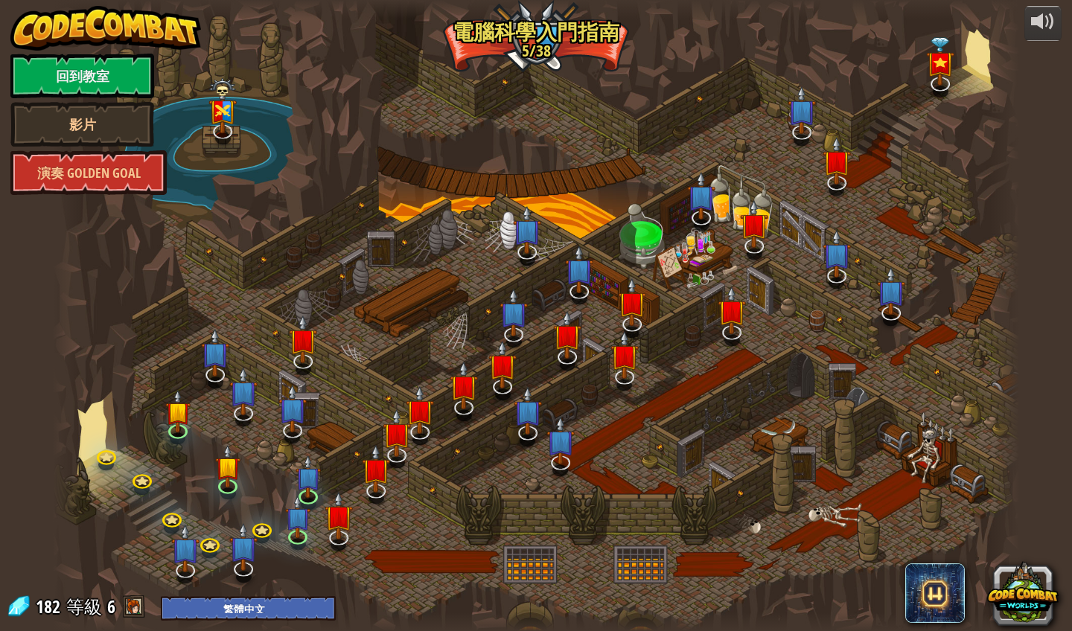
select select "zh-HANT"
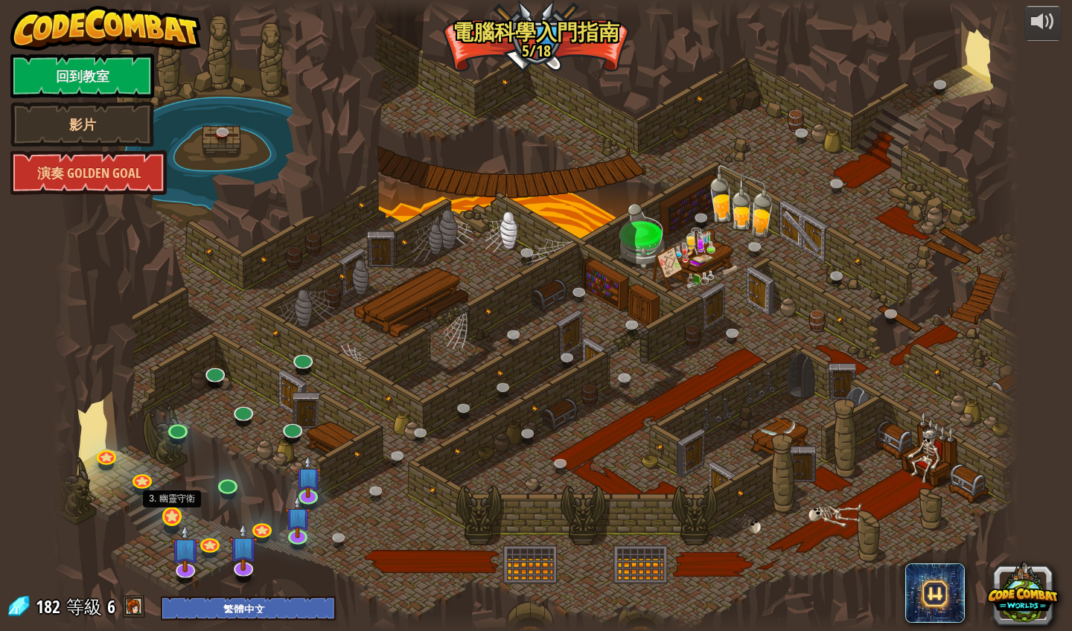
click at [171, 522] on link at bounding box center [172, 517] width 30 height 30
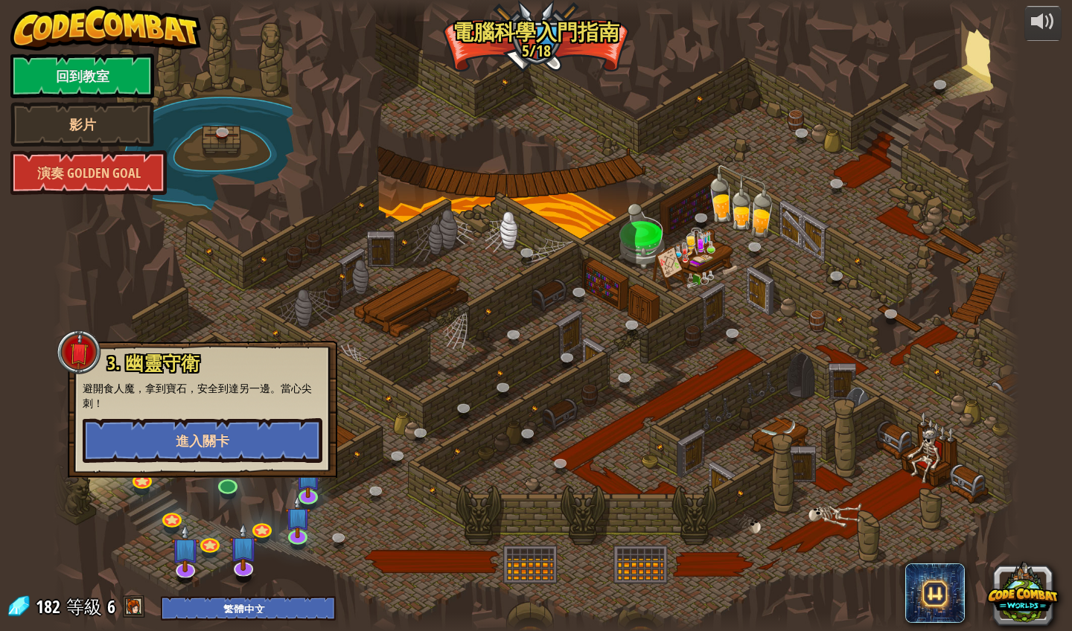
click at [204, 436] on span "進入關卡" at bounding box center [203, 441] width 54 height 19
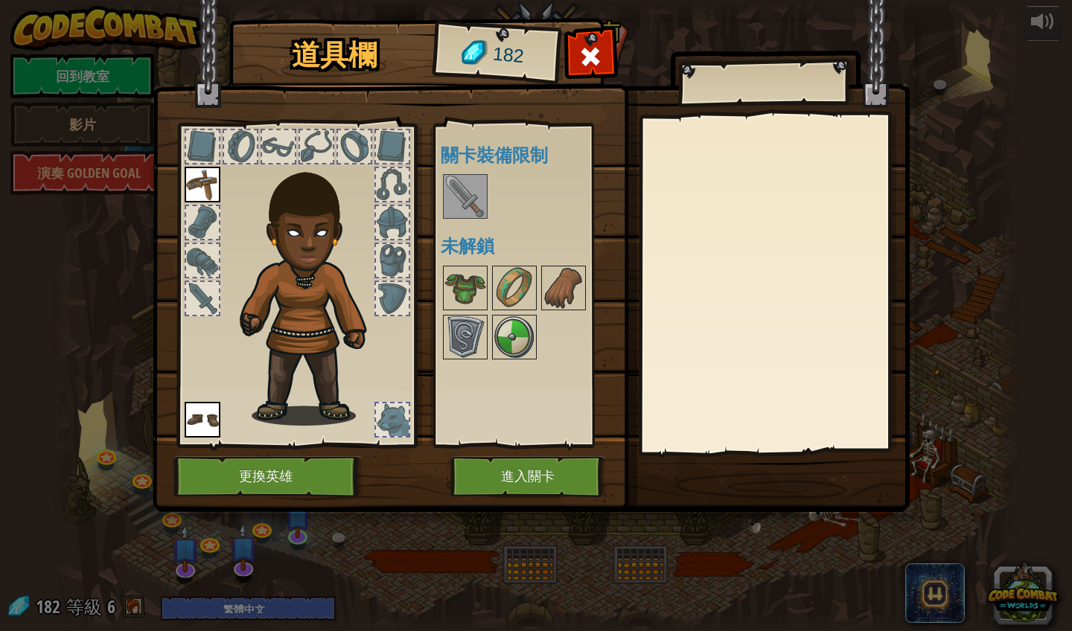
click at [515, 479] on button "進入關卡" at bounding box center [528, 476] width 156 height 41
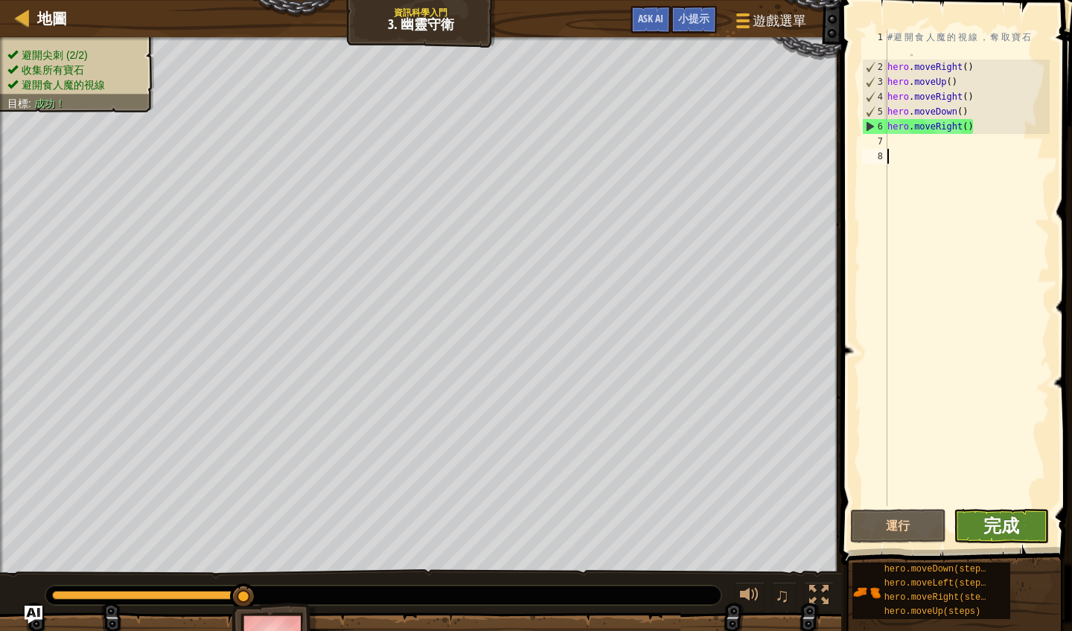
click at [1001, 521] on span "完成" at bounding box center [1001, 525] width 36 height 24
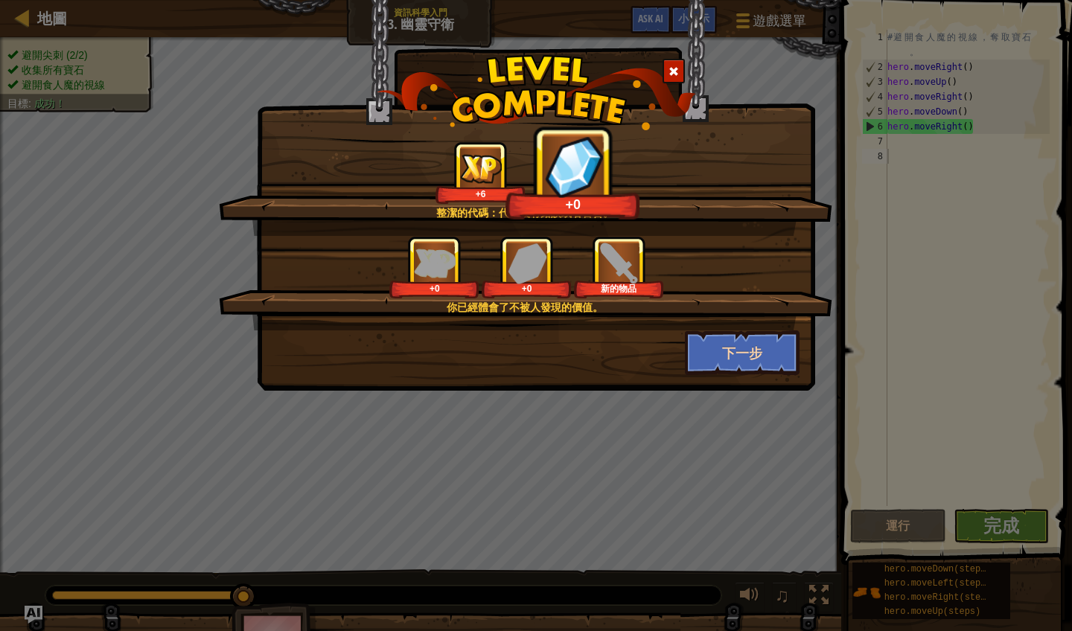
click at [750, 359] on button "下一步" at bounding box center [742, 352] width 115 height 45
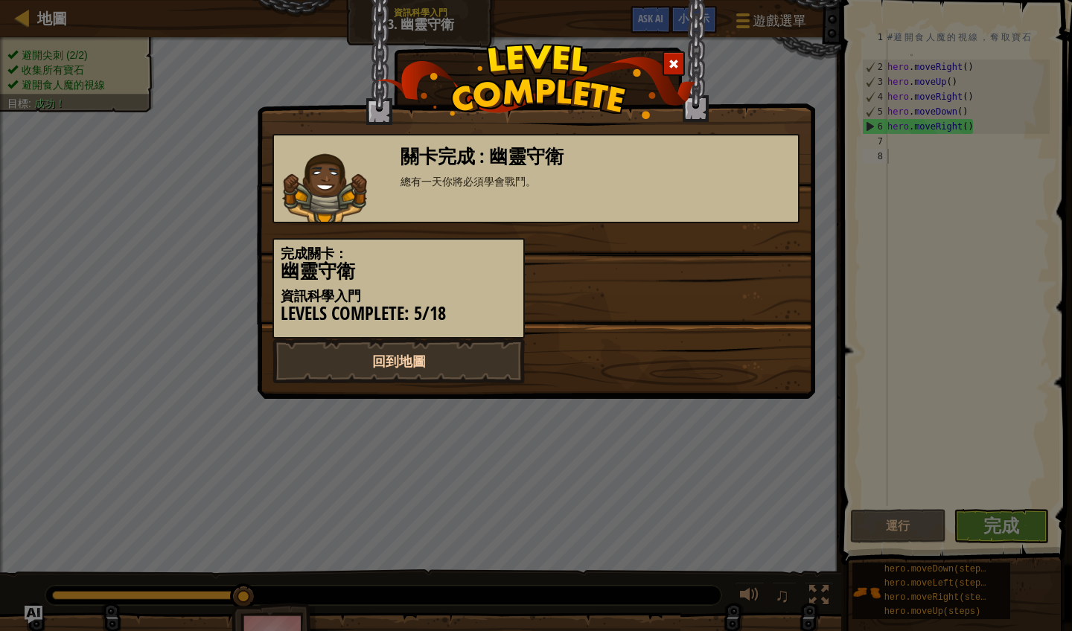
click at [449, 357] on link "回到地圖" at bounding box center [398, 361] width 252 height 45
select select "zh-HANT"
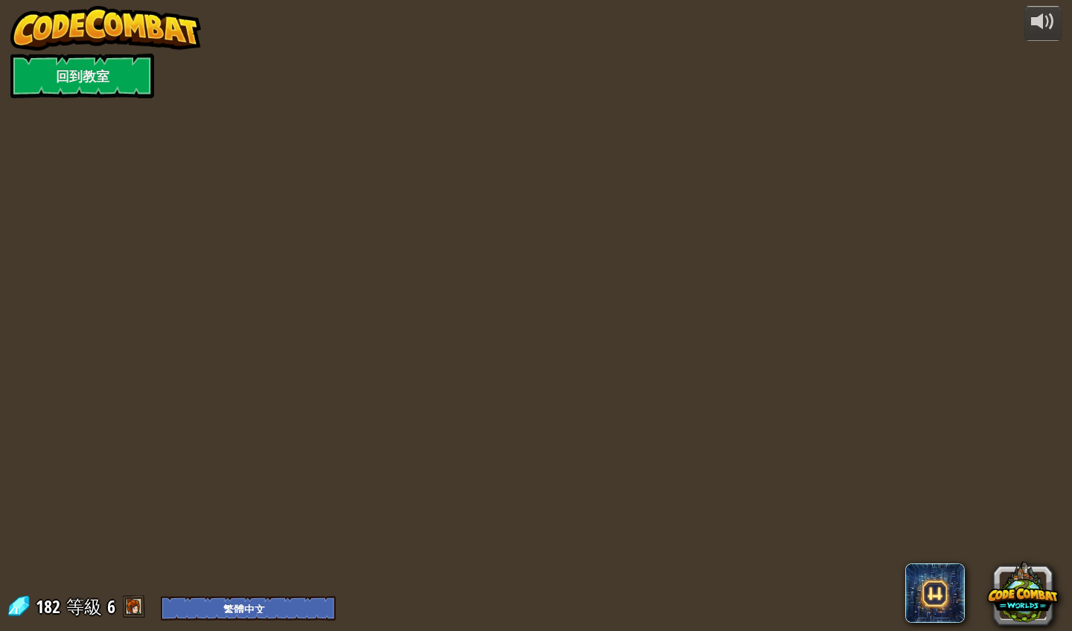
select select "zh-HANT"
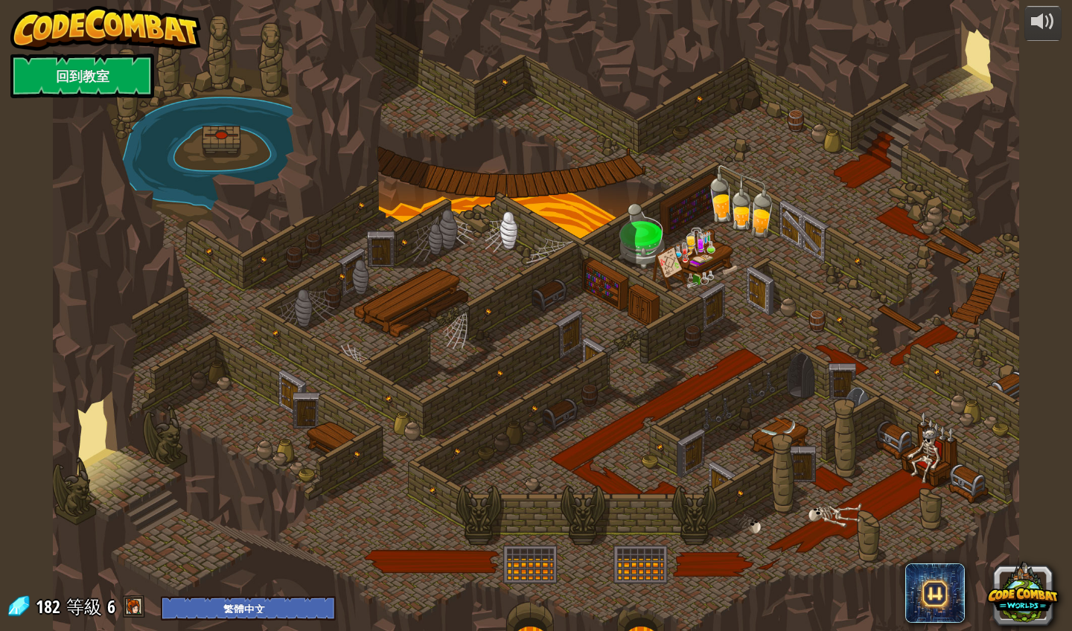
select select "zh-HANT"
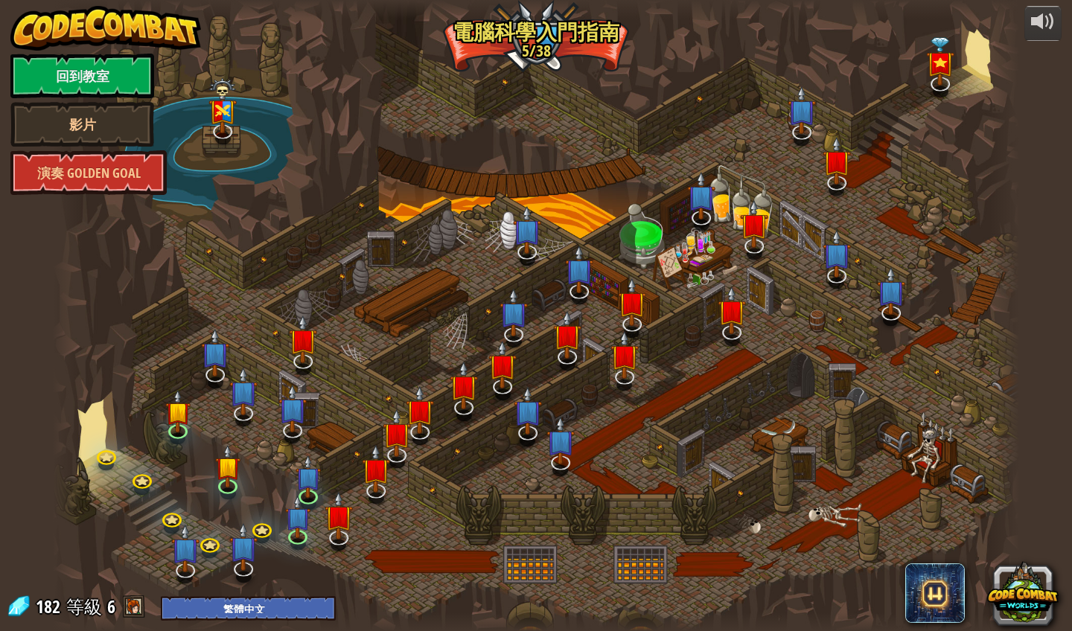
select select "zh-HANT"
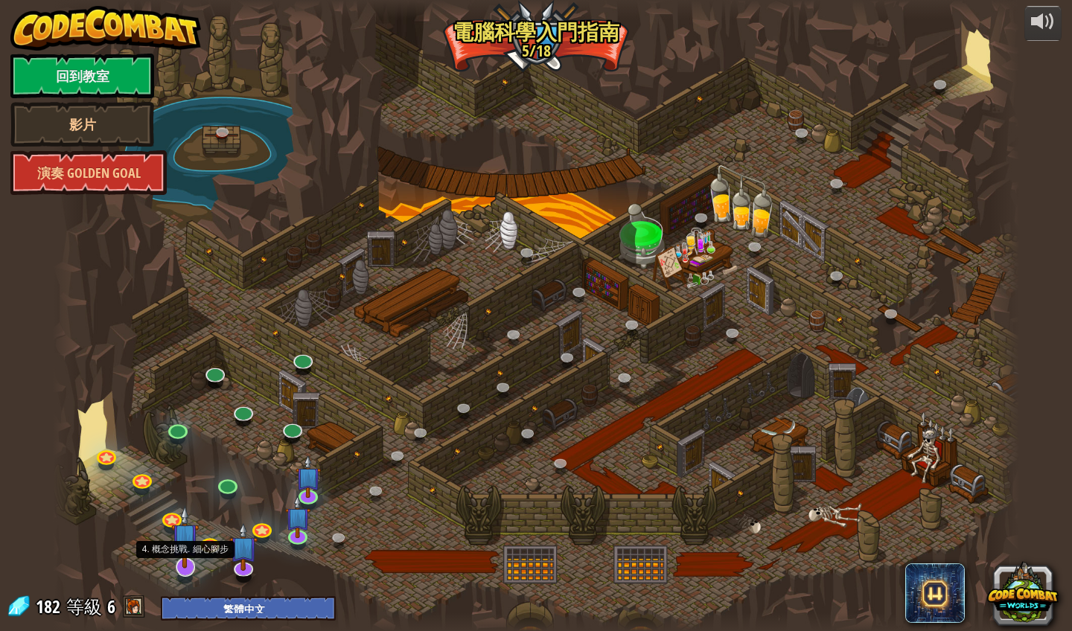
click at [187, 563] on img at bounding box center [185, 537] width 28 height 64
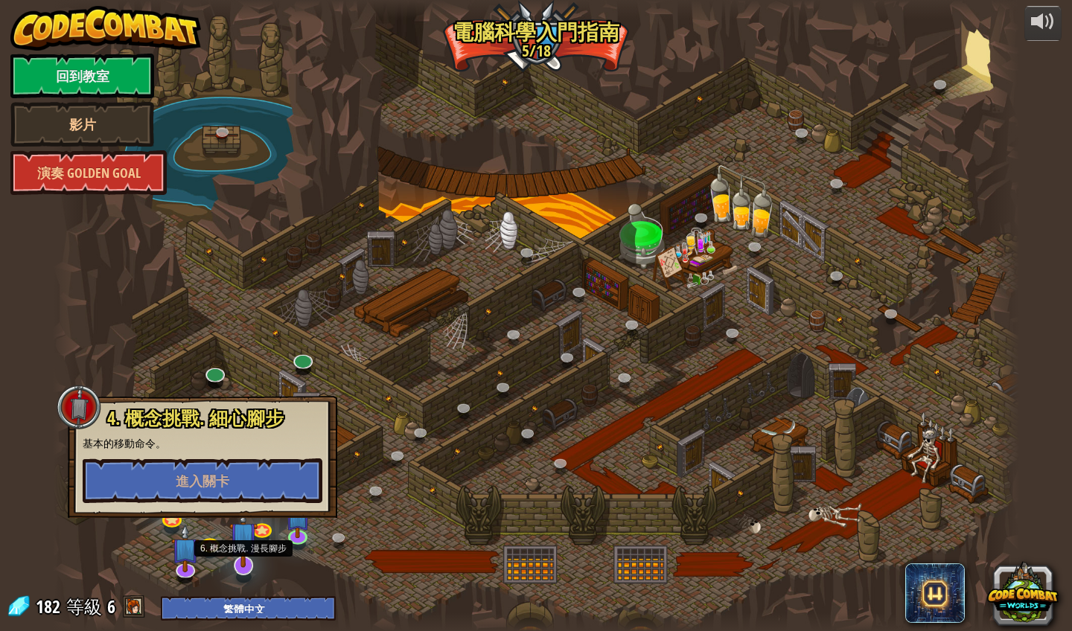
click at [248, 571] on link at bounding box center [243, 565] width 30 height 30
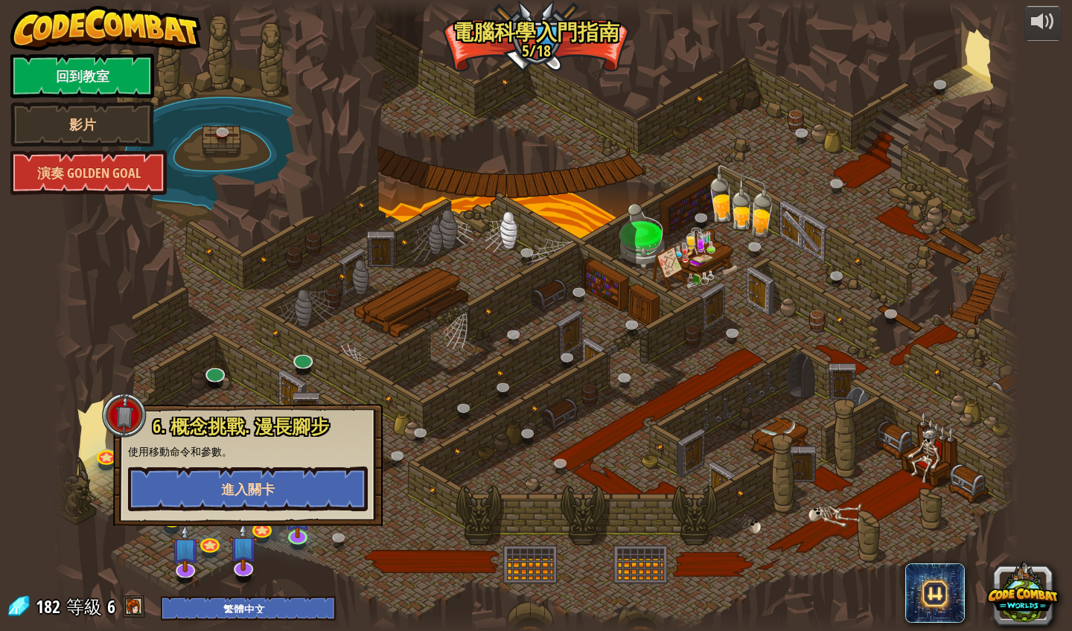
click at [251, 497] on span "進入關卡" at bounding box center [248, 489] width 54 height 19
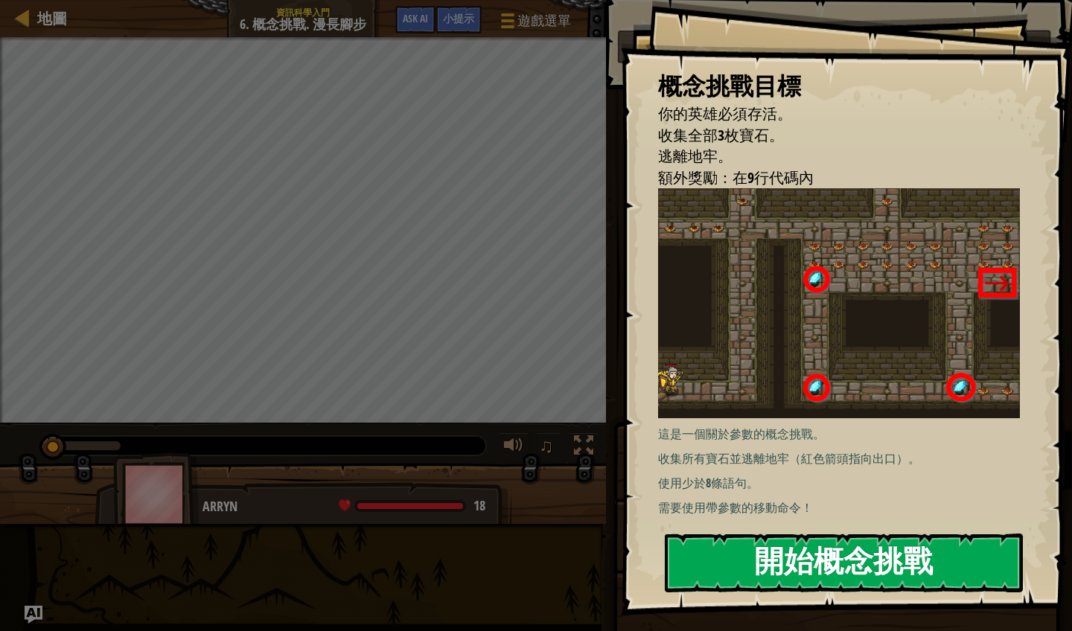
click at [705, 545] on button "開始概念挑戰" at bounding box center [844, 563] width 358 height 59
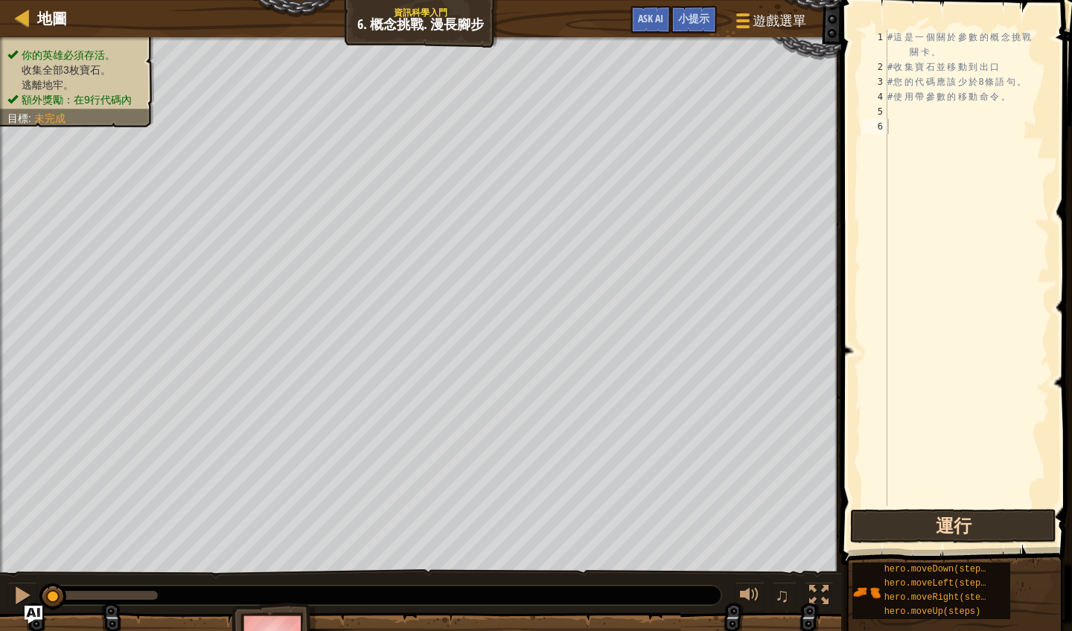
click at [900, 538] on button "運行" at bounding box center [953, 526] width 206 height 34
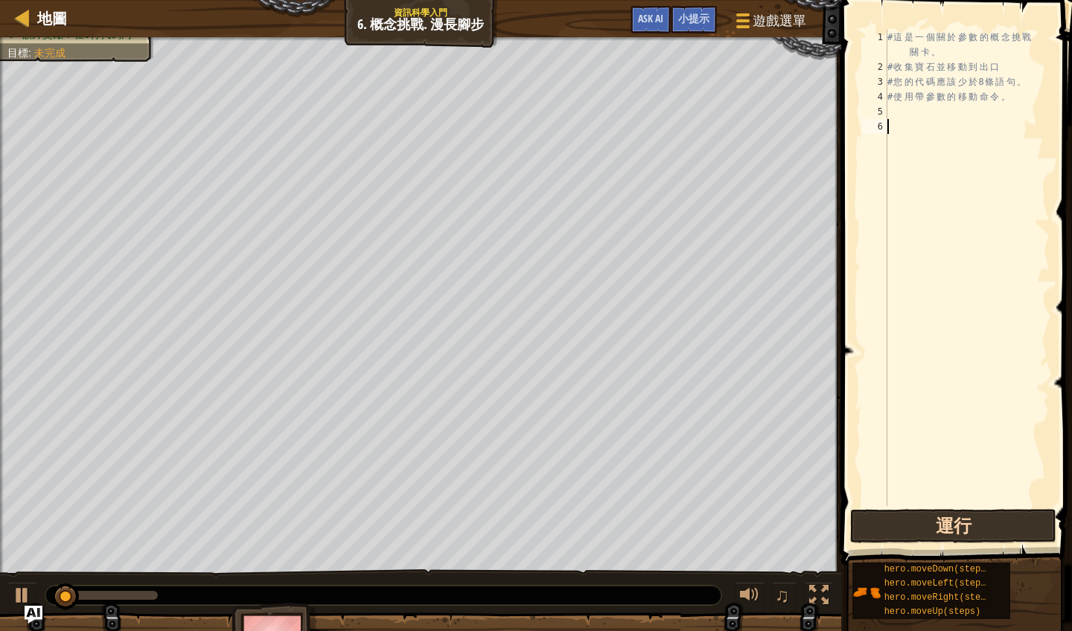
click at [897, 540] on button "運行" at bounding box center [953, 526] width 206 height 34
click at [943, 25] on span at bounding box center [957, 261] width 243 height 609
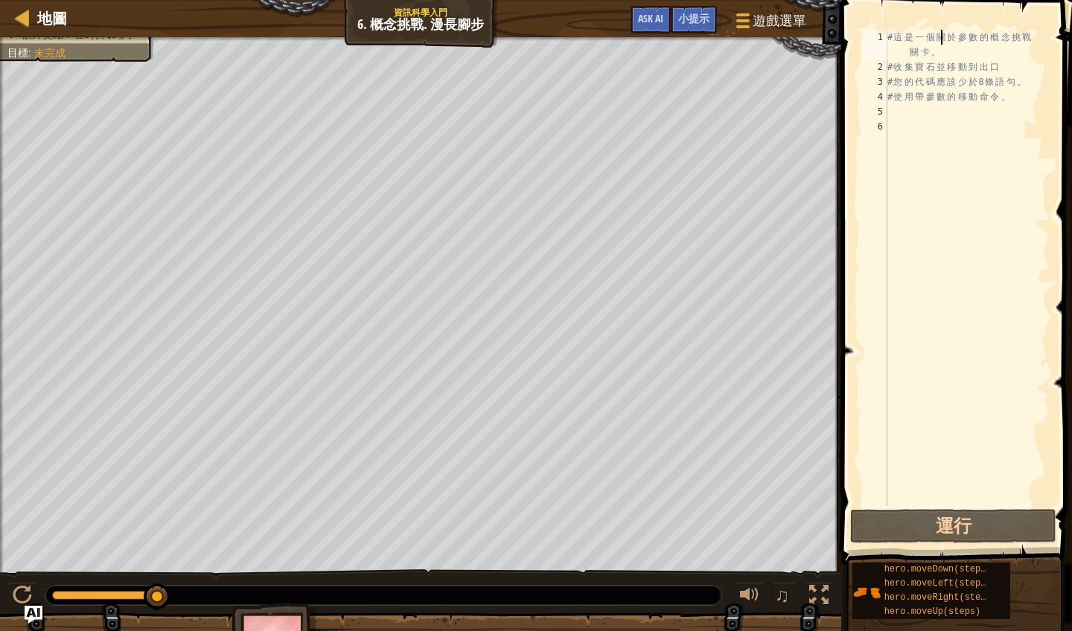
drag, startPoint x: 939, startPoint y: 36, endPoint x: 935, endPoint y: 92, distance: 55.9
click at [939, 37] on div "# 這 是 一 個 關 於 參 數 的 概 念 挑 戰 關 卡 。 # 收 集 寶 石 並 移 動 到 出 口 # 您 的 代 碼 應 該 少 於 8 條 語…" at bounding box center [966, 290] width 165 height 521
type textarea "# 這是一個關於參數的概念挑戰關卡。"
click at [899, 126] on div "# 這 是 一 個 關 於 參 數 的 概 念 挑 戰 關 卡 。 # 收 集 寶 石 並 移 動 到 出 口 # 您 的 代 碼 應 該 少 於 8 條 語…" at bounding box center [966, 290] width 165 height 521
type textarea "m"
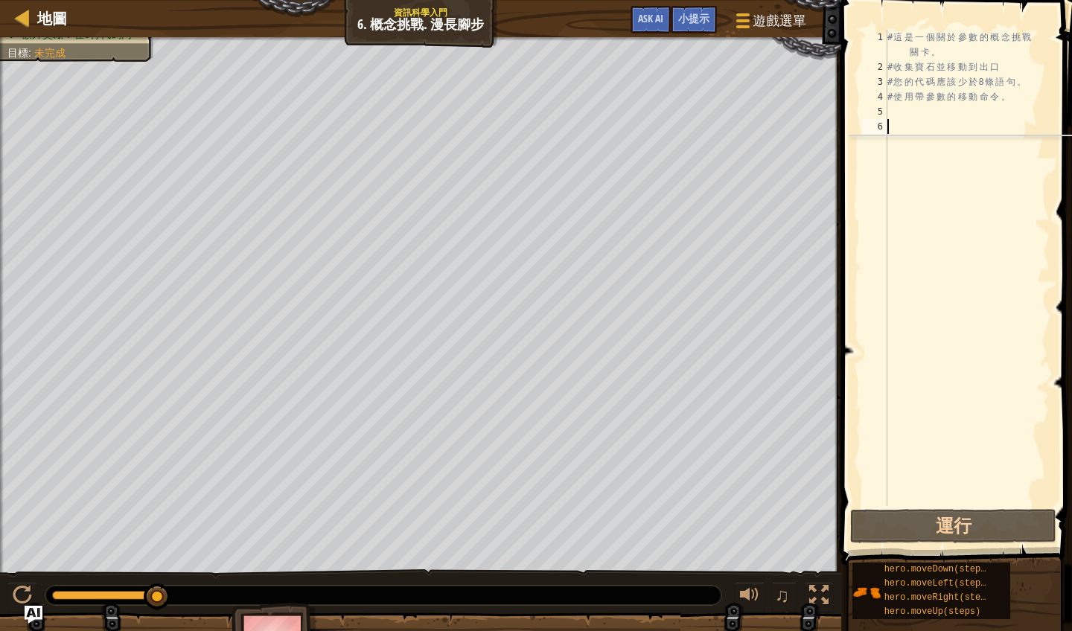
scroll to position [7, 0]
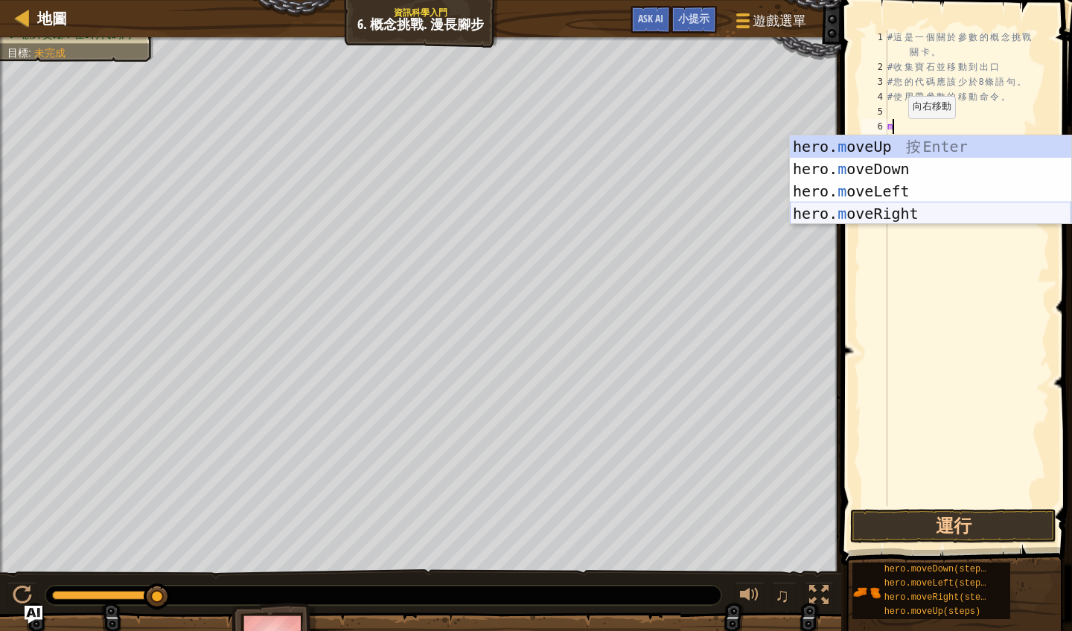
click at [888, 215] on div "hero. m oveUp 按 Enter hero. m oveDown 按 Enter hero. m oveLeft 按 Enter hero. m o…" at bounding box center [930, 202] width 281 height 134
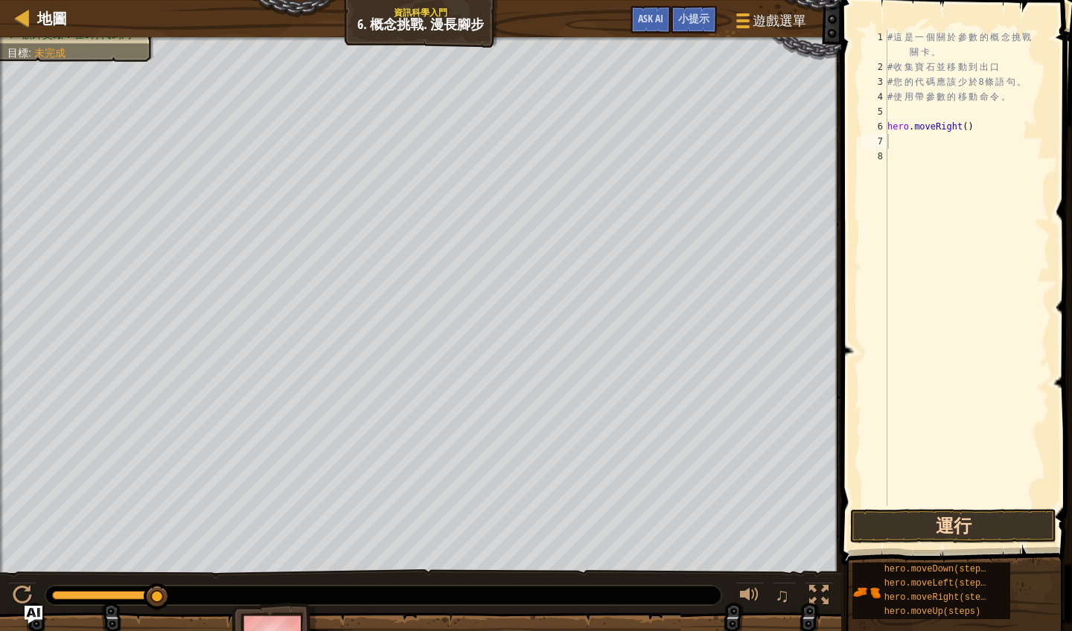
click at [905, 524] on button "運行" at bounding box center [953, 526] width 206 height 34
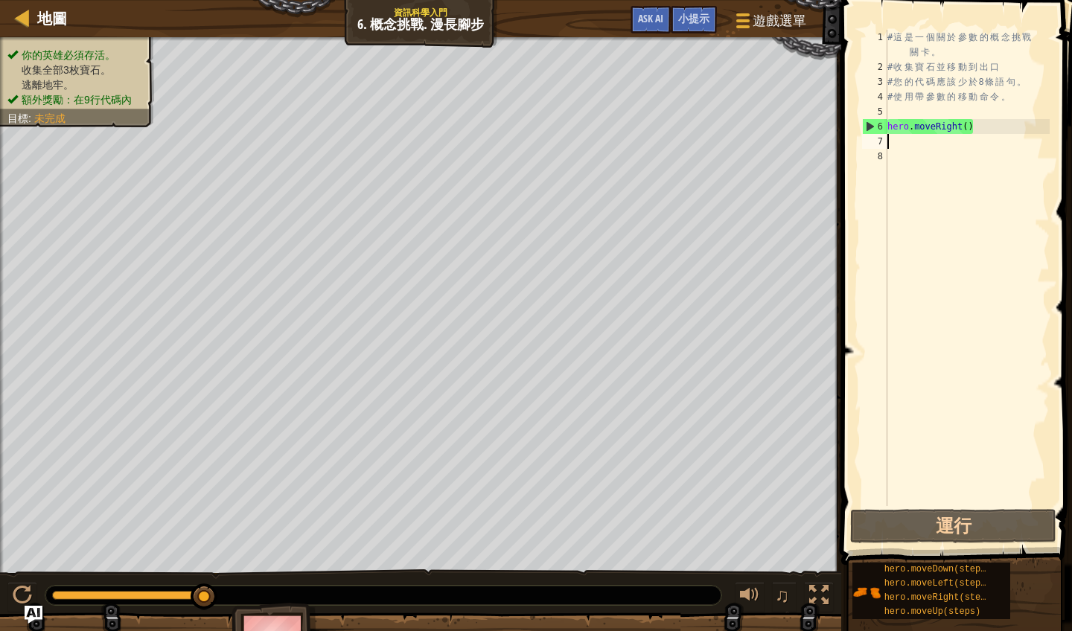
type textarea "m"
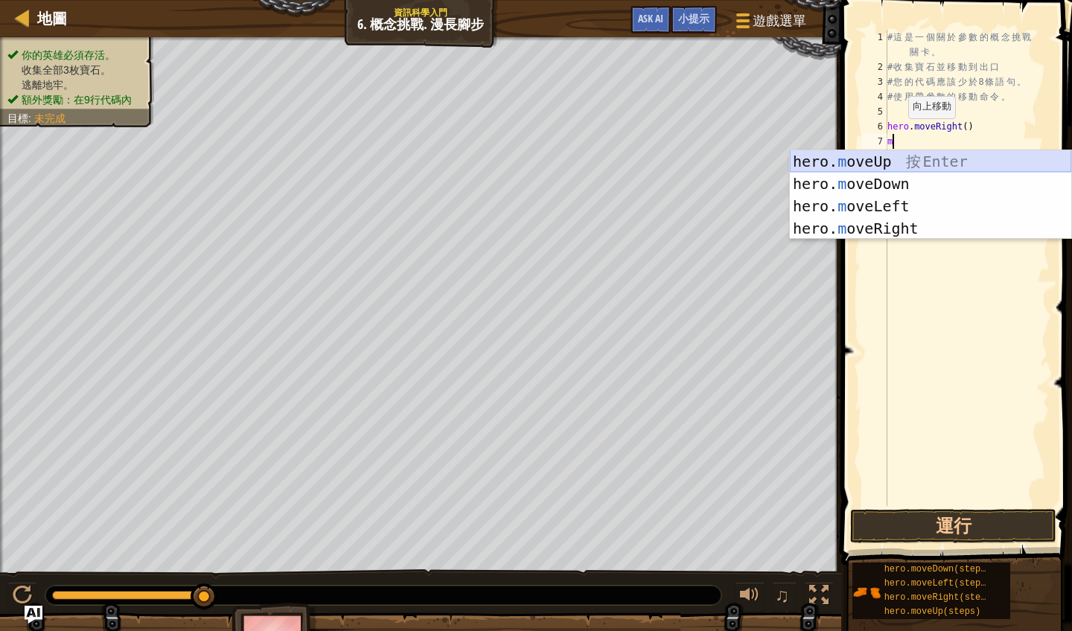
click at [880, 162] on div "hero. m oveUp 按 Enter hero. m oveDown 按 Enter hero. m oveLeft 按 Enter hero. m o…" at bounding box center [930, 217] width 281 height 134
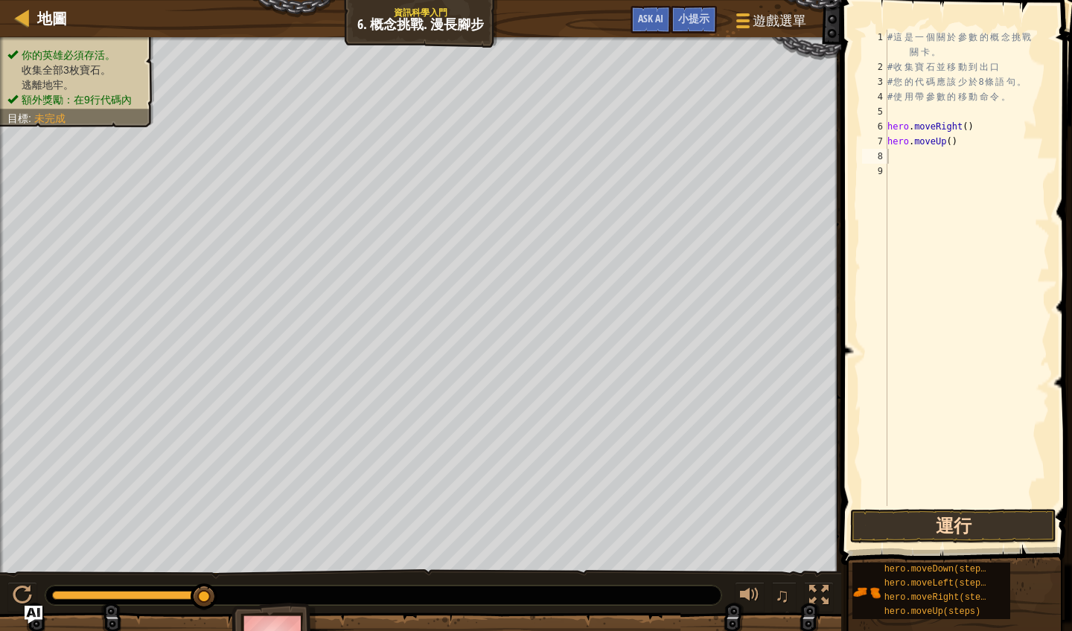
click at [969, 528] on button "運行" at bounding box center [953, 526] width 206 height 34
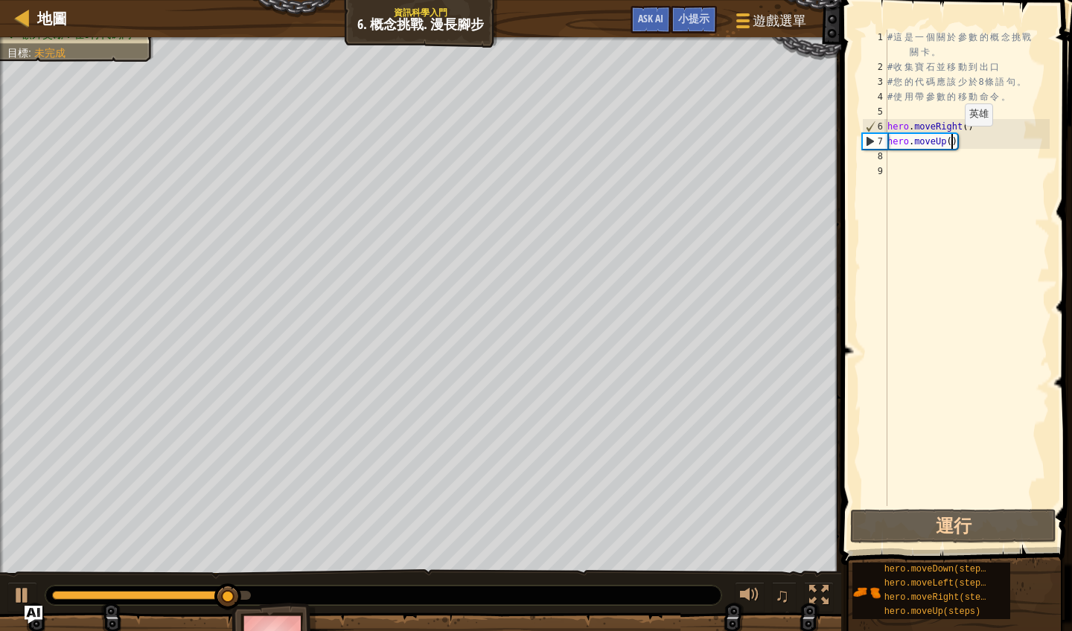
click at [953, 141] on div "# 這 是 一 個 關 於 參 數 的 概 念 挑 戰 關 卡 。 # 收 集 寶 石 並 移 動 到 出 口 # 您 的 代 碼 應 該 少 於 8 條 語…" at bounding box center [966, 290] width 165 height 521
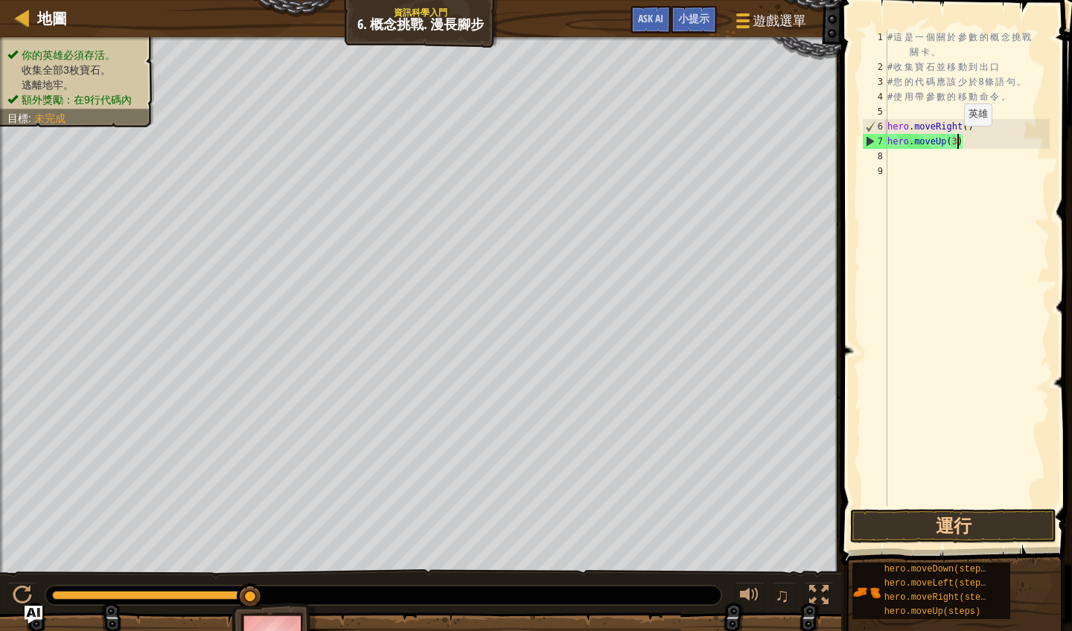
scroll to position [7, 5]
type textarea "hero.moveUp(3)"
click at [953, 522] on button "運行" at bounding box center [953, 526] width 206 height 34
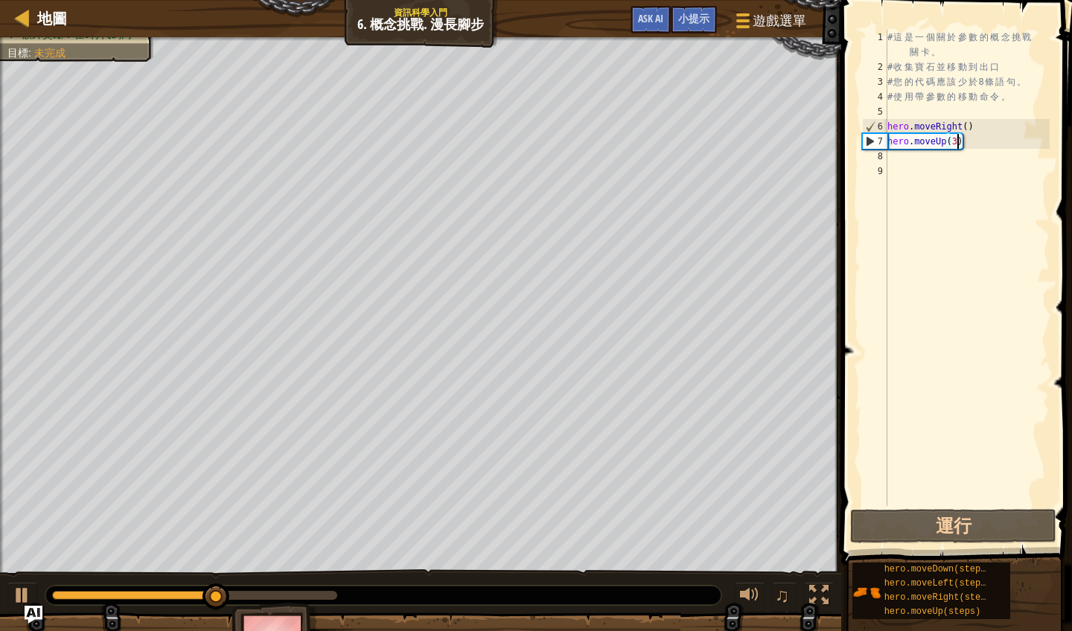
click at [907, 156] on div "# 這 是 一 個 關 於 參 數 的 概 念 挑 戰 關 卡 。 # 收 集 寶 石 並 移 動 到 出 口 # 您 的 代 碼 應 該 少 於 8 條 語…" at bounding box center [966, 290] width 165 height 521
type textarea "m"
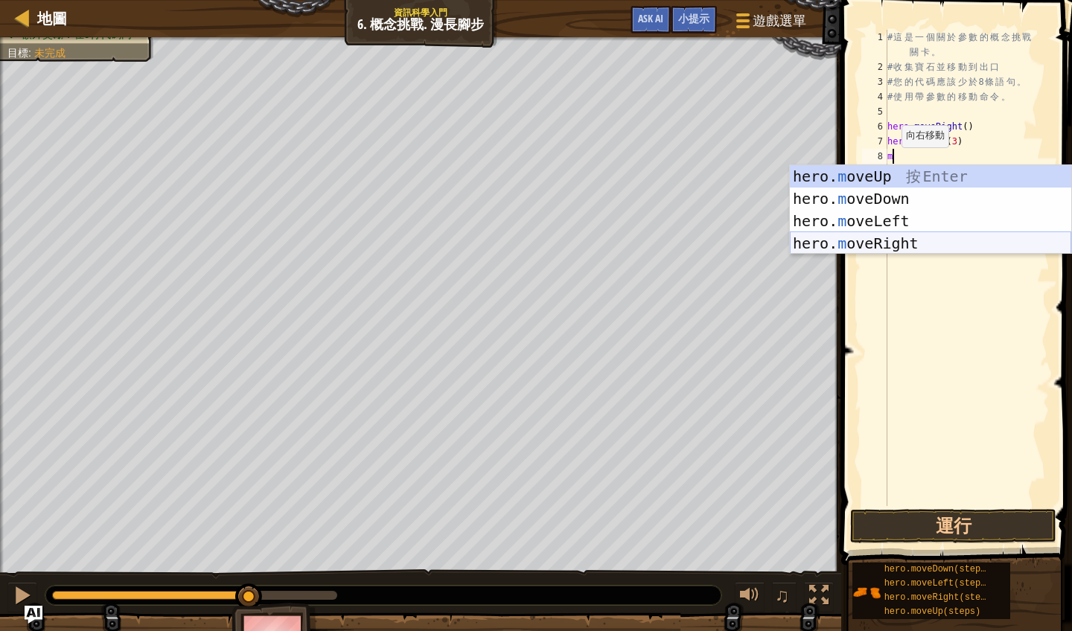
click at [873, 243] on div "hero. m oveUp 按 Enter hero. m oveDown 按 Enter hero. m oveLeft 按 Enter hero. m o…" at bounding box center [930, 232] width 281 height 134
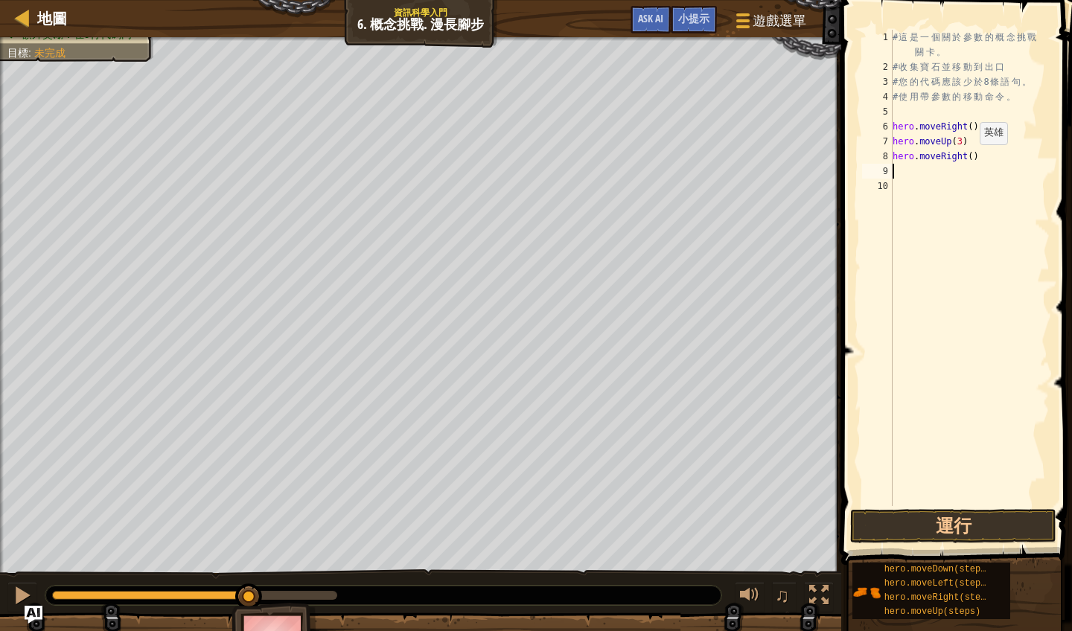
click at [973, 159] on div "# 這 是 一 個 關 於 參 數 的 概 念 挑 戰 關 卡 。 # 收 集 寶 石 並 移 動 到 出 口 # 您 的 代 碼 應 該 少 於 8 條 語…" at bounding box center [969, 290] width 161 height 521
type textarea "hero.moveRight(2)"
click at [894, 178] on div "# 這 是 一 個 關 於 參 數 的 概 念 挑 戰 關 卡 。 # 收 集 寶 石 並 移 動 到 出 口 # 您 的 代 碼 應 該 少 於 8 條 語…" at bounding box center [969, 290] width 161 height 521
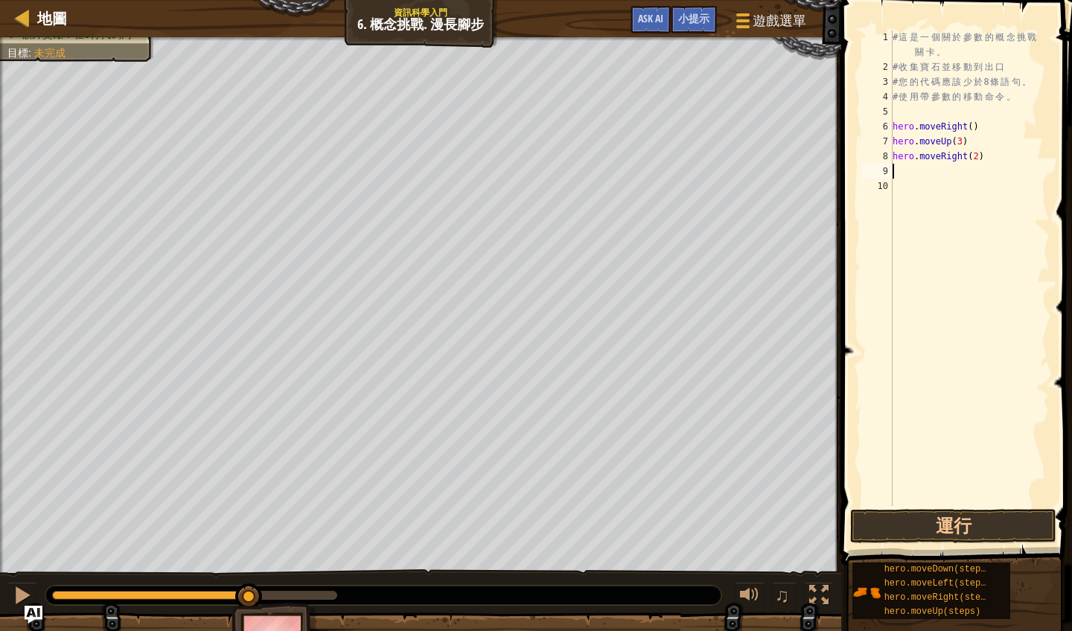
type textarea "m"
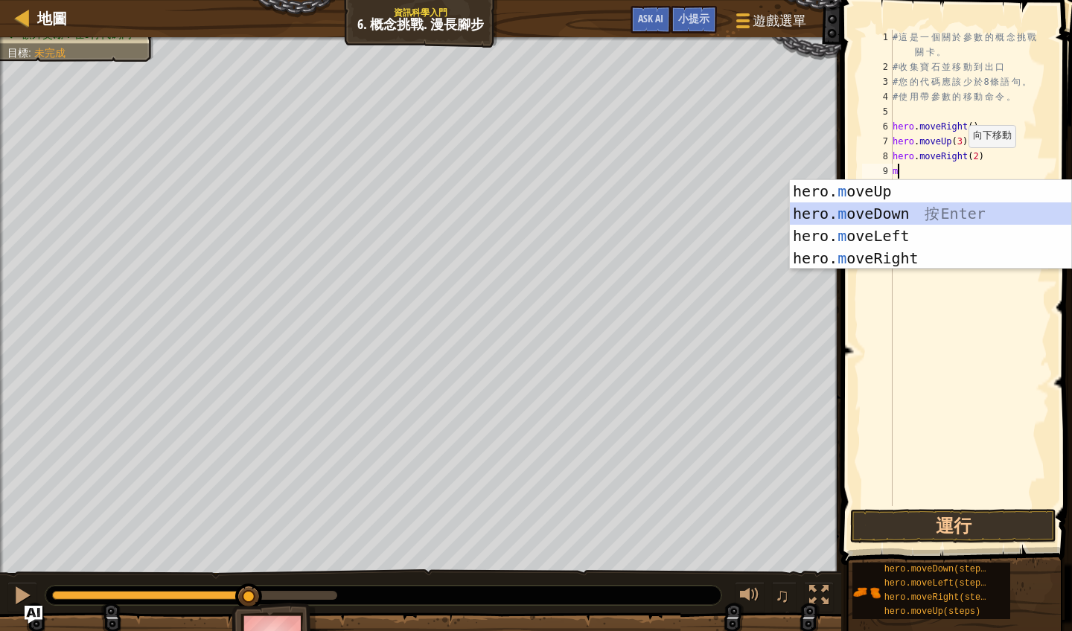
click at [882, 214] on div "hero. m oveUp 按 Enter hero. m oveDown 按 Enter hero. m oveLeft 按 Enter hero. m o…" at bounding box center [930, 247] width 281 height 134
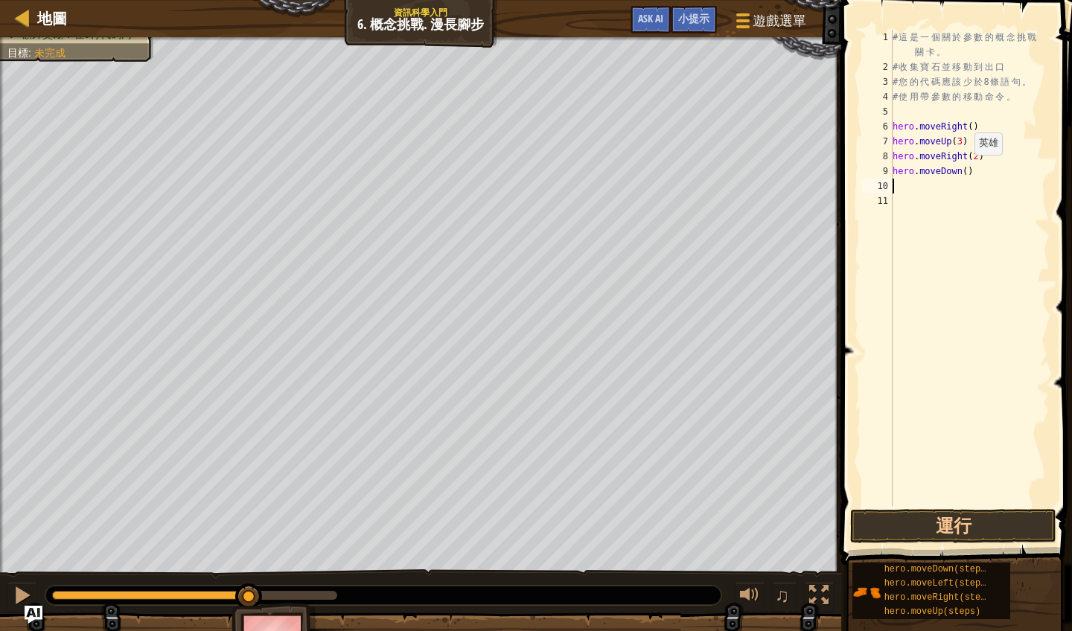
click at [967, 170] on div "# 這 是 一 個 關 於 參 數 的 概 念 挑 戰 關 卡 。 # 收 集 寶 石 並 移 動 到 出 口 # 您 的 代 碼 應 該 少 於 8 條 語…" at bounding box center [969, 290] width 161 height 521
type textarea "hero.moveDown(3)"
click at [898, 188] on div "# 這 是 一 個 關 於 參 數 的 概 念 挑 戰 關 卡 。 # 收 集 寶 石 並 移 動 到 出 口 # 您 的 代 碼 應 該 少 於 8 條 語…" at bounding box center [969, 290] width 161 height 521
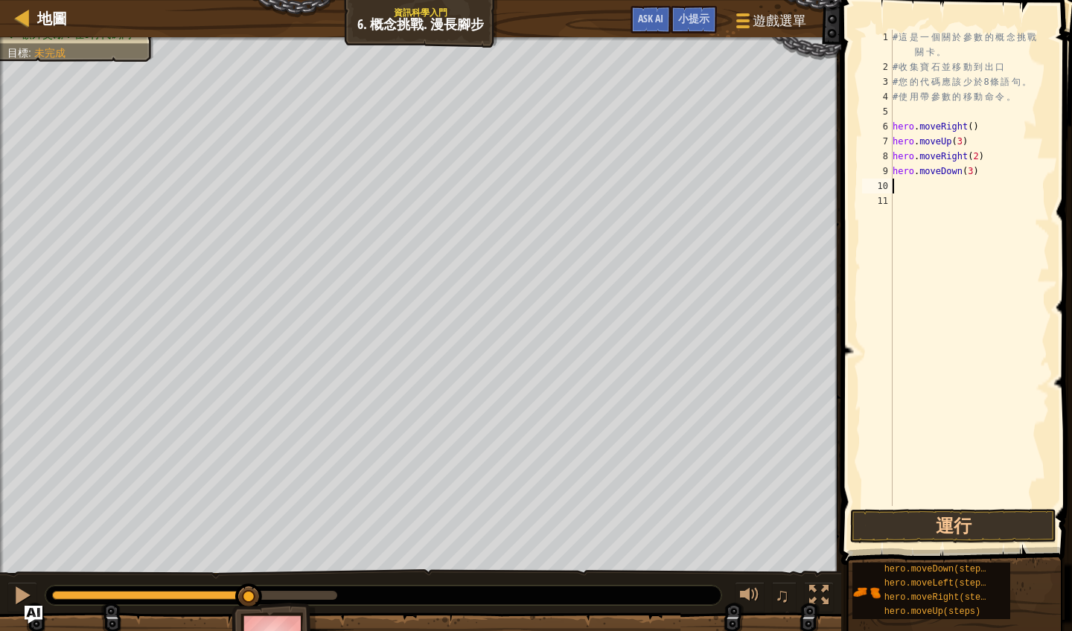
type textarea "m"
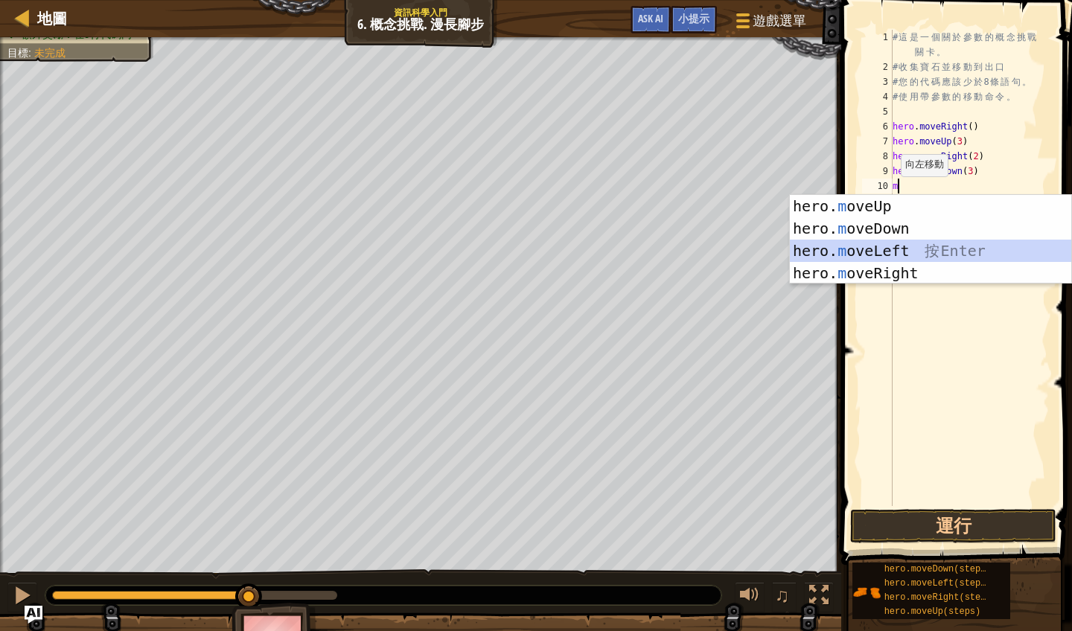
click at [874, 250] on div "hero. m oveUp 按 Enter hero. m oveDown 按 Enter hero. m oveLeft 按 Enter hero. m o…" at bounding box center [930, 262] width 281 height 134
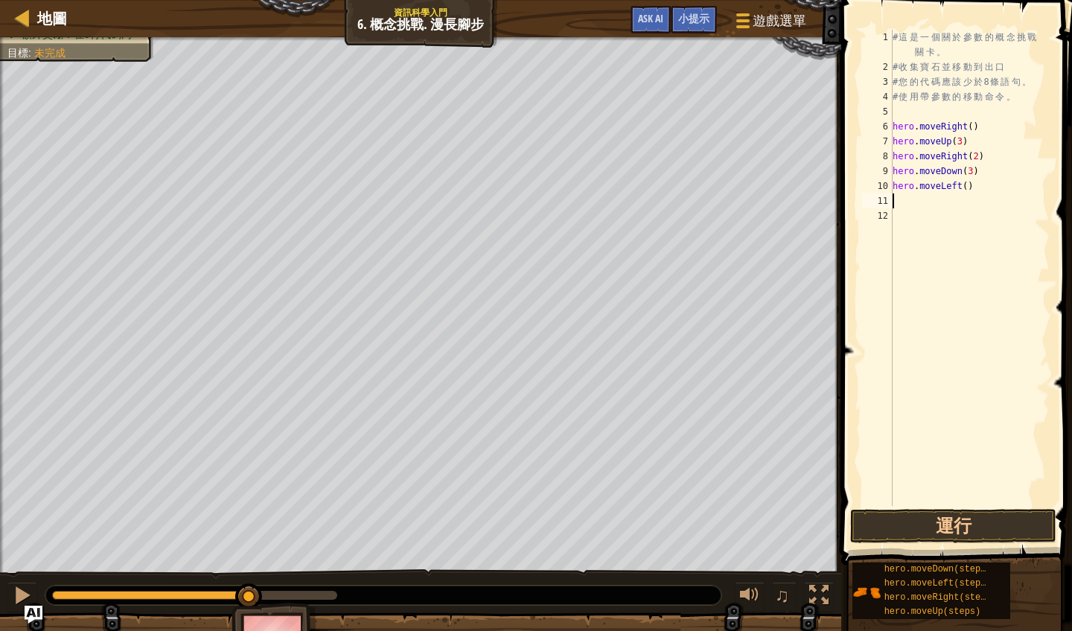
type textarea "m"
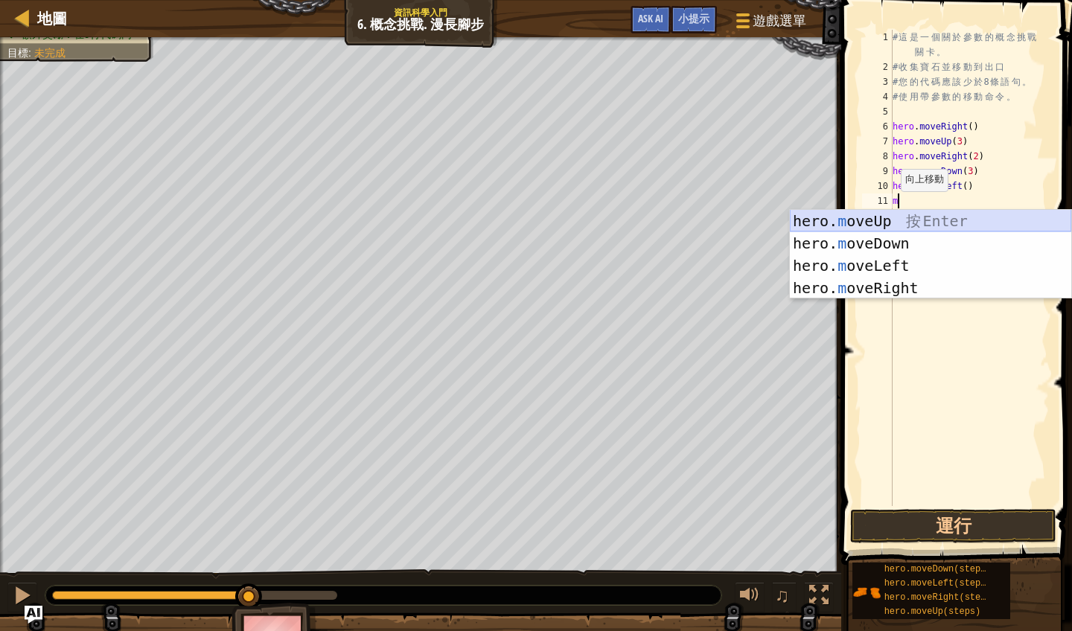
click at [895, 220] on div "hero. m oveUp 按 Enter hero. m oveDown 按 Enter hero. m oveLeft 按 Enter hero. m o…" at bounding box center [930, 277] width 281 height 134
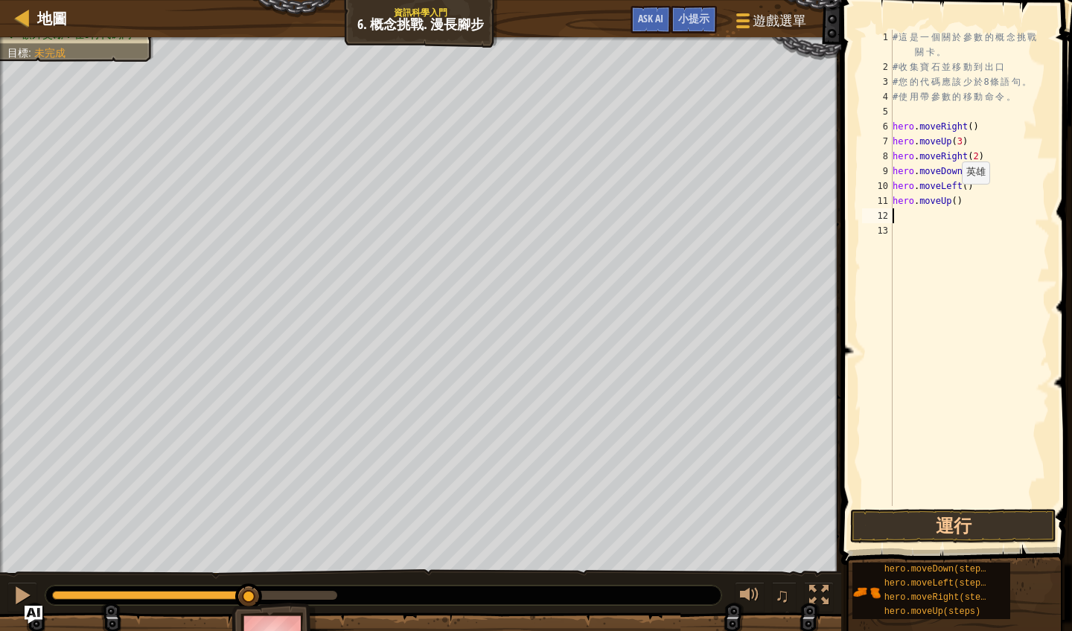
click at [955, 199] on div "# 這 是 一 個 關 於 參 數 的 概 念 挑 戰 關 卡 。 # 收 集 寶 石 並 移 動 到 出 口 # 您 的 代 碼 應 該 少 於 8 條 語…" at bounding box center [969, 290] width 161 height 521
type textarea "hero.moveUp(2)"
click at [909, 219] on div "# 這 是 一 個 關 於 參 數 的 概 念 挑 戰 關 卡 。 # 收 集 寶 石 並 移 動 到 出 口 # 您 的 代 碼 應 該 少 於 8 條 語…" at bounding box center [969, 290] width 161 height 521
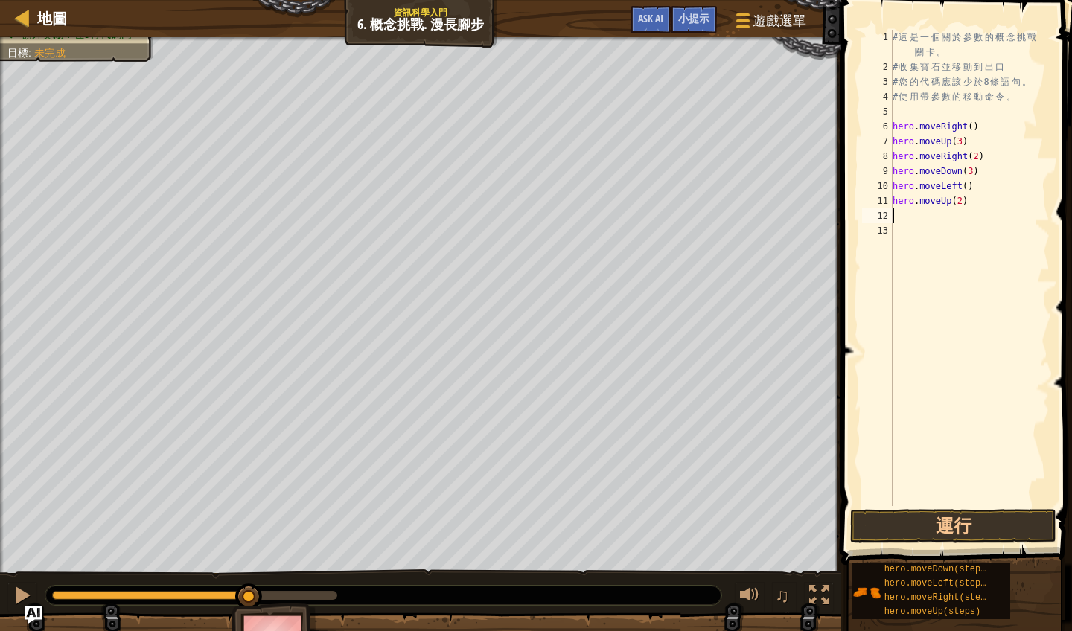
type textarea "m"
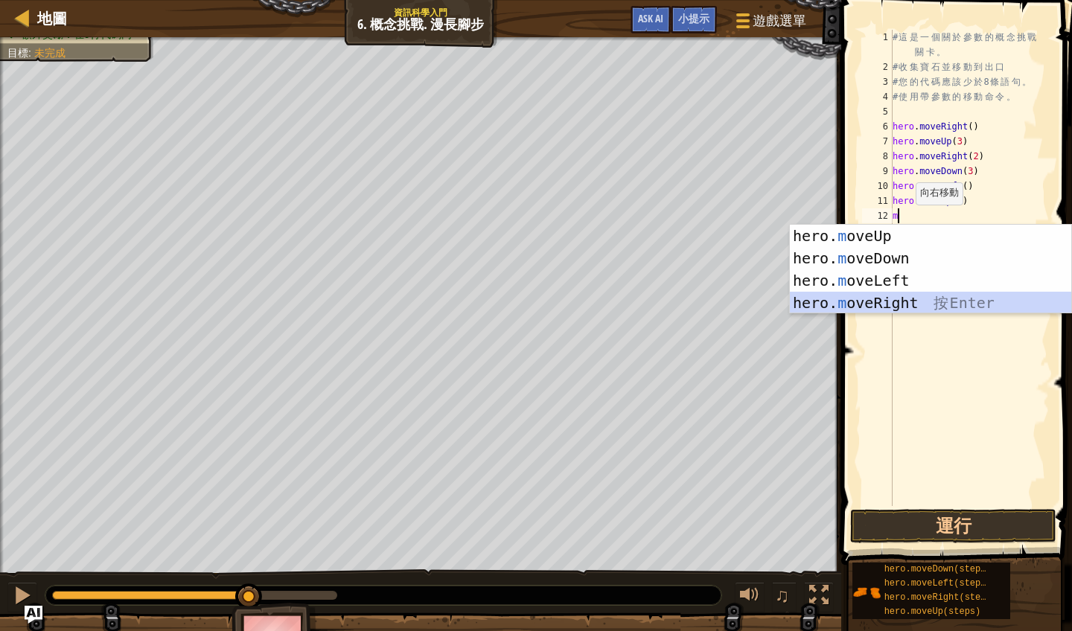
click at [892, 302] on div "hero. m oveUp 按 Enter hero. m oveDown 按 Enter hero. m oveLeft 按 Enter hero. m o…" at bounding box center [930, 292] width 281 height 134
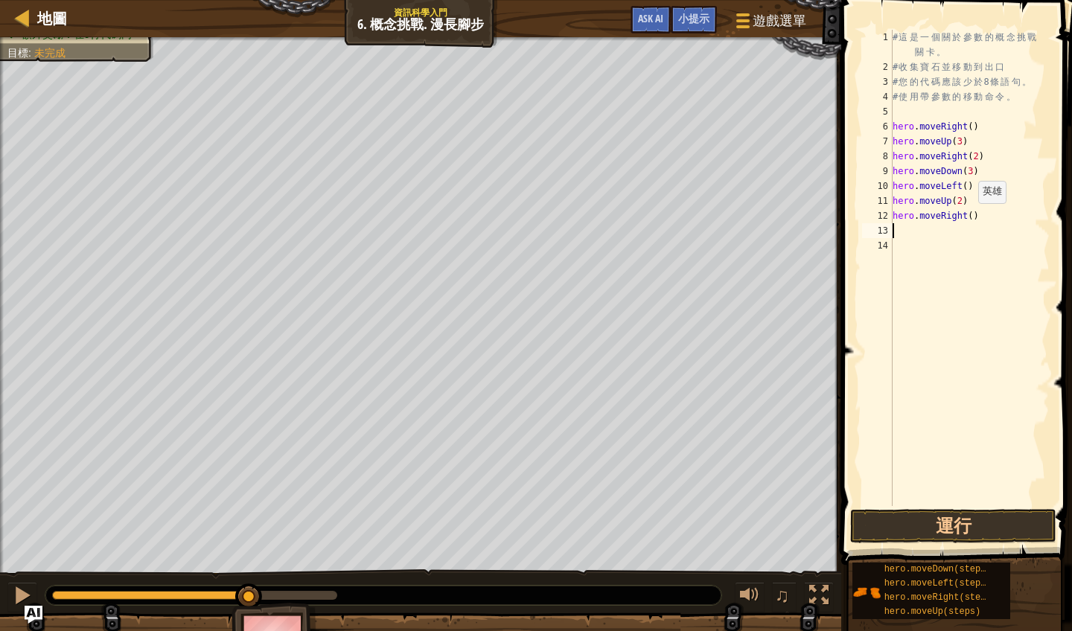
click at [972, 218] on div "# 這 是 一 個 關 於 參 數 的 概 念 挑 戰 關 卡 。 # 收 集 寶 石 並 移 動 到 出 口 # 您 的 代 碼 應 該 少 於 8 條 語…" at bounding box center [969, 290] width 161 height 521
type textarea "hero.moveRight(3)"
click at [1017, 522] on button "運行" at bounding box center [953, 526] width 206 height 34
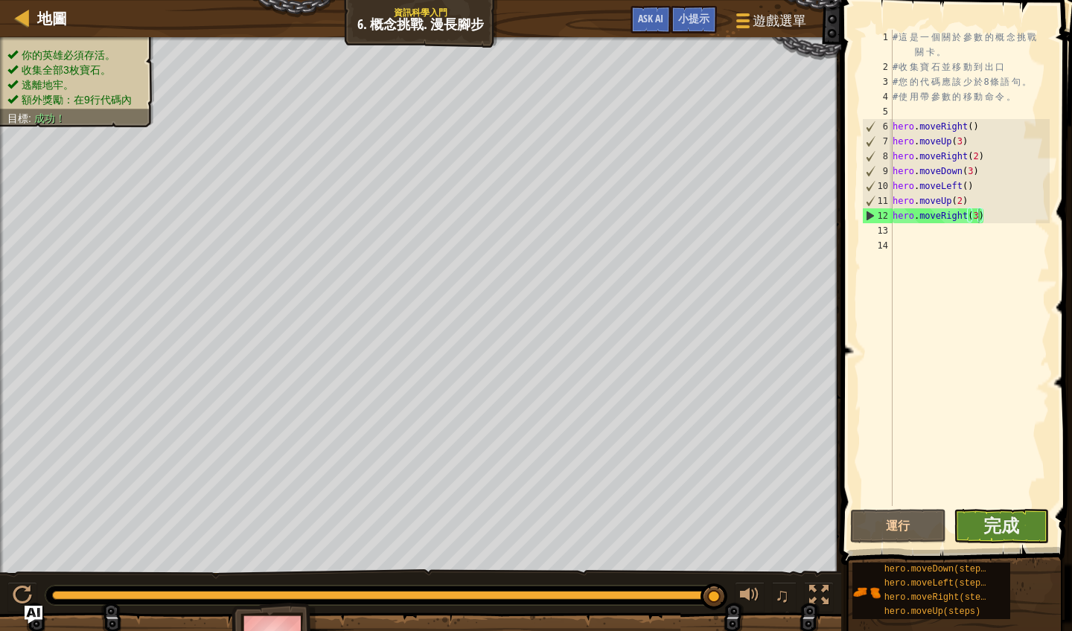
click at [1024, 533] on button "完成" at bounding box center [1001, 526] width 96 height 34
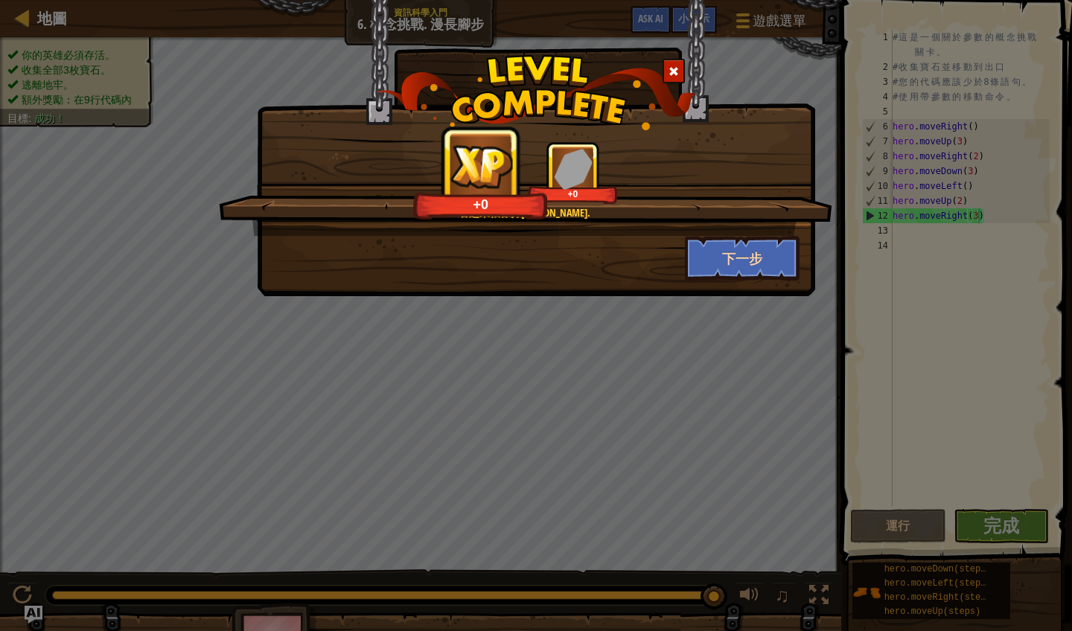
click at [731, 255] on button "下一步" at bounding box center [742, 258] width 115 height 45
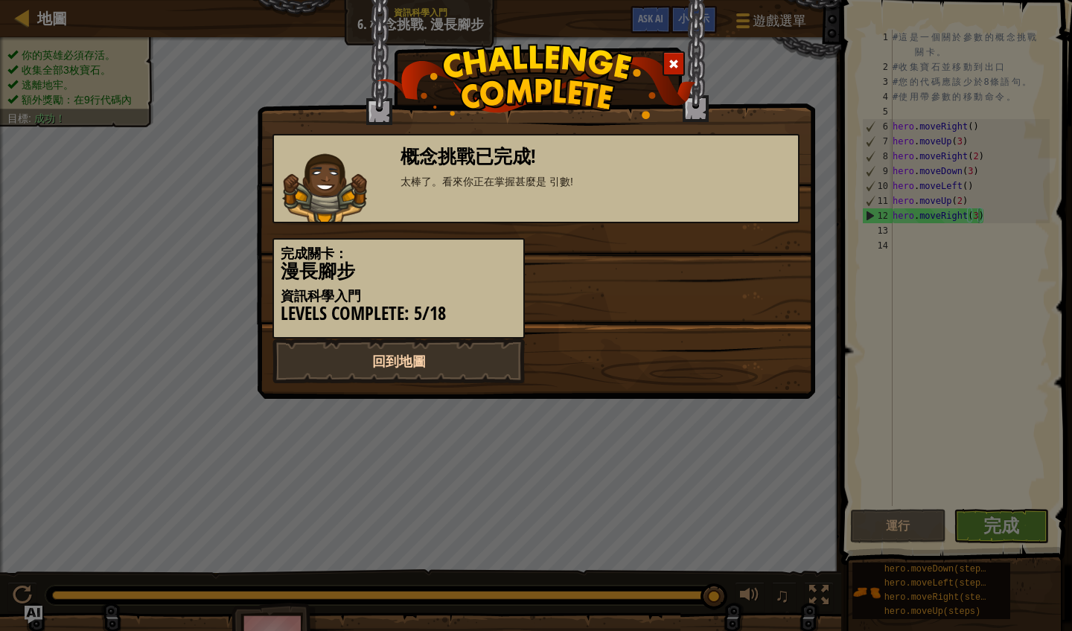
click at [351, 356] on link "回到地圖" at bounding box center [398, 361] width 252 height 45
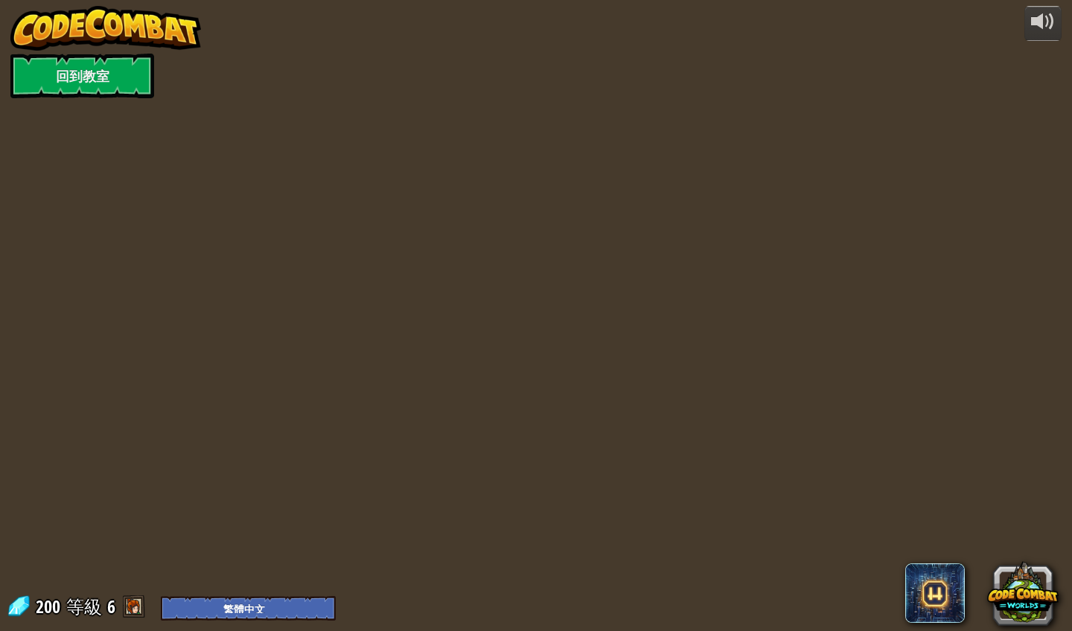
select select "zh-HANT"
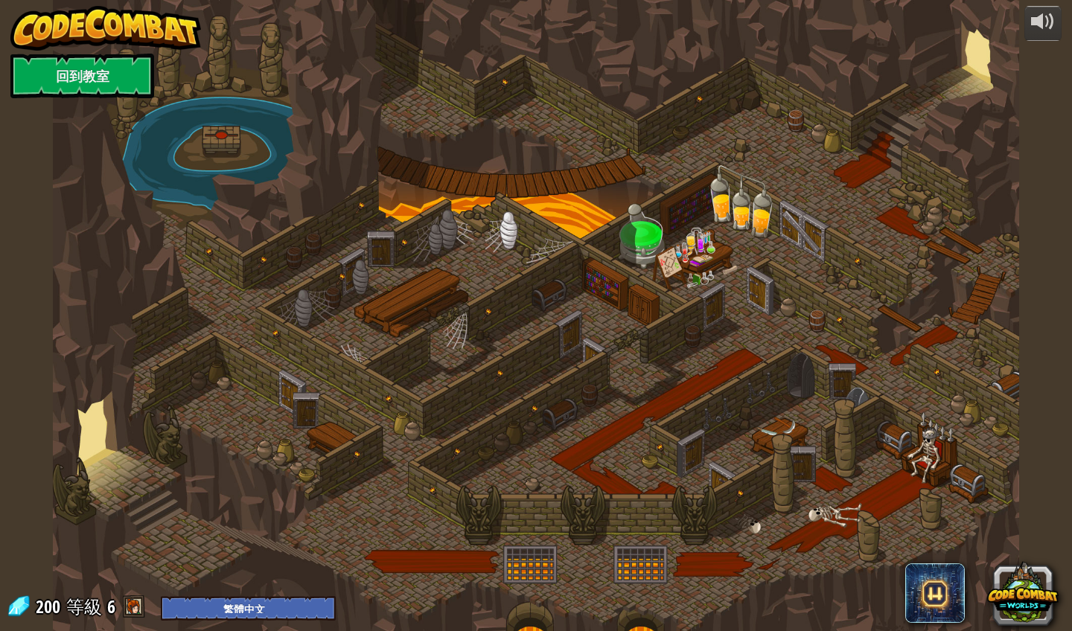
select select "zh-HANT"
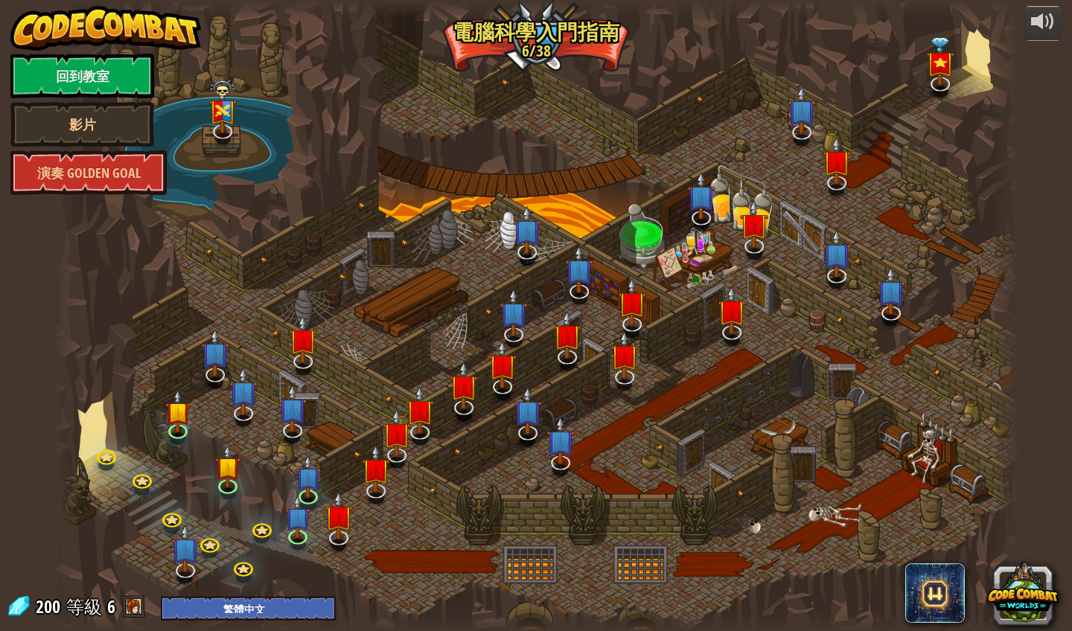
select select "zh-HANT"
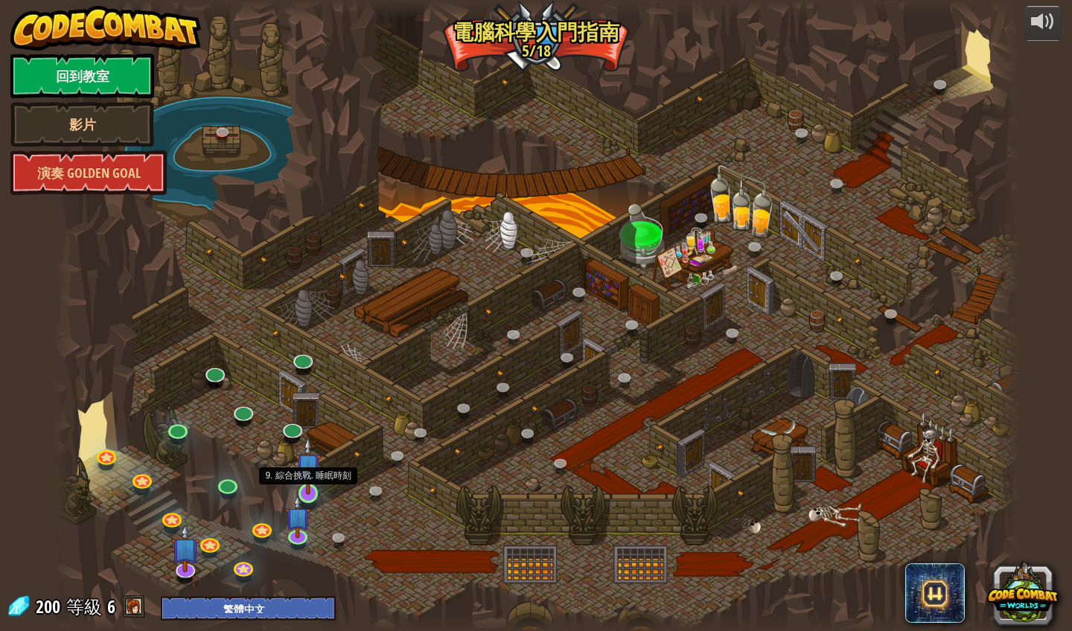
click at [310, 482] on img at bounding box center [307, 466] width 25 height 58
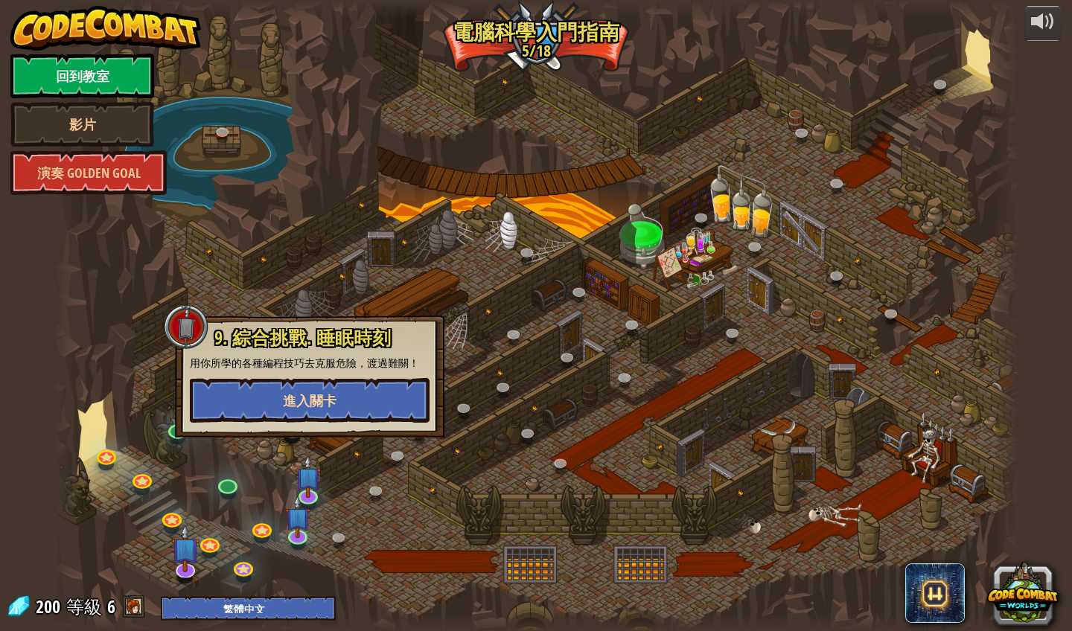
click at [377, 402] on button "進入關卡" at bounding box center [310, 400] width 240 height 45
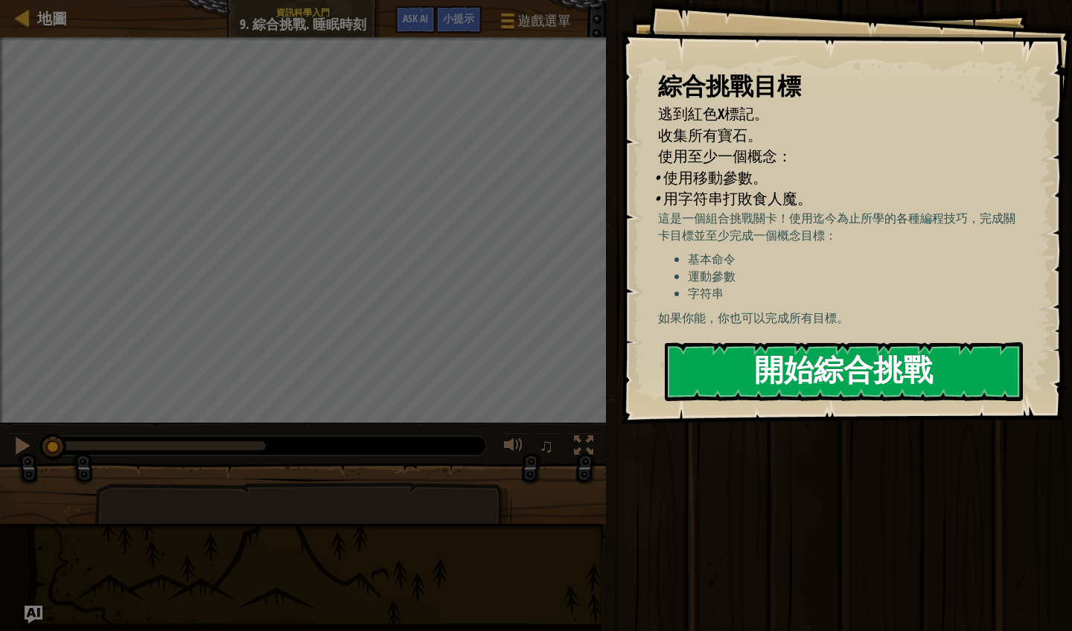
click at [752, 391] on button "開始綜合挑戰" at bounding box center [844, 371] width 358 height 59
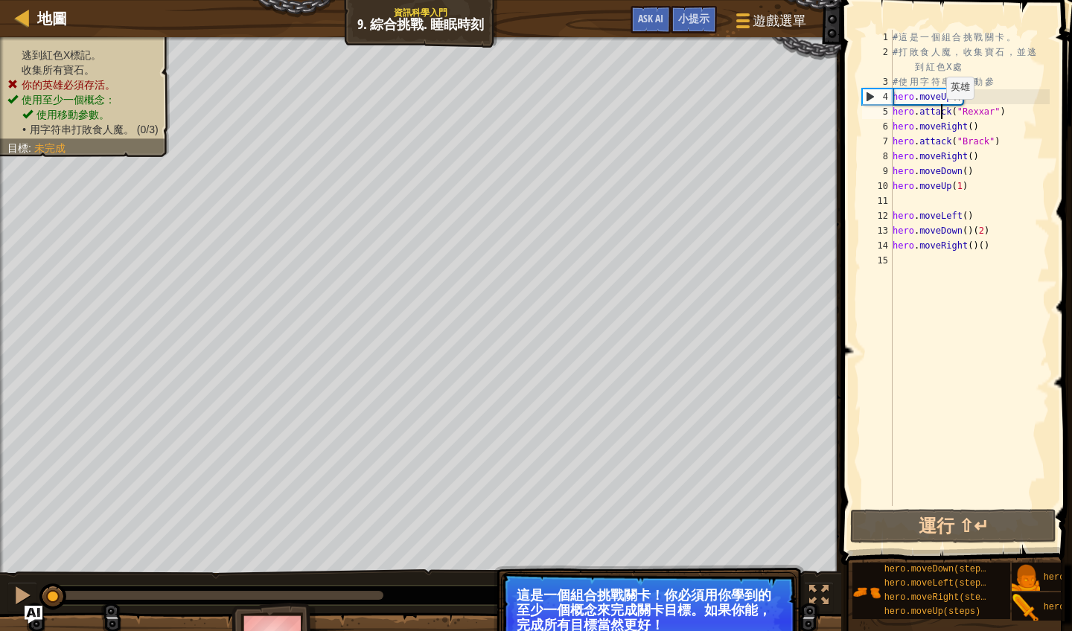
click at [939, 114] on div "# 這 是 一 個 組 合 挑 戰 關 卡 。 # 打 敗 食 人 魔 ， 收 集 寶 石 ， 並 逃 到 紅 色 X 處 # 使 用 字 符 串 和 移 動…" at bounding box center [969, 283] width 160 height 506
click at [889, 519] on button "運行 ⇧↵" at bounding box center [953, 526] width 206 height 34
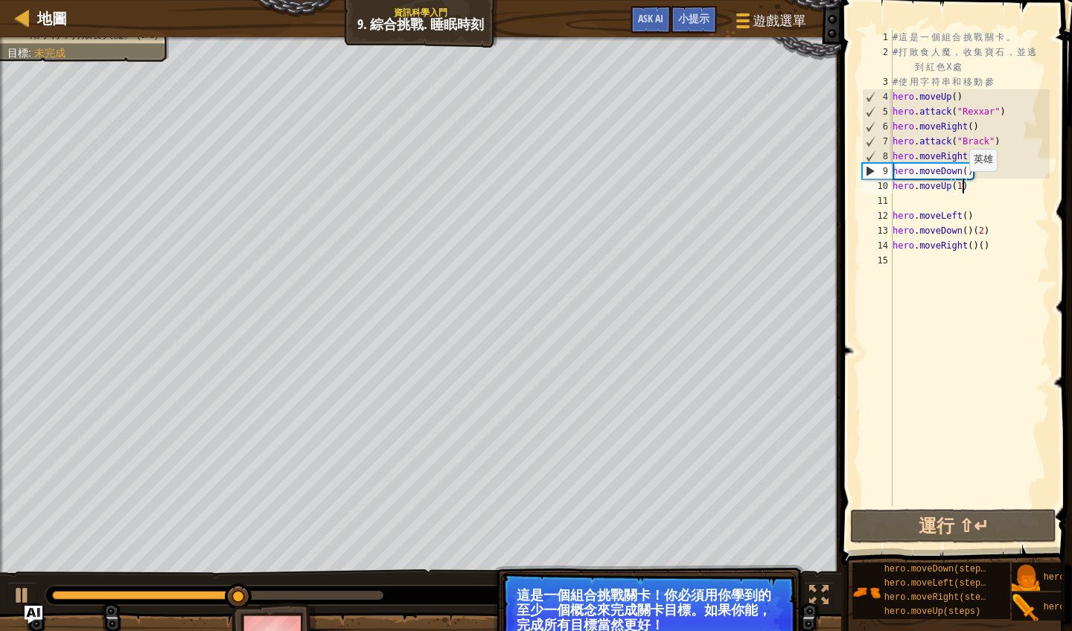
click at [962, 186] on div "# 這 是 一 個 組 合 挑 戰 關 卡 。 # 打 敗 食 人 魔 ， 收 集 寶 石 ， 並 逃 到 紅 色 X 處 # 使 用 字 符 串 和 移 動…" at bounding box center [969, 283] width 160 height 506
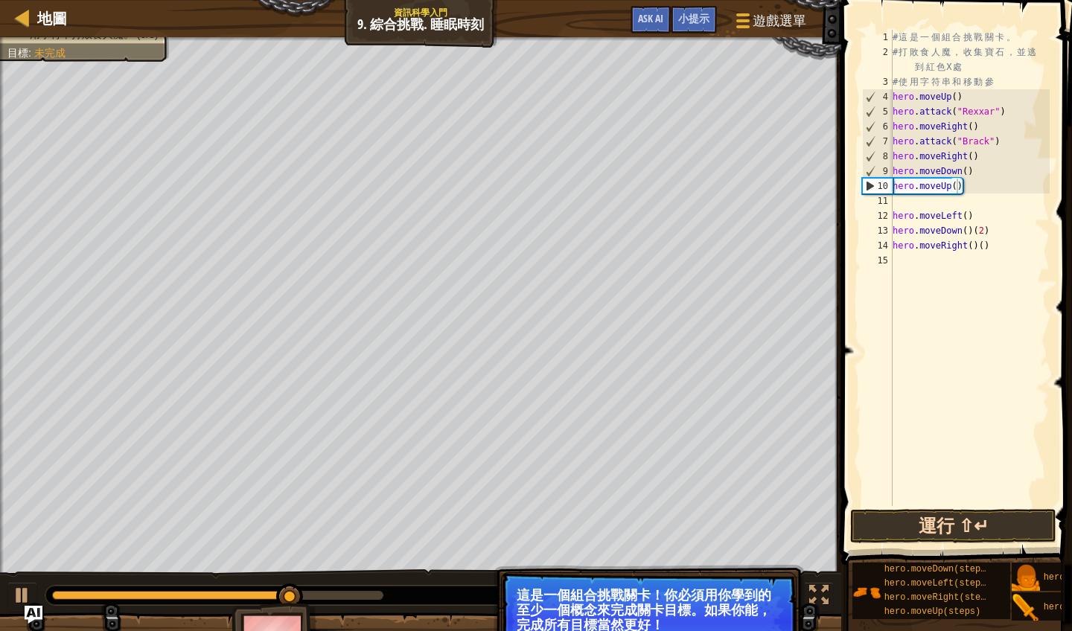
click at [947, 522] on button "運行 ⇧↵" at bounding box center [953, 526] width 206 height 34
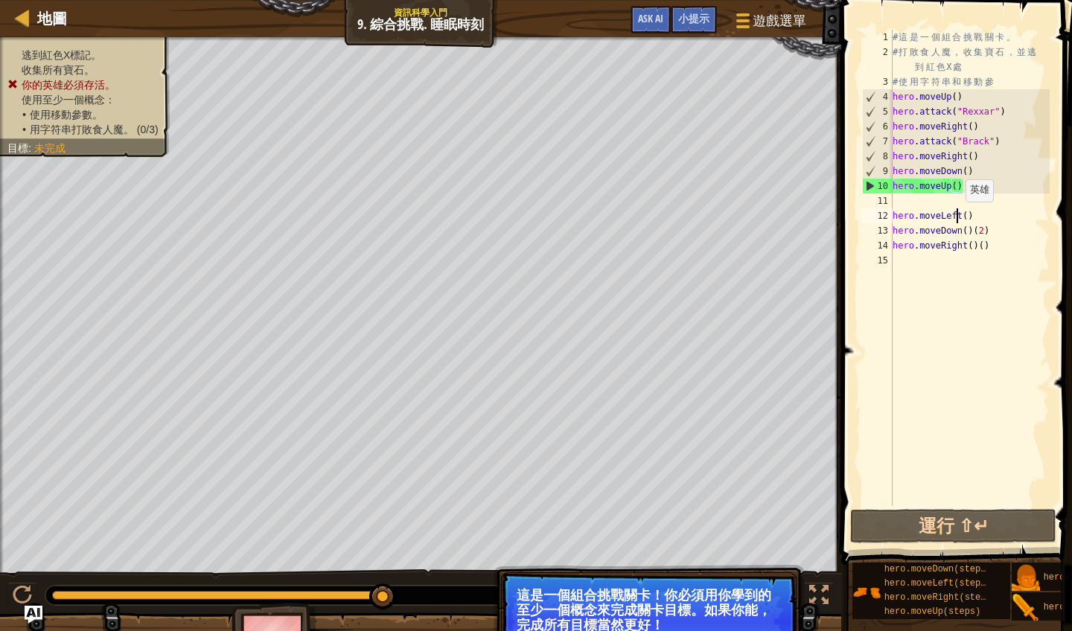
click at [959, 217] on div "# 這 是 一 個 組 合 挑 戰 關 卡 。 # 打 敗 食 人 魔 ， 收 集 寶 石 ， 並 逃 到 紅 色 X 處 # 使 用 字 符 串 和 移 動…" at bounding box center [969, 283] width 160 height 506
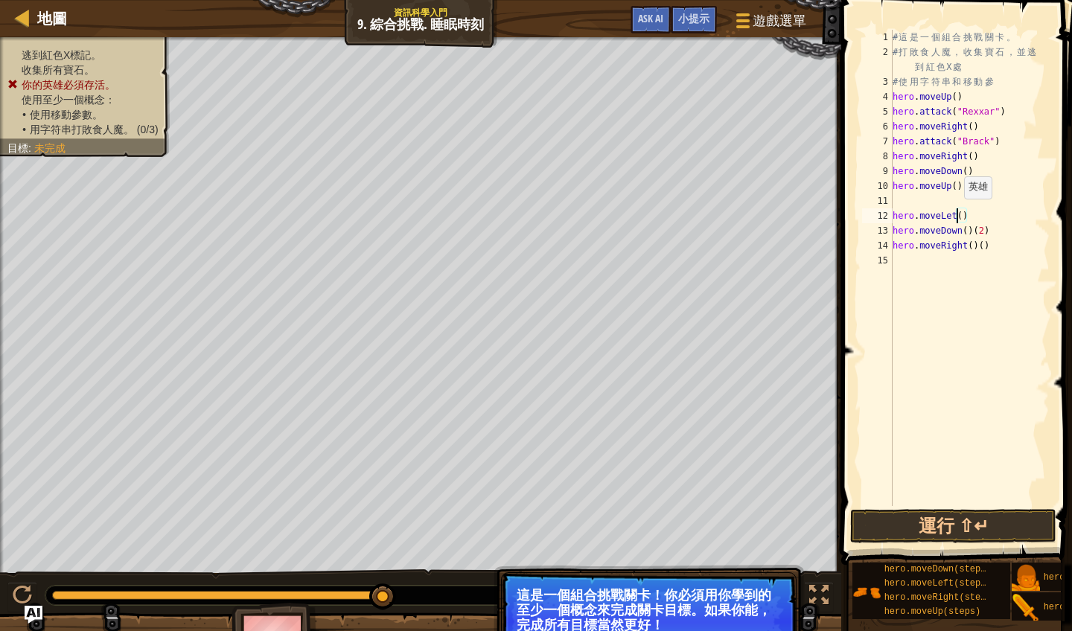
click at [957, 214] on div "# 這 是 一 個 組 合 挑 戰 關 卡 。 # 打 敗 食 人 魔 ， 收 集 寶 石 ， 並 逃 到 紅 色 X 處 # 使 用 字 符 串 和 移 動…" at bounding box center [969, 283] width 160 height 506
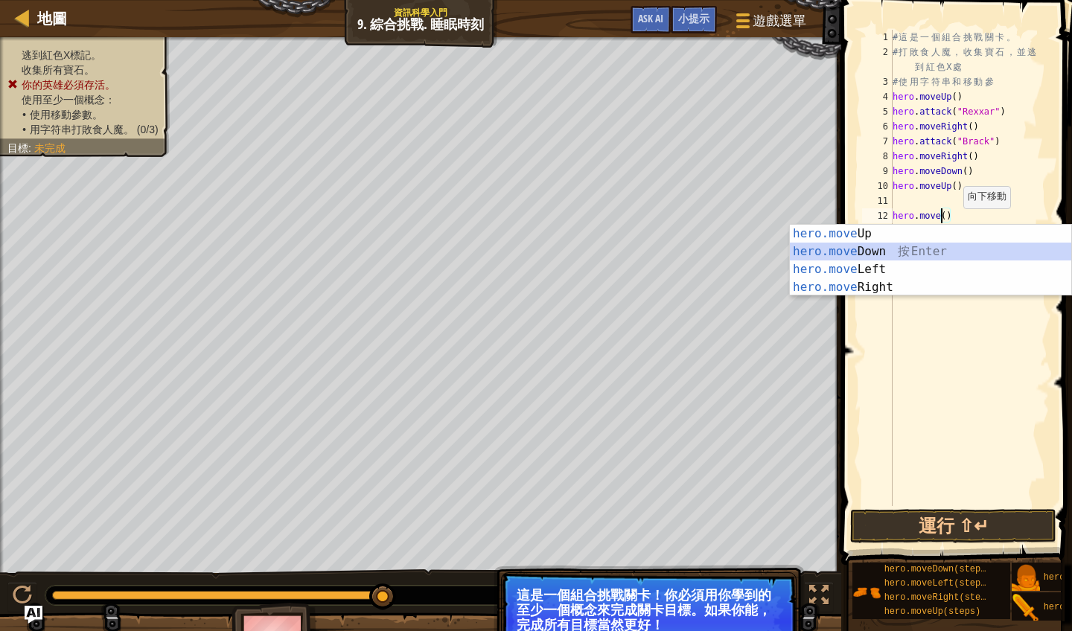
click at [895, 248] on div "hero.move Up 按 Enter hero.move Down 按 Enter hero.move Left 按 Enter hero.move Ri…" at bounding box center [930, 278] width 281 height 107
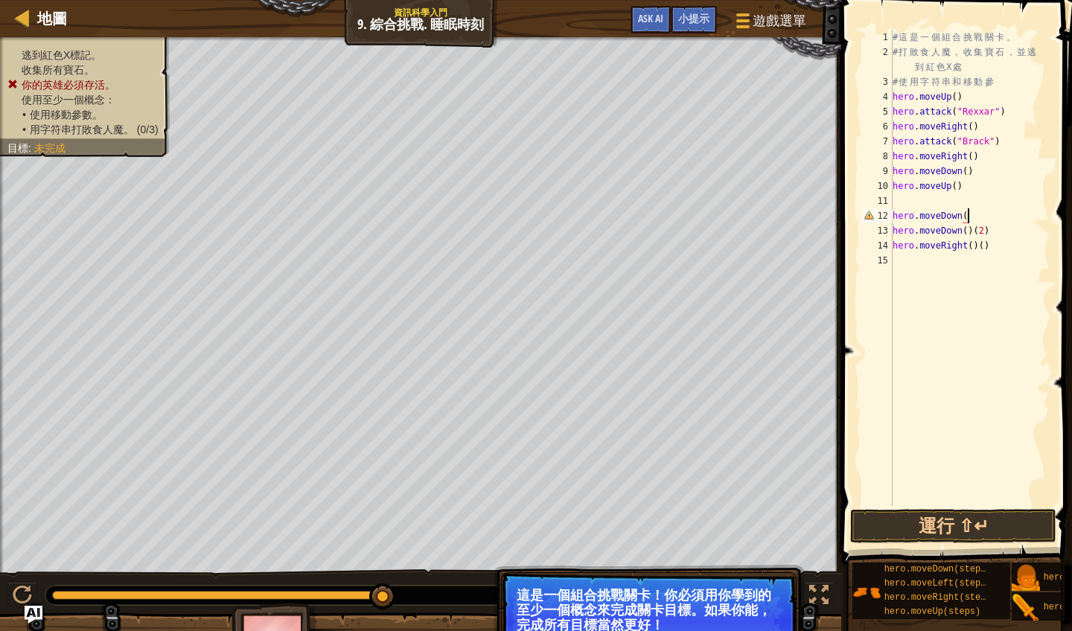
scroll to position [7, 6]
click at [968, 221] on div "# 這 是 一 個 組 合 挑 戰 關 卡 。 # 打 敗 食 人 魔 ， 收 集 寶 石 ， 並 逃 到 紅 色 X 處 # 使 用 字 符 串 和 移 動…" at bounding box center [969, 283] width 160 height 506
click at [925, 525] on button "運行 ⇧↵" at bounding box center [953, 526] width 206 height 34
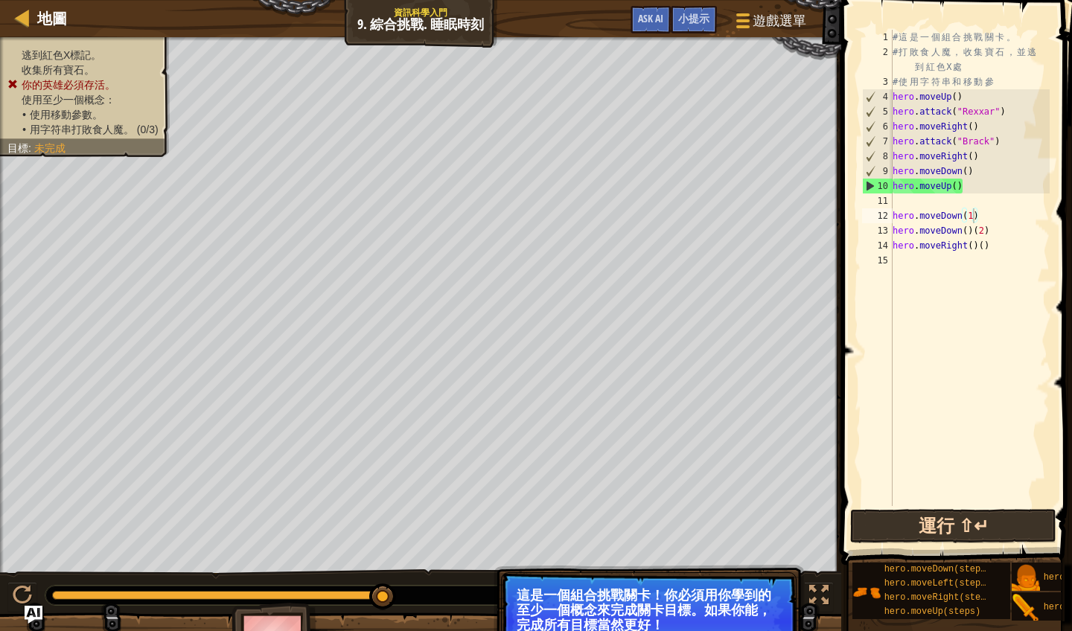
click at [916, 527] on button "運行 ⇧↵" at bounding box center [953, 526] width 206 height 34
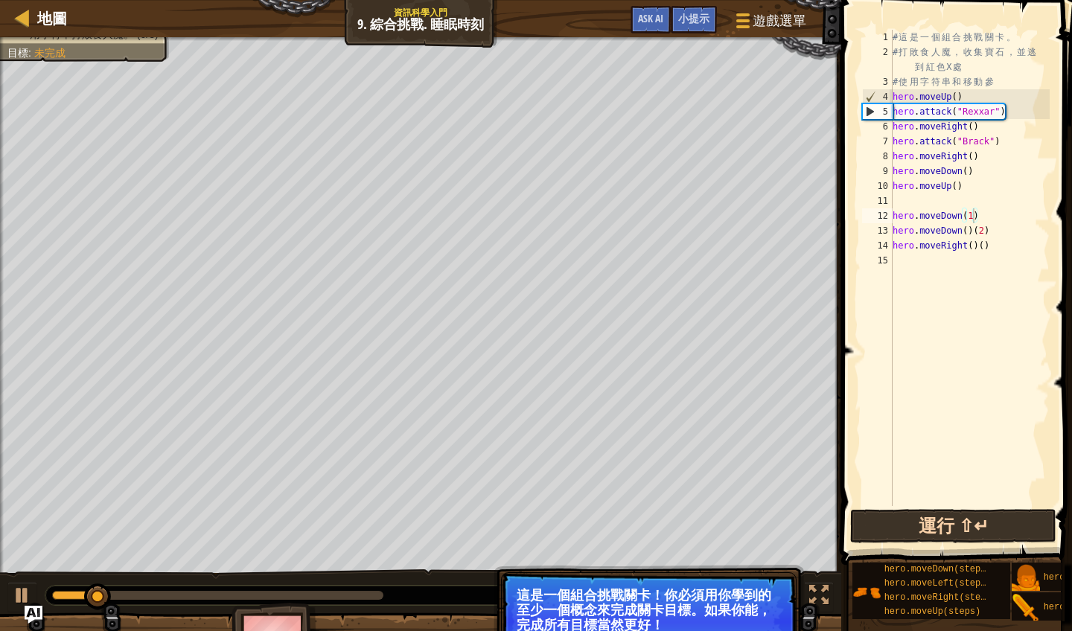
click at [916, 527] on button "運行 ⇧↵" at bounding box center [953, 526] width 206 height 34
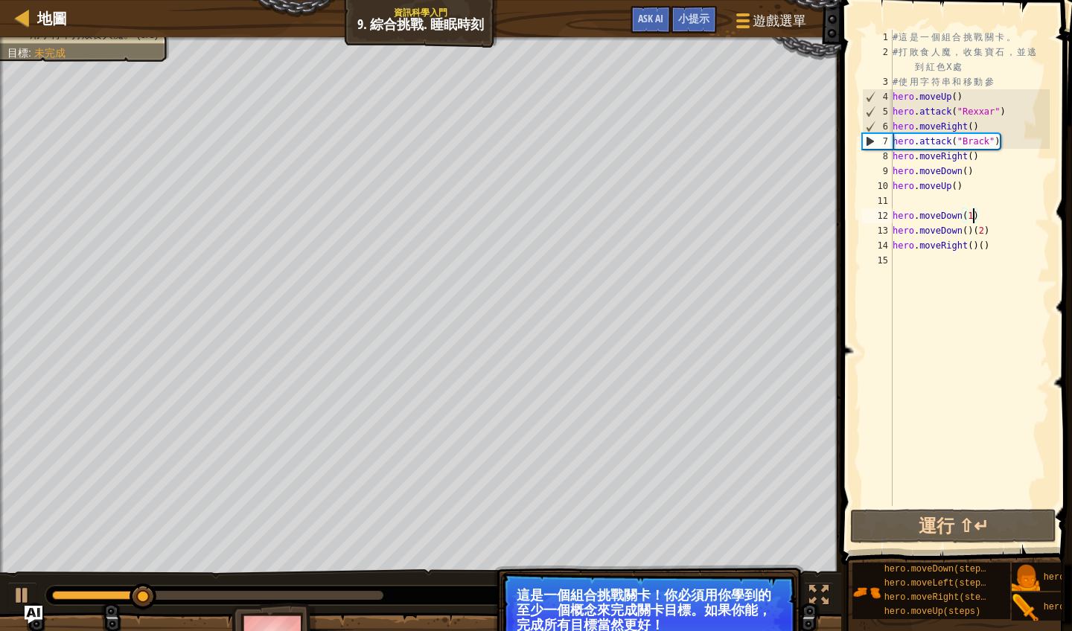
click at [985, 103] on div "# 這 是 一 個 組 合 挑 戰 關 卡 。 # 打 敗 食 人 魔 ， 收 集 寶 石 ， 並 逃 到 紅 色 X 處 # 使 用 字 符 串 和 移 動…" at bounding box center [969, 283] width 160 height 506
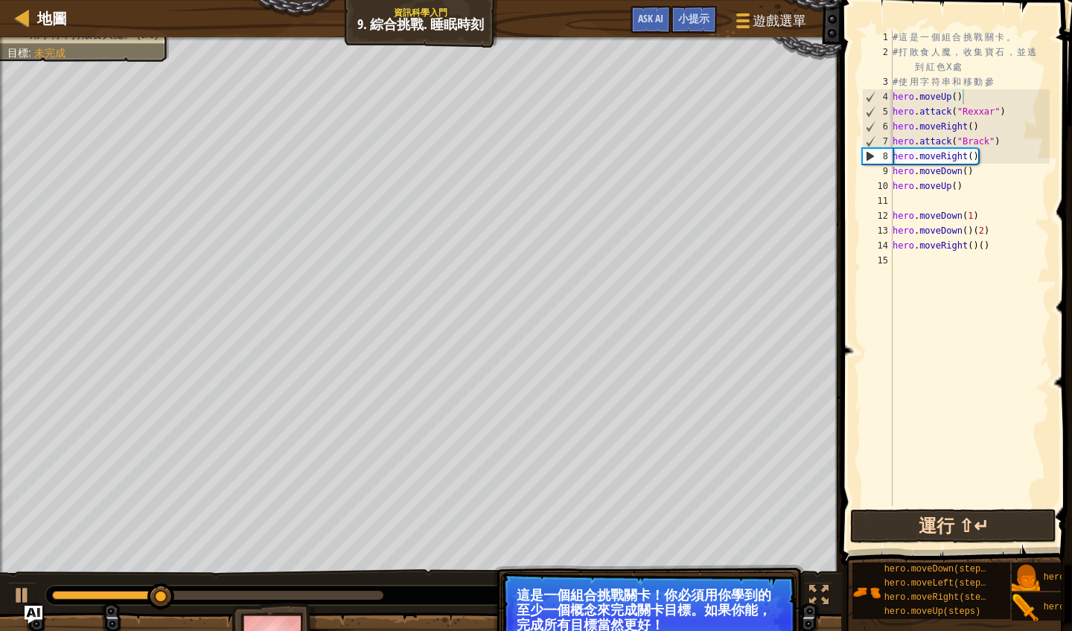
click at [941, 534] on button "運行 ⇧↵" at bounding box center [953, 526] width 206 height 34
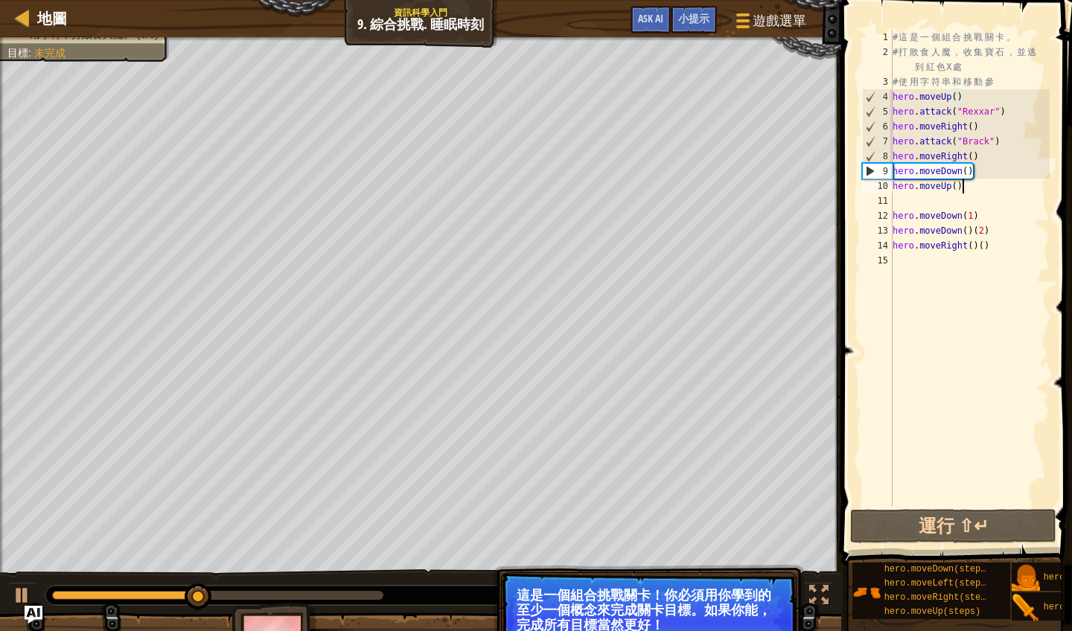
click at [976, 189] on div "# 這 是 一 個 組 合 挑 戰 關 卡 。 # 打 敗 食 人 魔 ， 收 集 寶 石 ， 並 逃 到 紅 色 X 處 # 使 用 字 符 串 和 移 動…" at bounding box center [969, 283] width 160 height 506
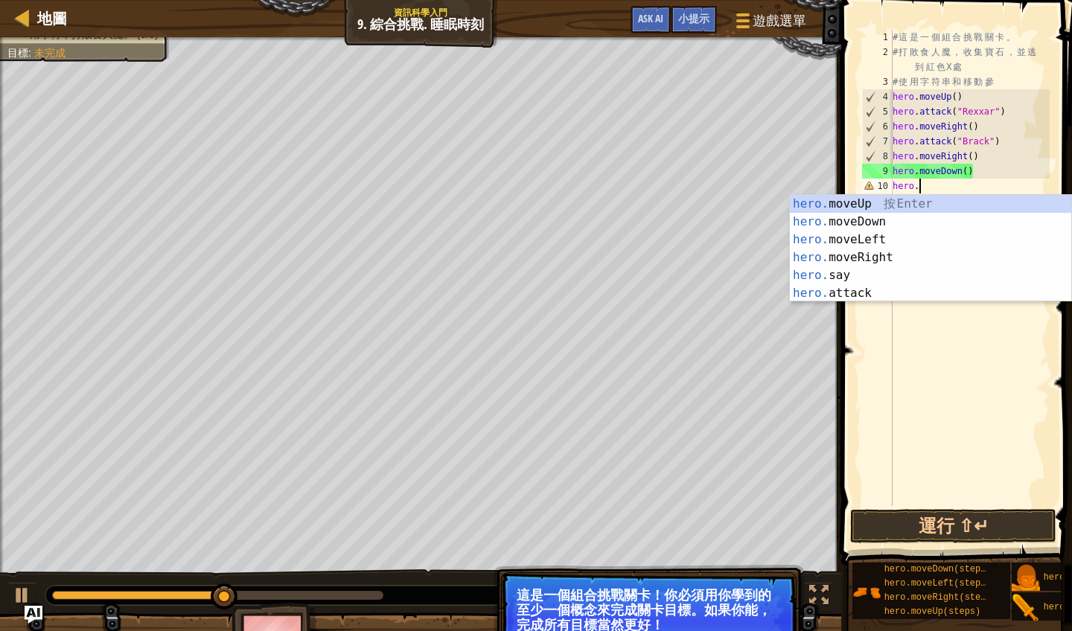
scroll to position [7, 1]
type textarea "h"
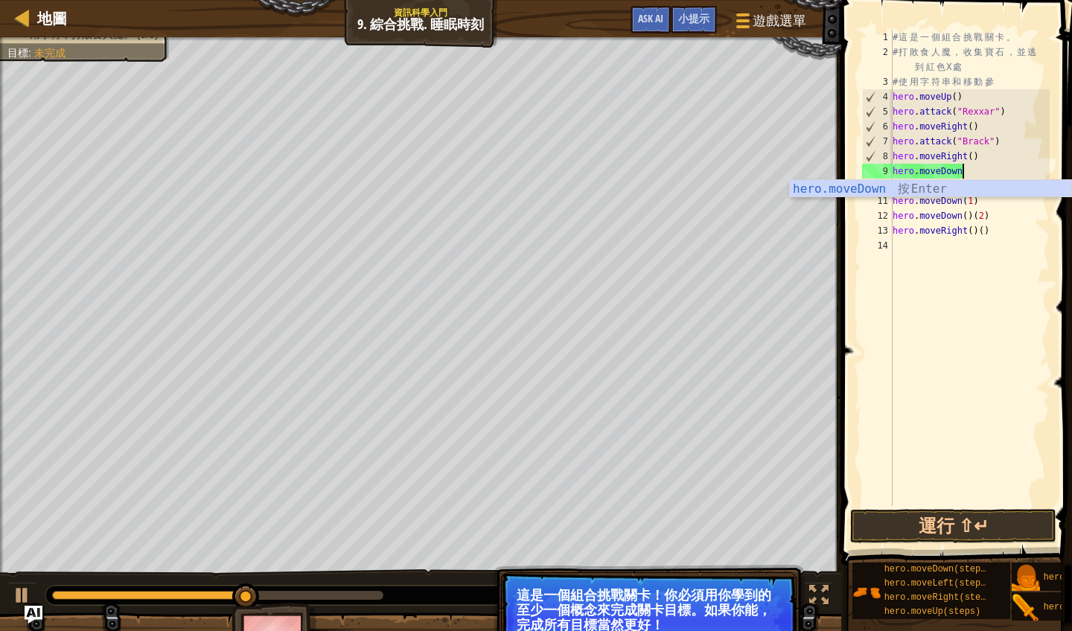
click at [1018, 236] on div "# 這 是 一 個 組 合 挑 戰 關 卡 。 # 打 敗 食 人 魔 ， 收 集 寶 石 ， 並 逃 到 紅 色 X 處 # 使 用 字 符 串 和 移 動…" at bounding box center [969, 283] width 160 height 506
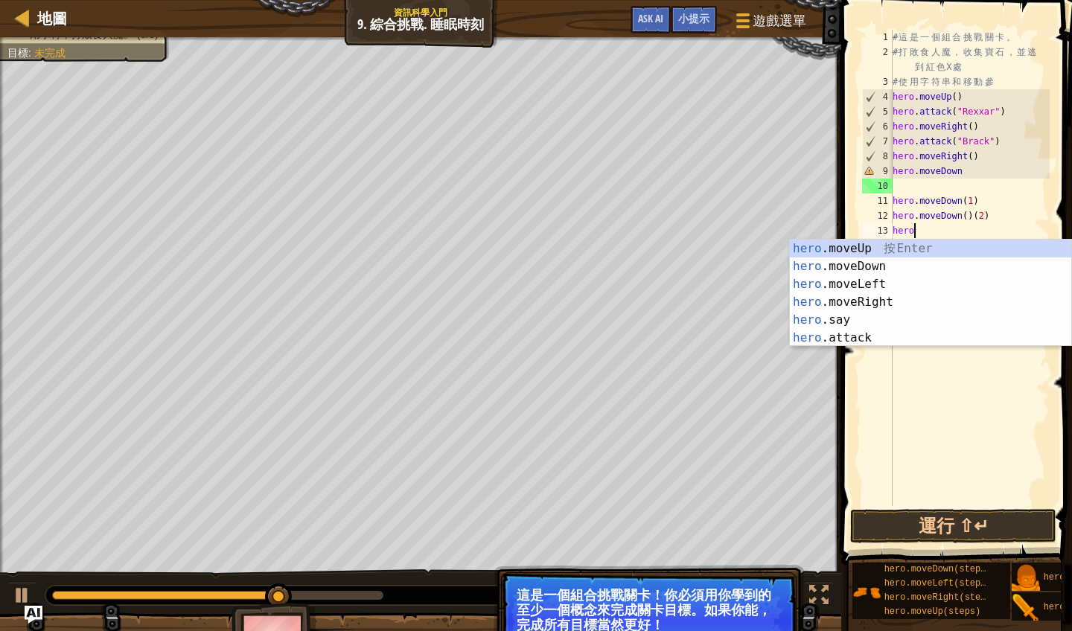
type textarea "h"
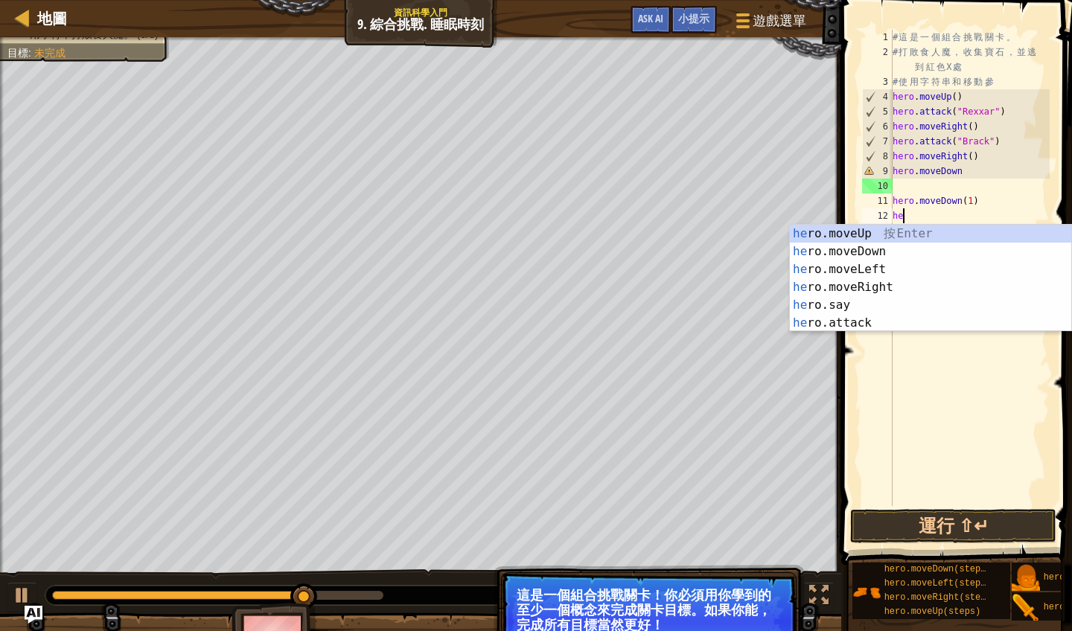
type textarea "h"
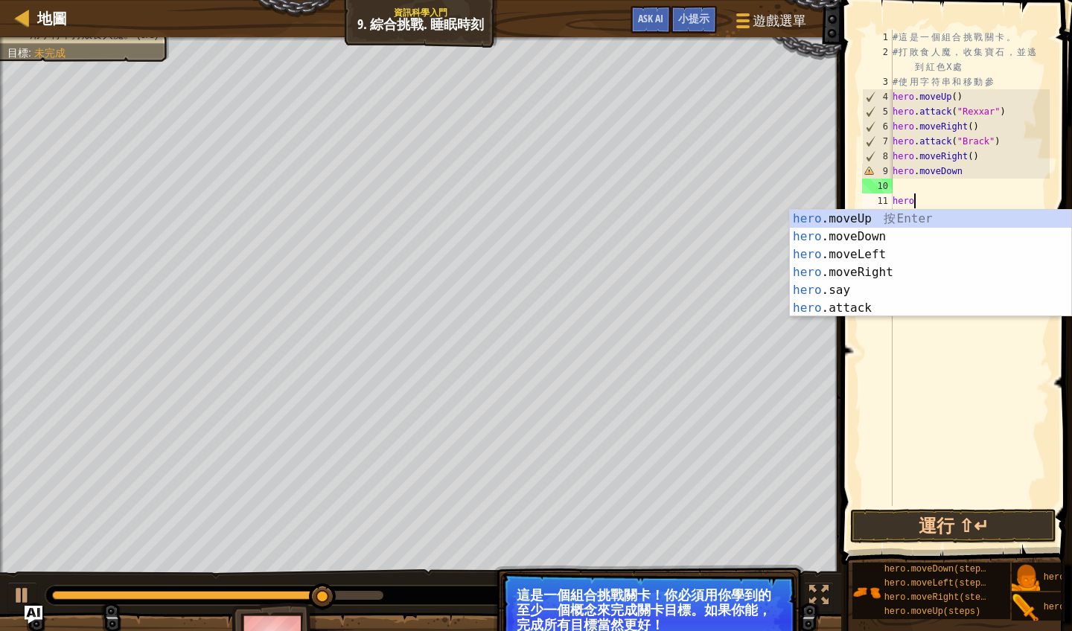
type textarea "h"
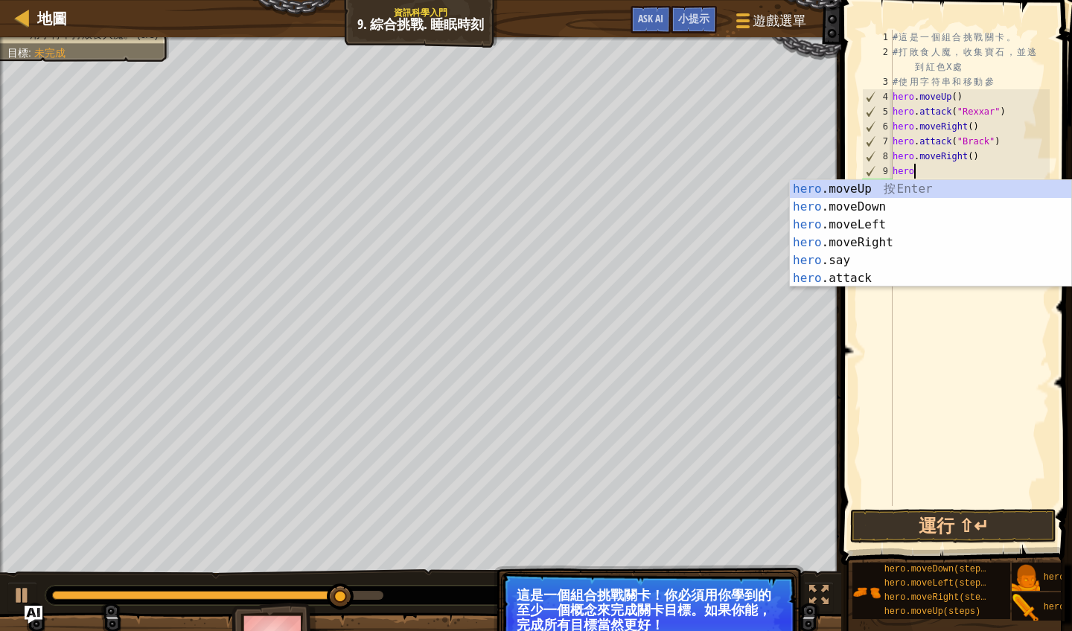
type textarea "h"
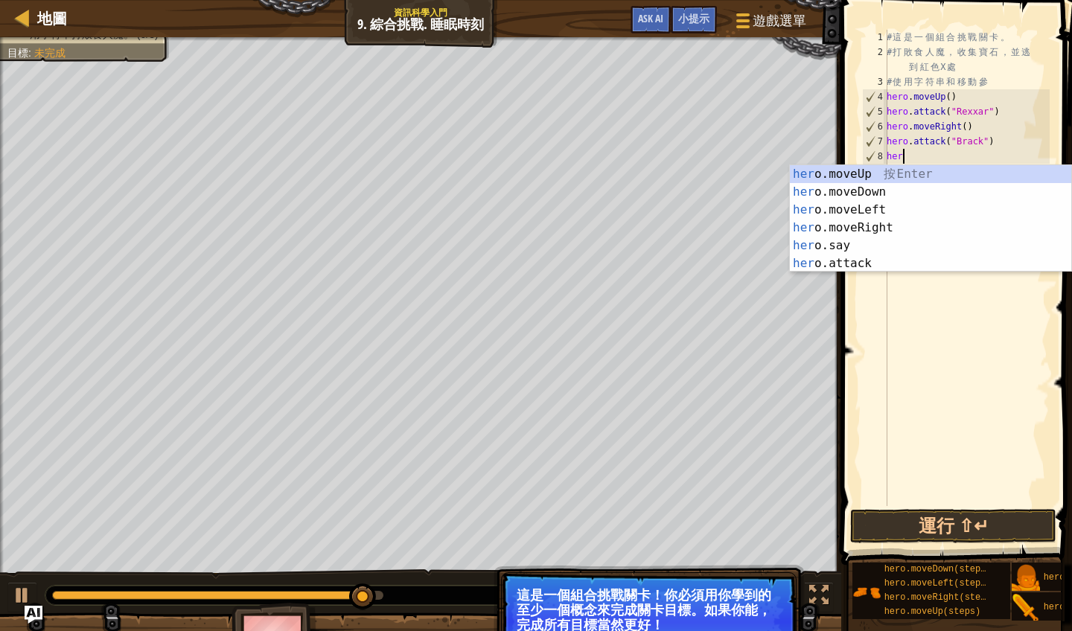
type textarea "h"
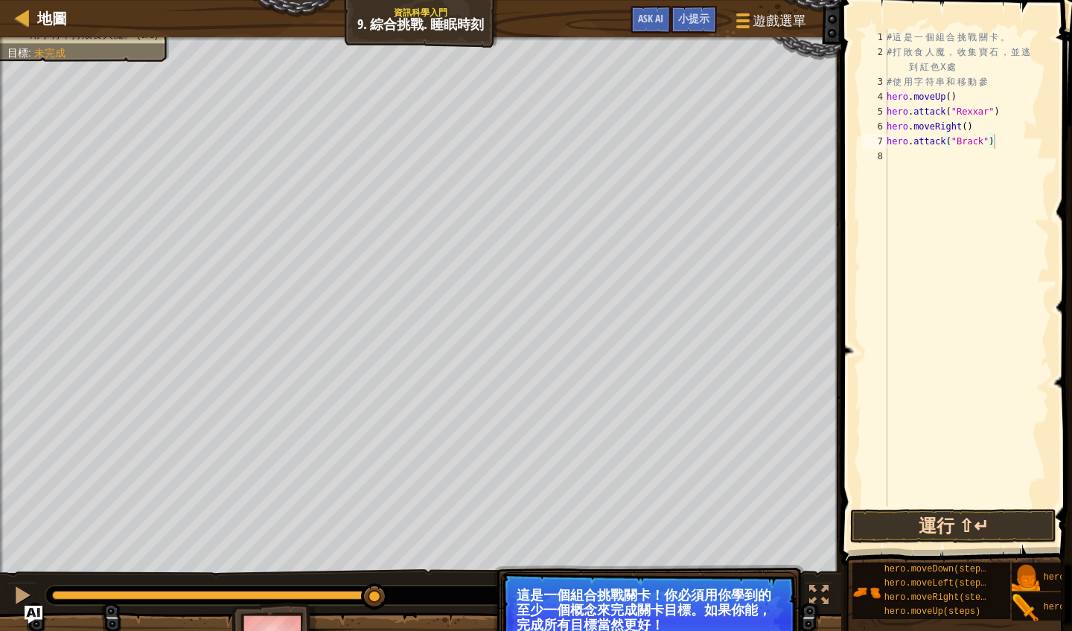
click at [886, 525] on button "運行 ⇧↵" at bounding box center [953, 526] width 206 height 34
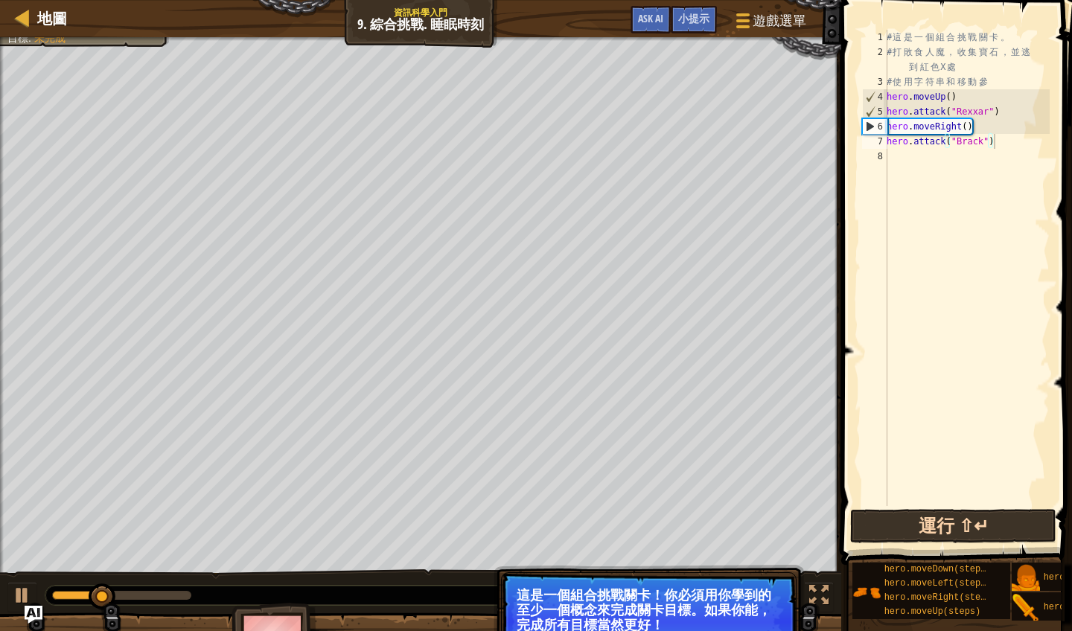
click at [886, 525] on button "運行 ⇧↵" at bounding box center [953, 526] width 206 height 34
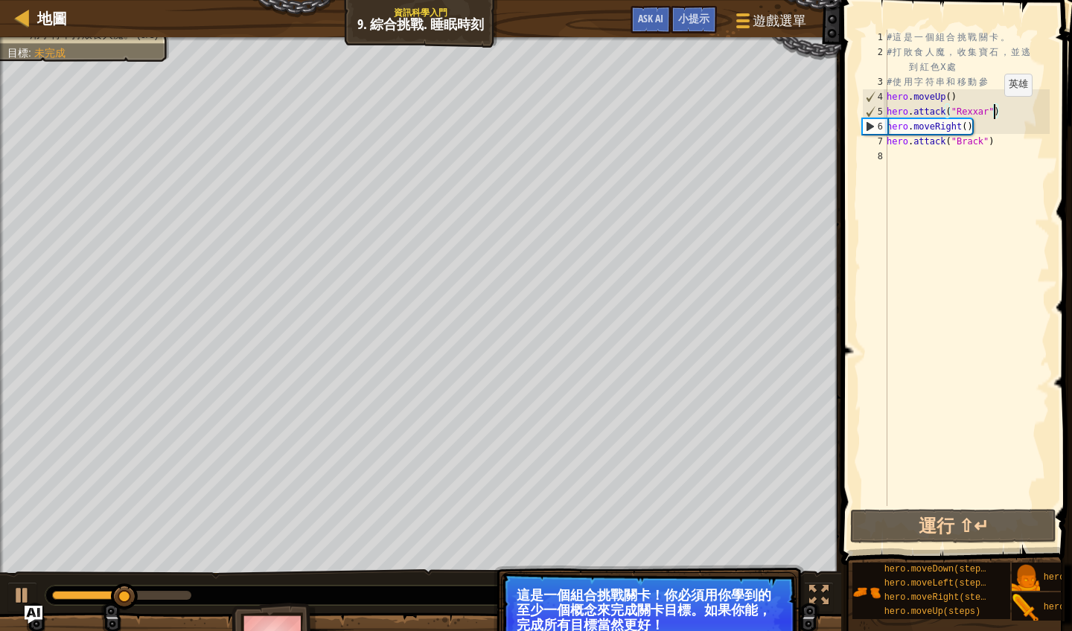
click at [991, 111] on div "# 這 是 一 個 組 合 挑 戰 關 卡 。 # 打 敗 食 人 魔 ， 收 集 寶 石 ， 並 逃 到 紅 色 X 處 # 使 用 字 符 串 和 移 動…" at bounding box center [966, 283] width 166 height 506
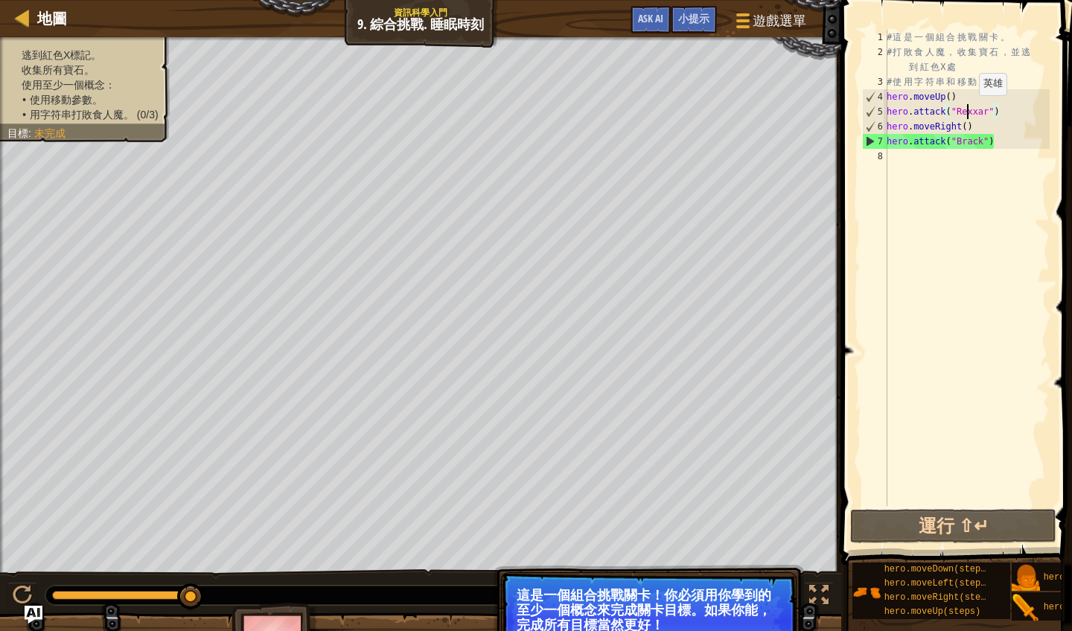
click at [966, 110] on div "# 這 是 一 個 組 合 挑 戰 關 卡 。 # 打 敗 食 人 魔 ， 收 集 寶 石 ， 並 逃 到 紅 色 X 處 # 使 用 字 符 串 和 移 動…" at bounding box center [966, 283] width 166 height 506
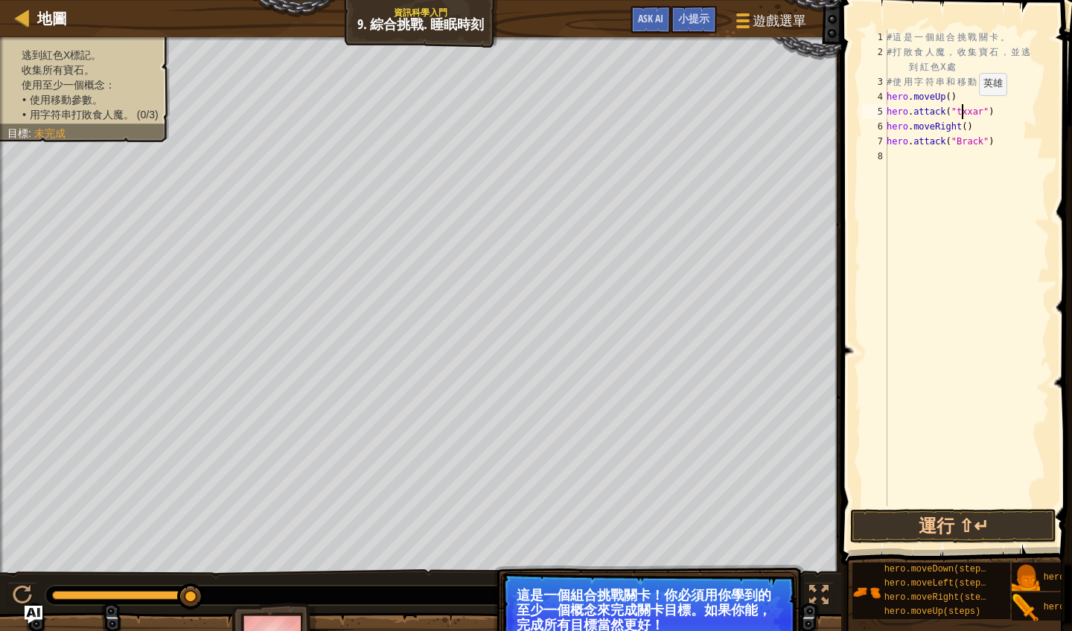
scroll to position [7, 7]
click at [987, 111] on div "# 這 是 一 個 組 合 挑 戰 關 卡 。 # 打 敗 食 人 魔 ， 收 集 寶 石 ， 並 逃 到 紅 色 X 處 # 使 用 字 符 串 和 移 動…" at bounding box center [966, 283] width 166 height 506
click at [960, 532] on button "運行 ⇧↵" at bounding box center [953, 526] width 206 height 34
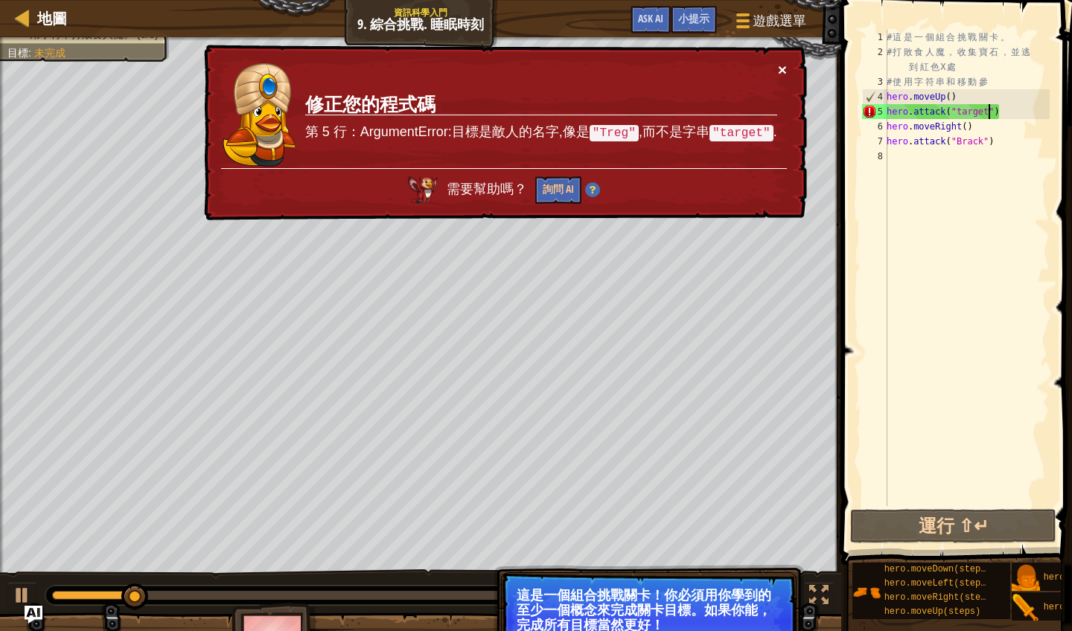
click at [778, 70] on button "×" at bounding box center [782, 70] width 9 height 16
click at [964, 109] on div "# 這 是 一 個 組 合 挑 戰 關 卡 。 # 打 敗 食 人 魔 ， 收 集 寶 石 ， 並 逃 到 紅 色 X 處 # 使 用 字 符 串 和 移 動…" at bounding box center [966, 283] width 166 height 506
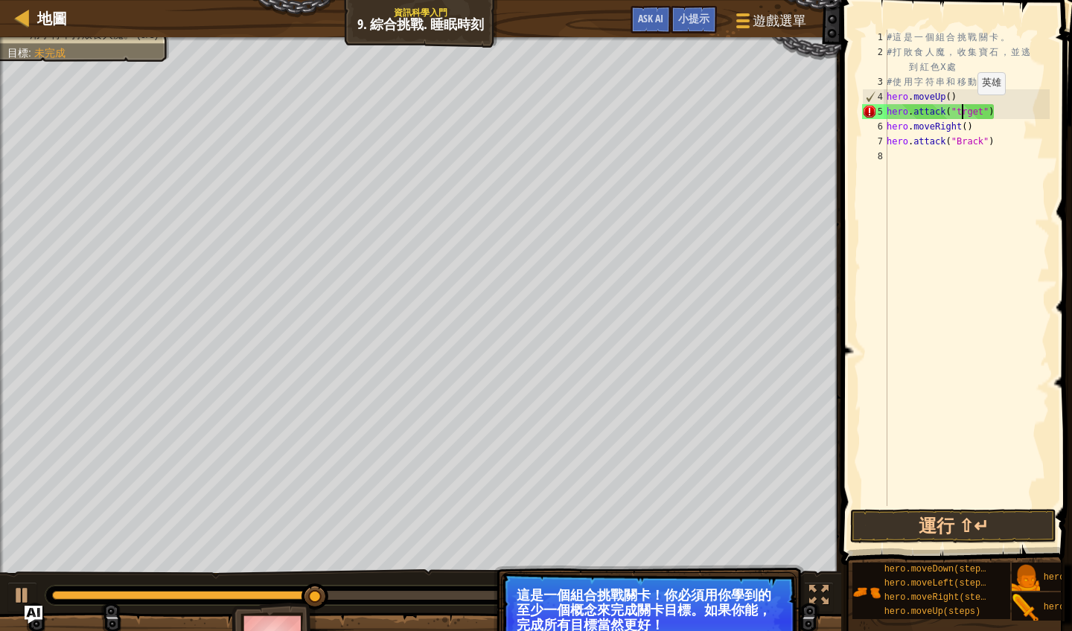
scroll to position [7, 8]
click at [917, 529] on button "運行 ⇧↵" at bounding box center [953, 526] width 206 height 34
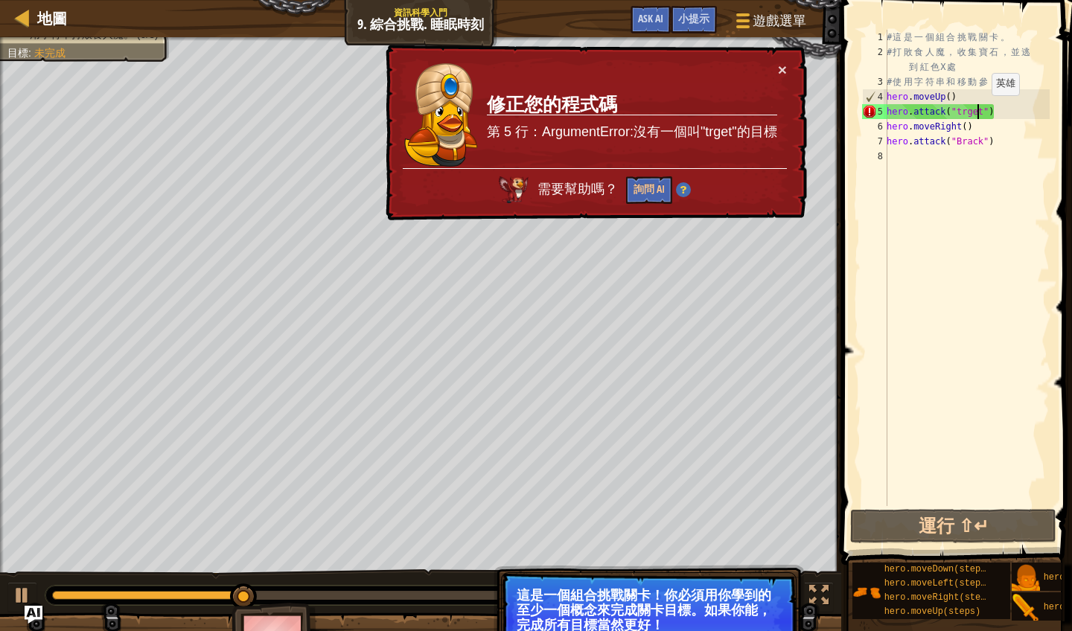
click at [979, 110] on div "# 這 是 一 個 組 合 挑 戰 關 卡 。 # 打 敗 食 人 魔 ， 收 集 寶 石 ， 並 逃 到 紅 色 X 處 # 使 用 字 符 串 和 移 動…" at bounding box center [966, 283] width 166 height 506
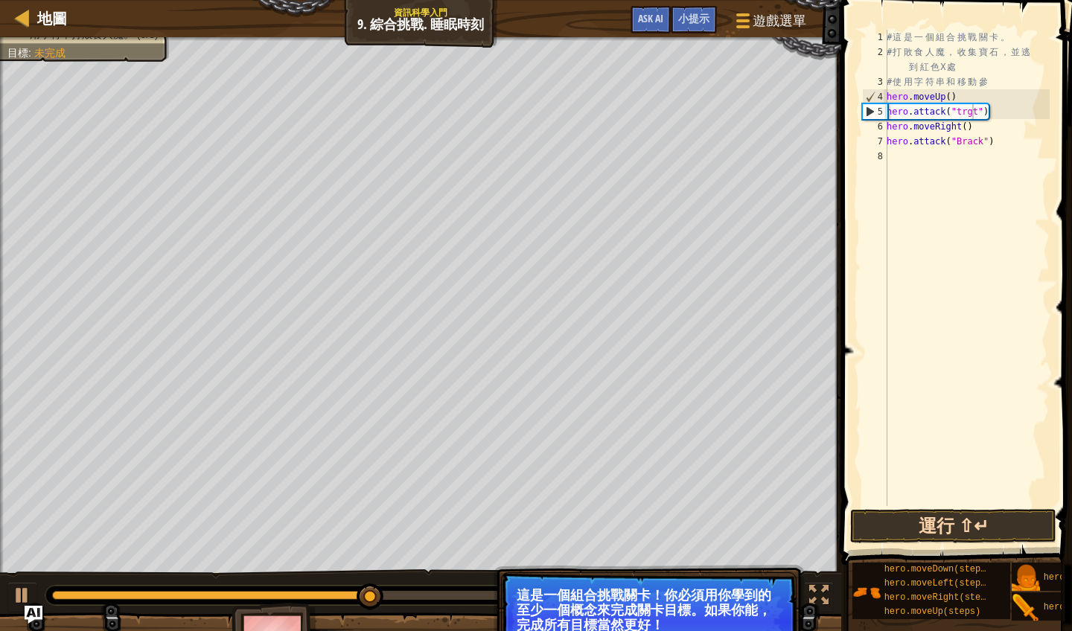
click at [943, 525] on button "運行 ⇧↵" at bounding box center [953, 526] width 206 height 34
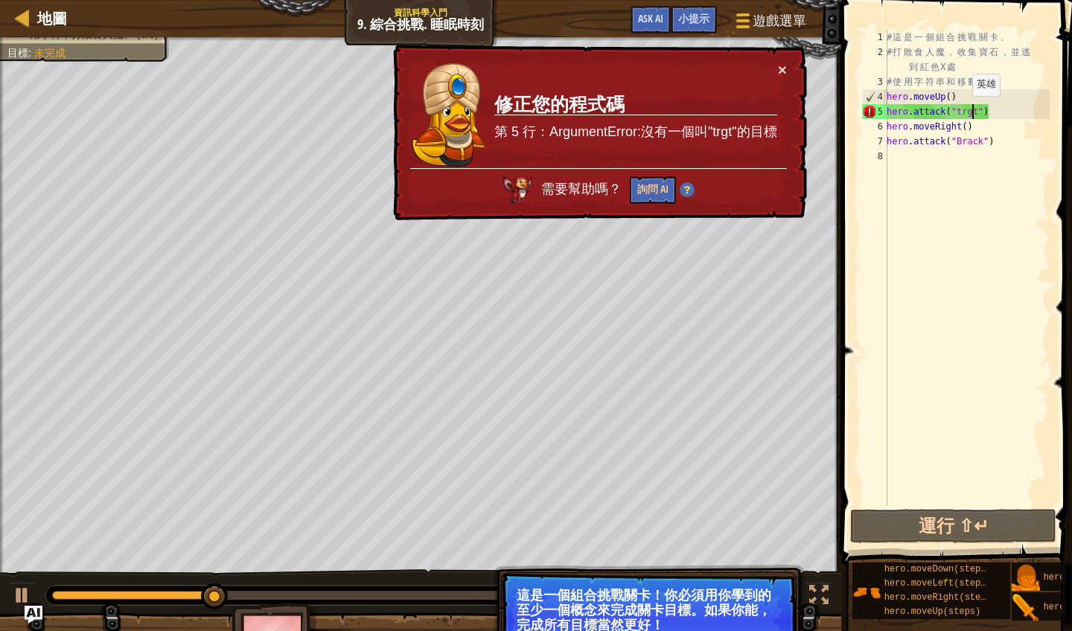
click at [959, 111] on div "# 這 是 一 個 組 合 挑 戰 關 卡 。 # 打 敗 食 人 魔 ， 收 集 寶 石 ， 並 逃 到 紅 色 X 處 # 使 用 字 符 串 和 移 動…" at bounding box center [966, 283] width 166 height 506
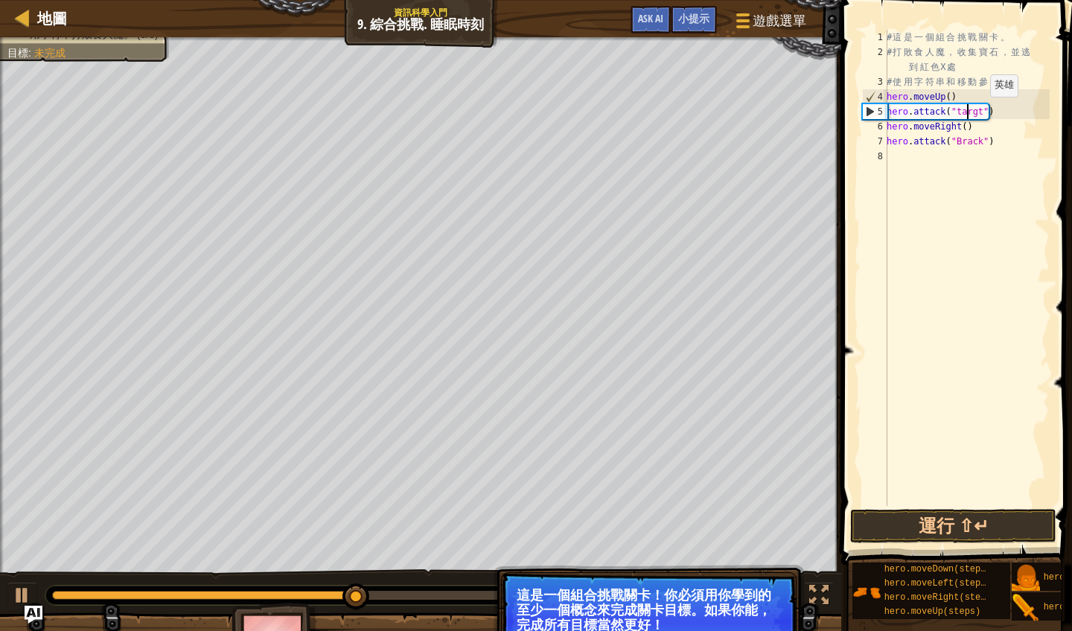
click at [977, 112] on div "# 這 是 一 個 組 合 挑 戰 關 卡 。 # 打 敗 食 人 魔 ， 收 集 寶 石 ， 並 逃 到 紅 色 X 處 # 使 用 字 符 串 和 移 動…" at bounding box center [966, 283] width 166 height 506
click at [957, 527] on button "運行 ⇧↵" at bounding box center [953, 526] width 206 height 34
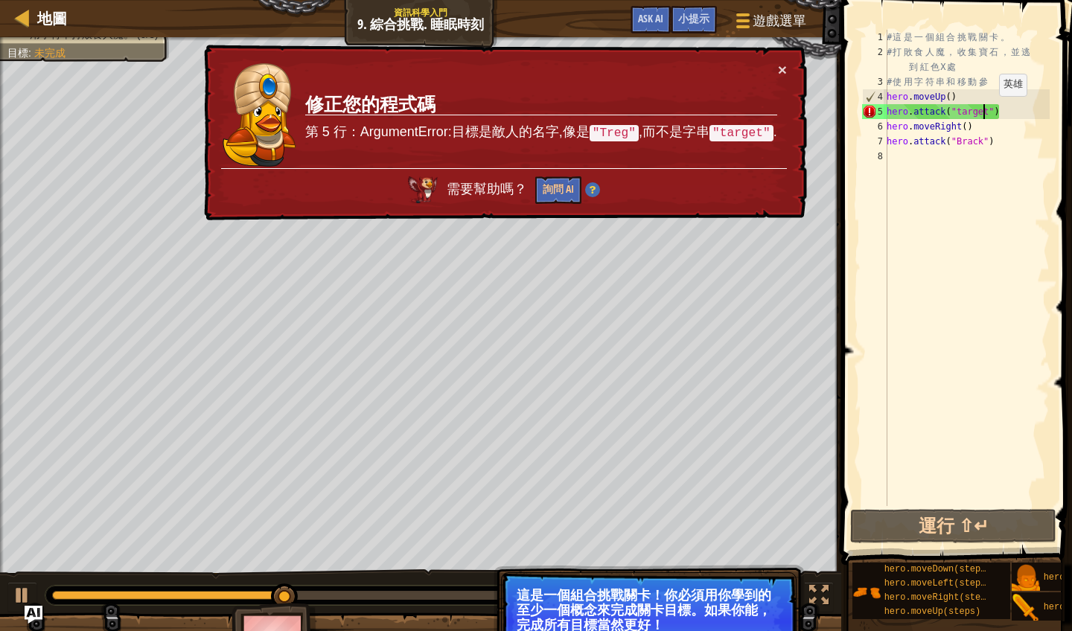
click at [986, 111] on div "# 這 是 一 個 組 合 挑 戰 關 卡 。 # 打 敗 食 人 魔 ， 收 集 寶 石 ， 並 逃 到 紅 色 X 處 # 使 用 字 符 串 和 移 動…" at bounding box center [966, 283] width 166 height 506
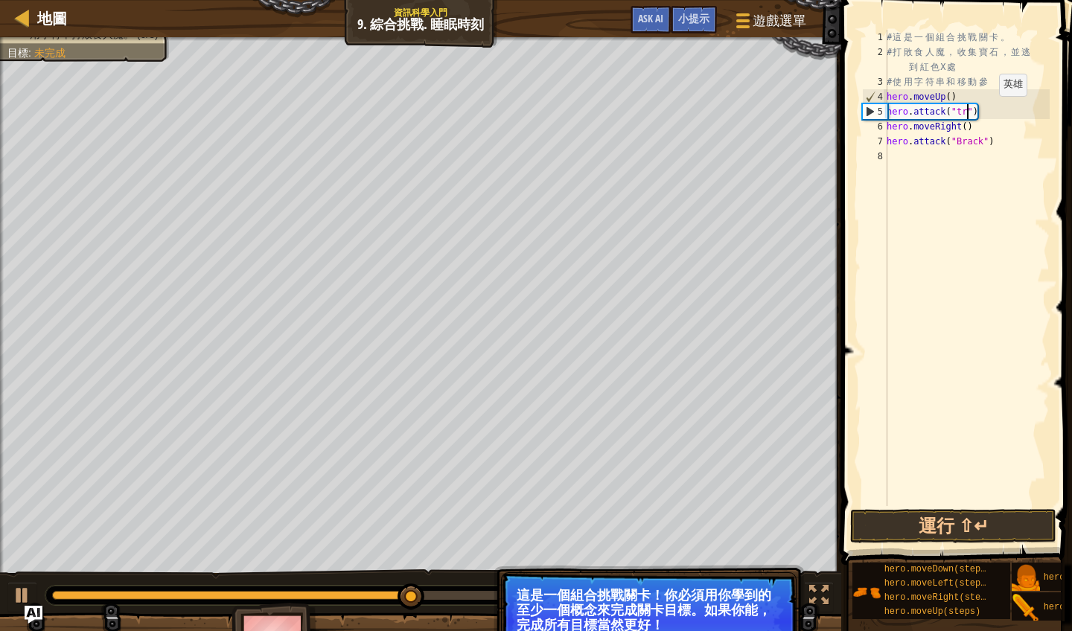
scroll to position [7, 7]
click at [946, 522] on button "運行 ⇧↵" at bounding box center [953, 526] width 206 height 34
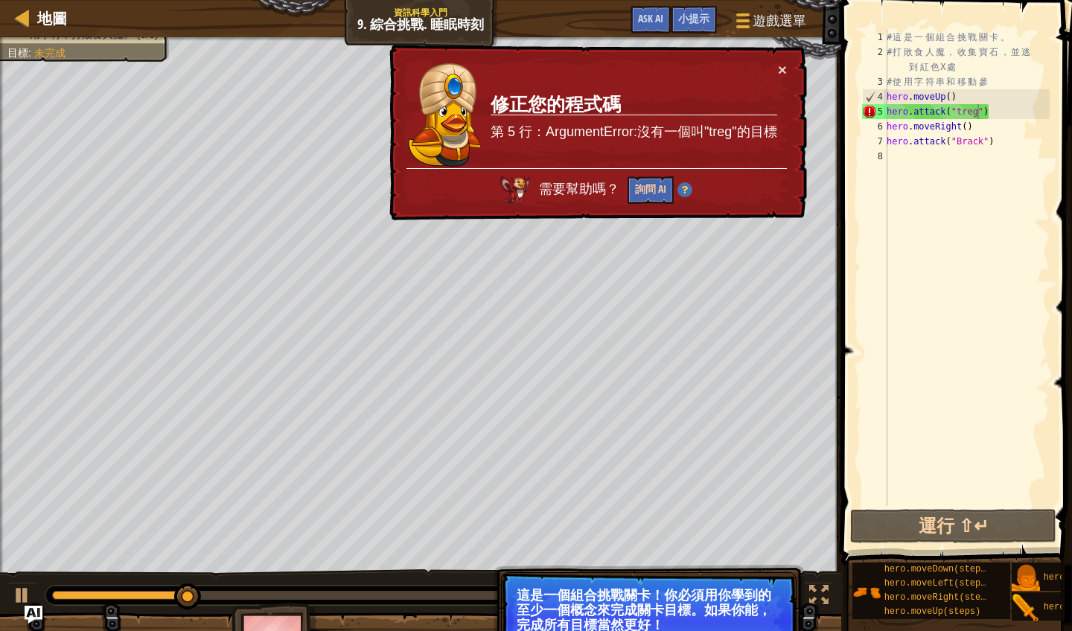
click at [653, 186] on button "詢問 AI" at bounding box center [650, 190] width 46 height 28
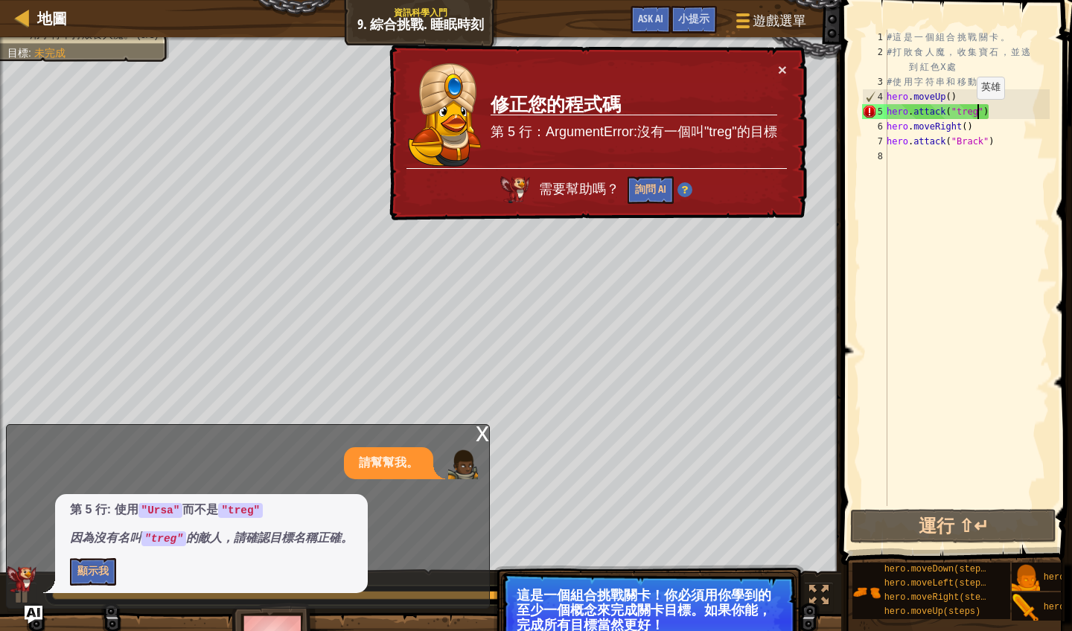
click at [964, 114] on div "# 這 是 一 個 組 合 挑 戰 關 卡 。 # 打 敗 食 人 魔 ， 收 集 寶 石 ， 並 逃 到 紅 色 X 處 # 使 用 字 符 串 和 移 動…" at bounding box center [966, 283] width 166 height 506
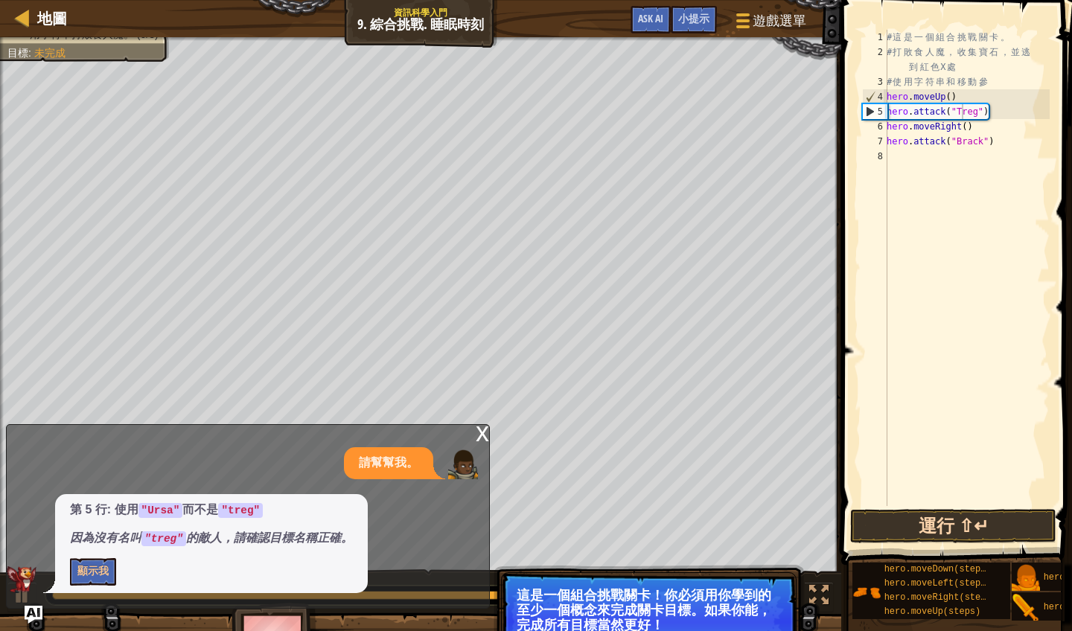
click at [959, 526] on button "運行 ⇧↵" at bounding box center [953, 526] width 206 height 34
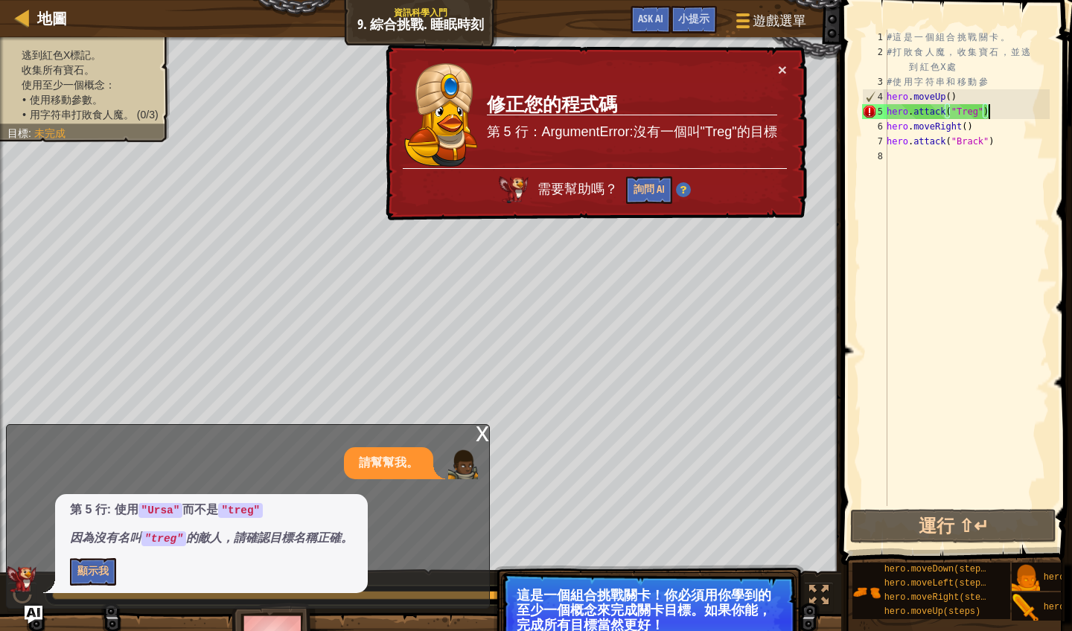
click at [998, 112] on div "# 這 是 一 個 組 合 挑 戰 關 卡 。 # 打 敗 食 人 魔 ， 收 集 寶 石 ， 並 逃 到 紅 色 X 處 # 使 用 字 符 串 和 移 動…" at bounding box center [966, 283] width 166 height 506
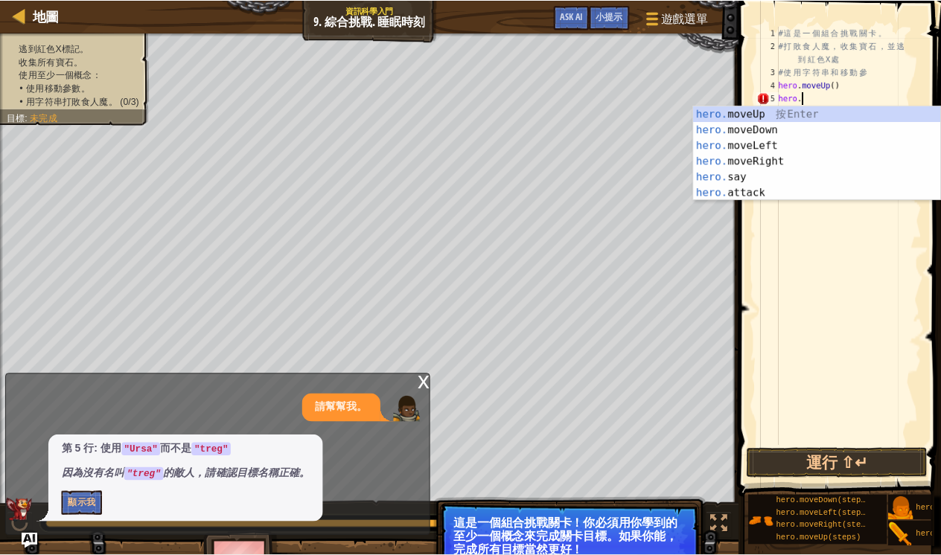
scroll to position [7, 2]
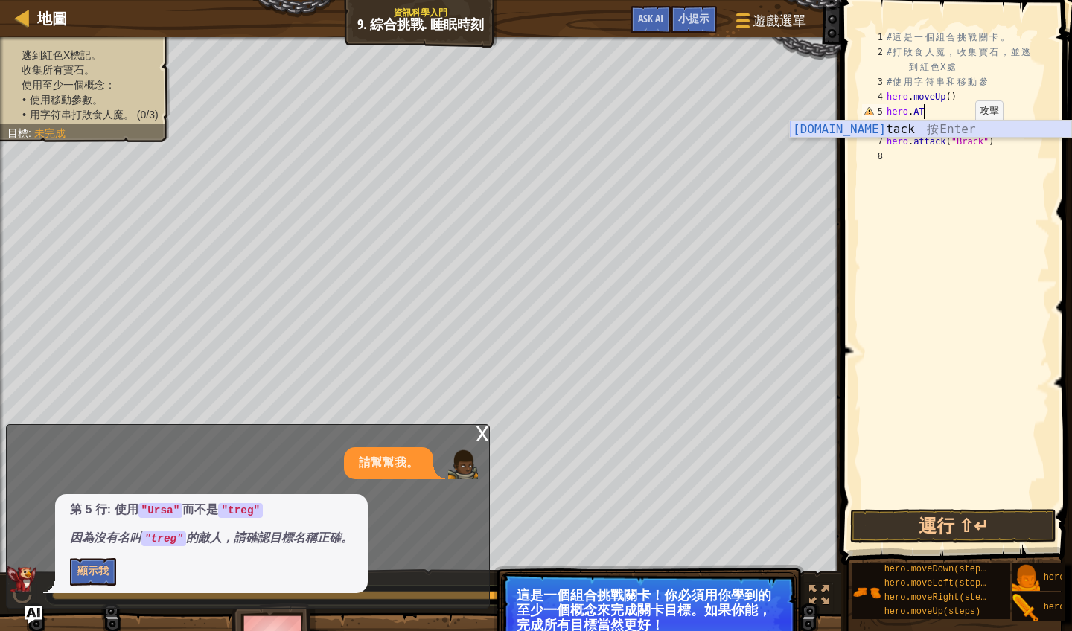
click at [935, 135] on div "[DOMAIN_NAME] tack 按 Enter" at bounding box center [930, 148] width 281 height 54
click at [908, 527] on button "運行 ⇧↵" at bounding box center [953, 526] width 206 height 34
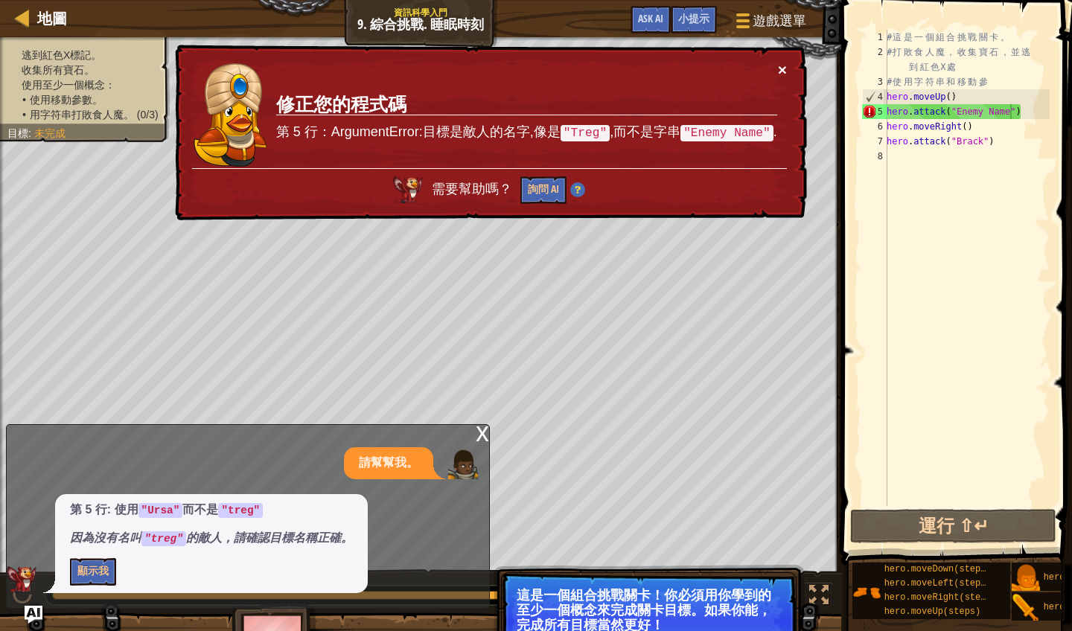
click at [781, 71] on button "×" at bounding box center [782, 70] width 9 height 16
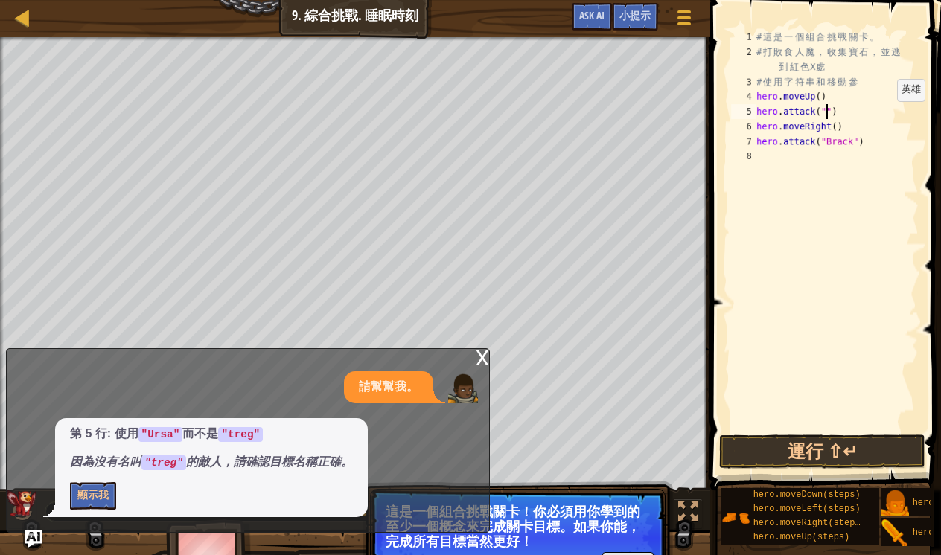
type textarea "hero.attack("R")"
